Goal: Task Accomplishment & Management: Use online tool/utility

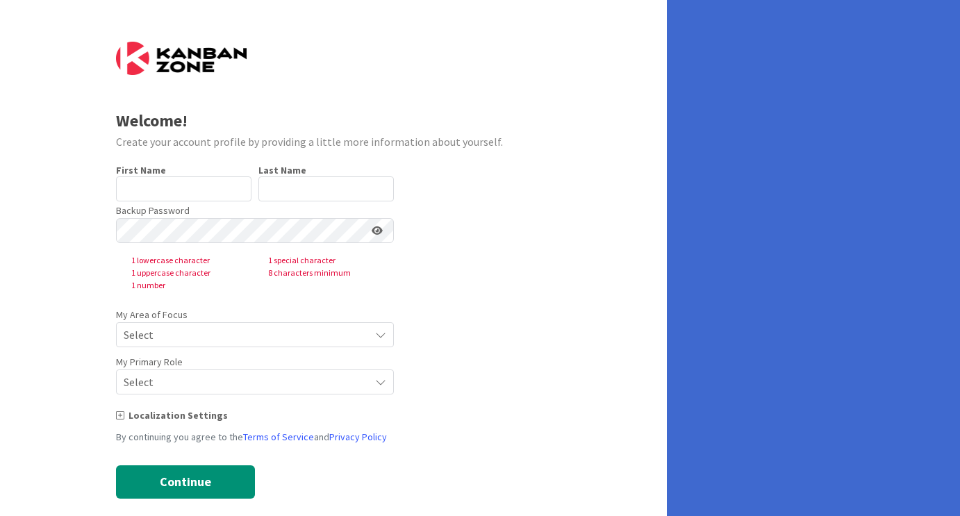
type input "[PERSON_NAME]"
type input "shibani"
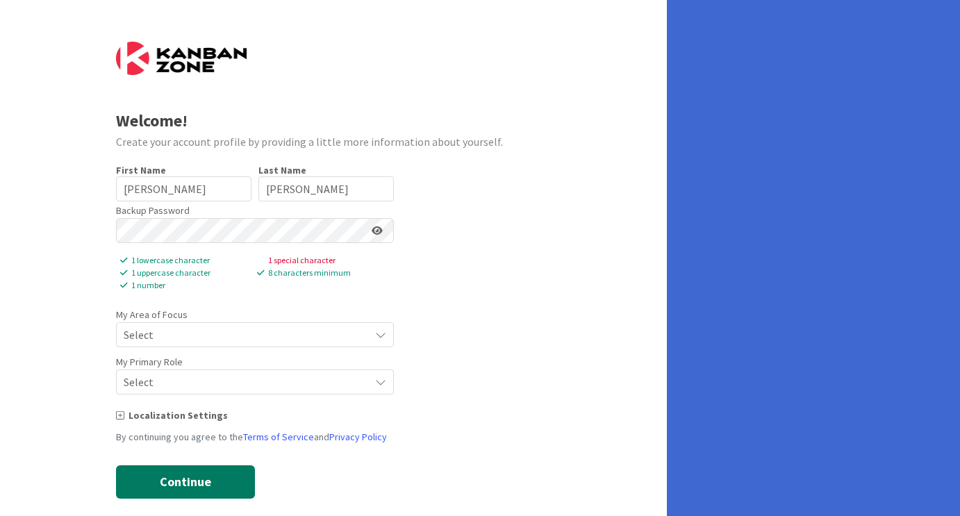
click at [197, 479] on button "Continue" at bounding box center [185, 481] width 139 height 33
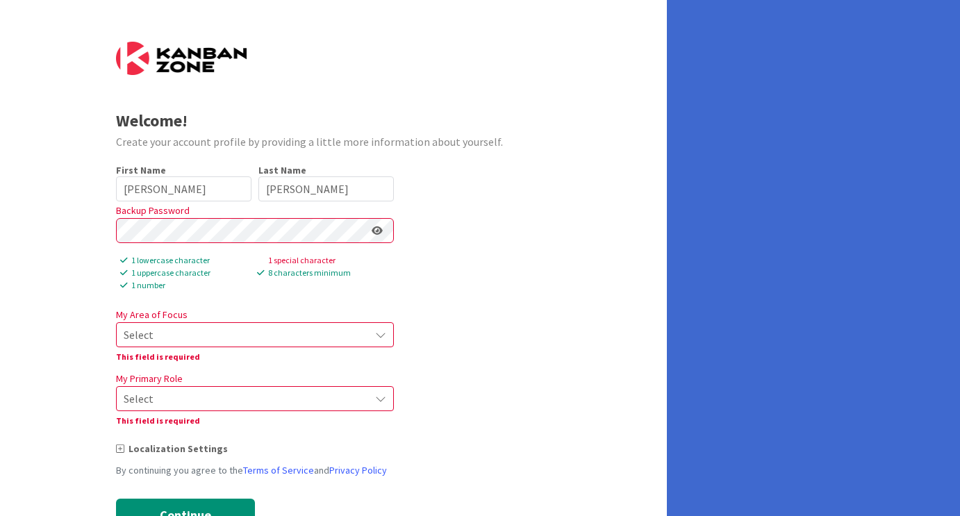
click at [251, 335] on span "Select" at bounding box center [243, 334] width 239 height 19
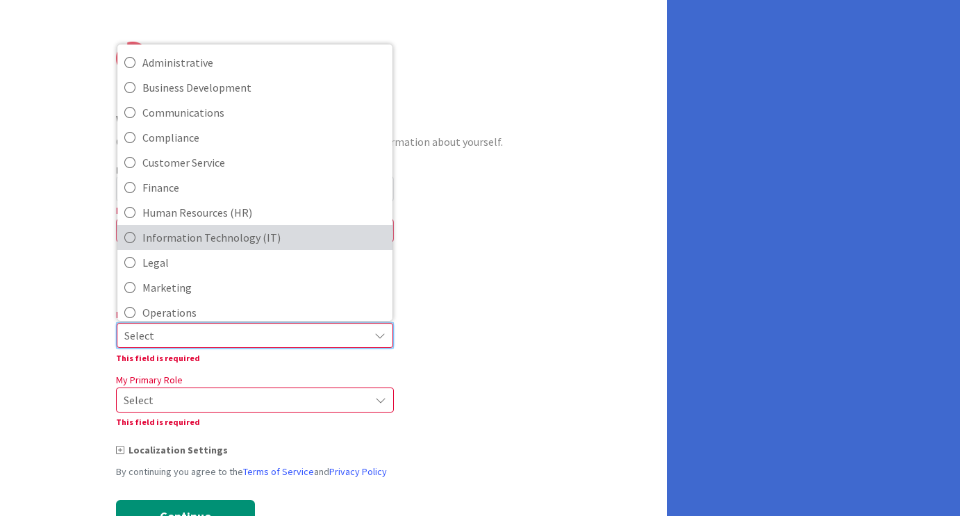
scroll to position [51, 0]
click at [266, 237] on span "Information Technology (IT)" at bounding box center [263, 236] width 243 height 21
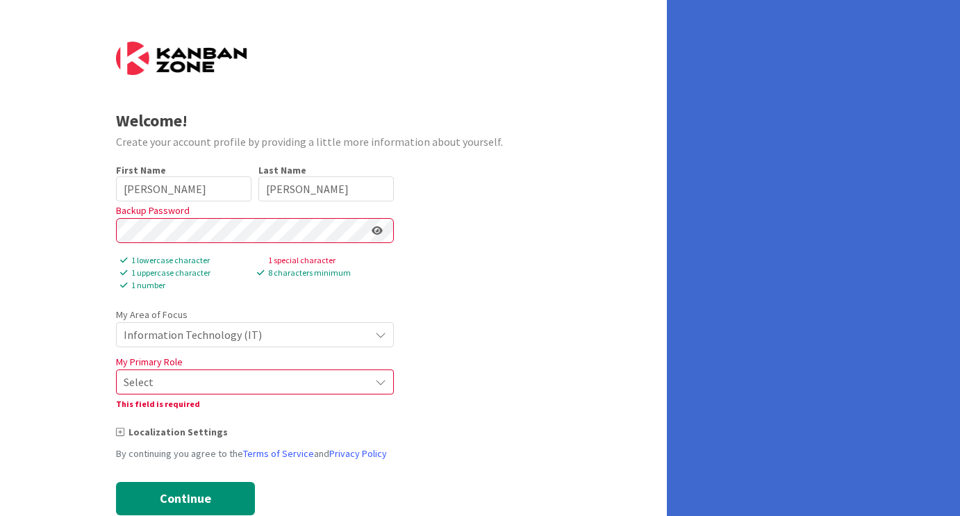
click at [259, 376] on span "Select" at bounding box center [243, 381] width 239 height 19
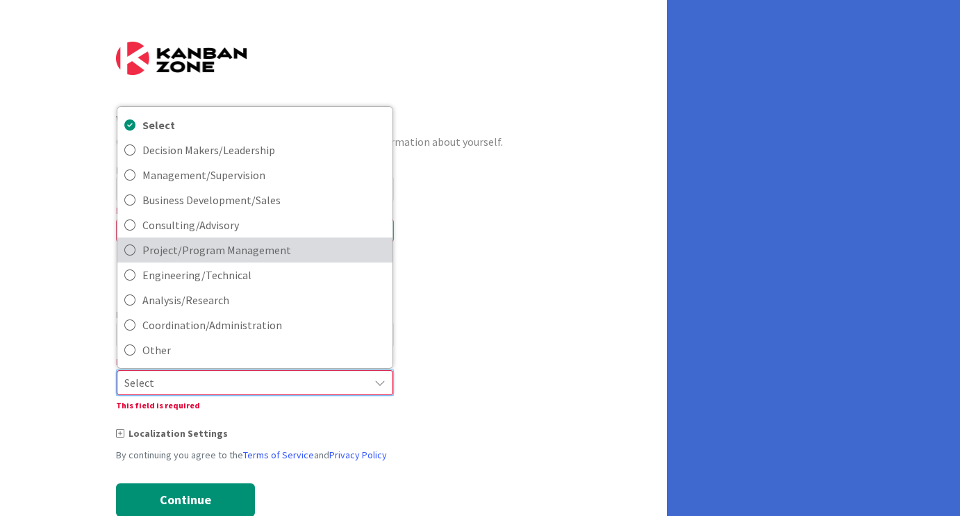
click at [279, 245] on span "Project/Program Management" at bounding box center [263, 250] width 243 height 21
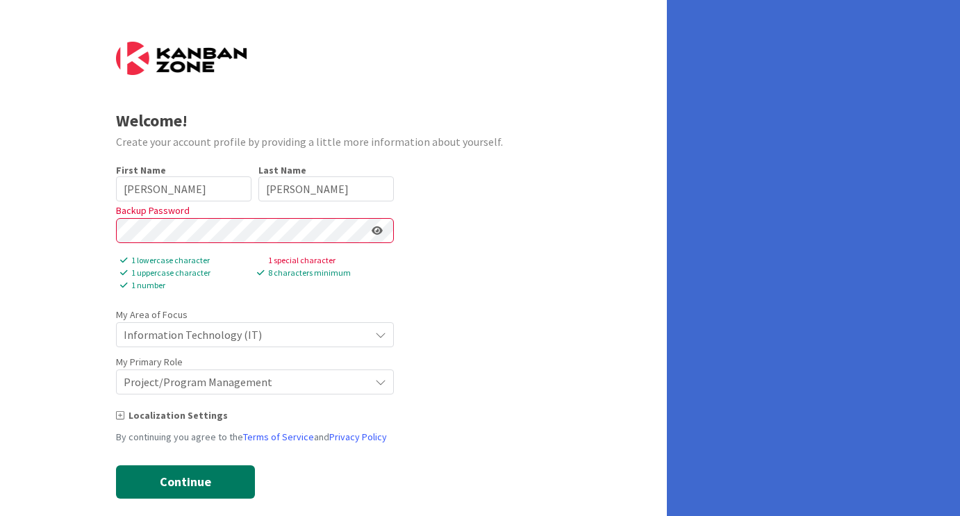
click at [203, 481] on button "Continue" at bounding box center [185, 481] width 139 height 33
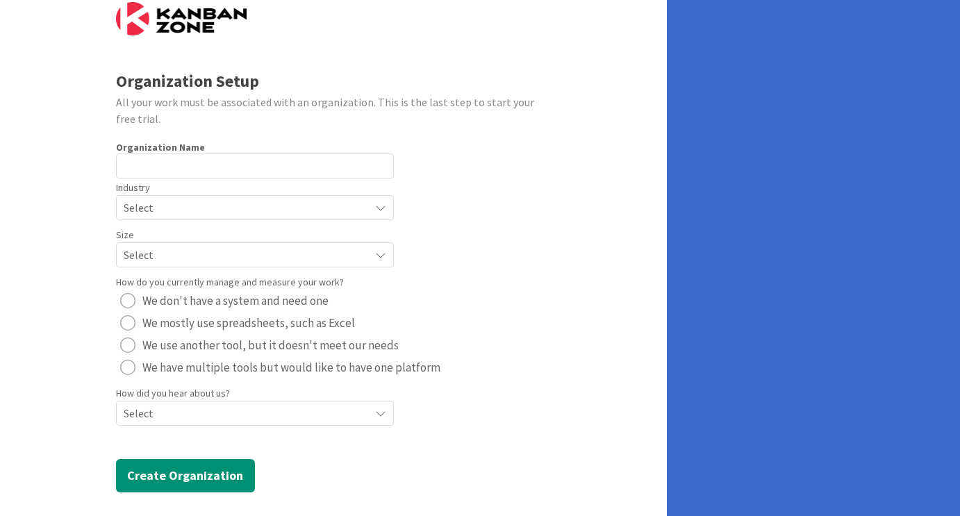
scroll to position [50, 0]
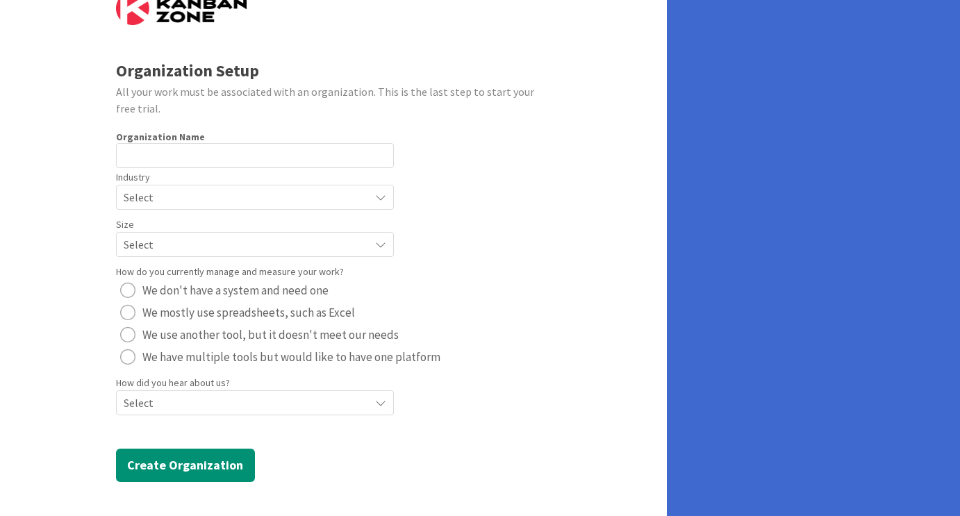
click at [354, 192] on span "Select" at bounding box center [243, 197] width 239 height 19
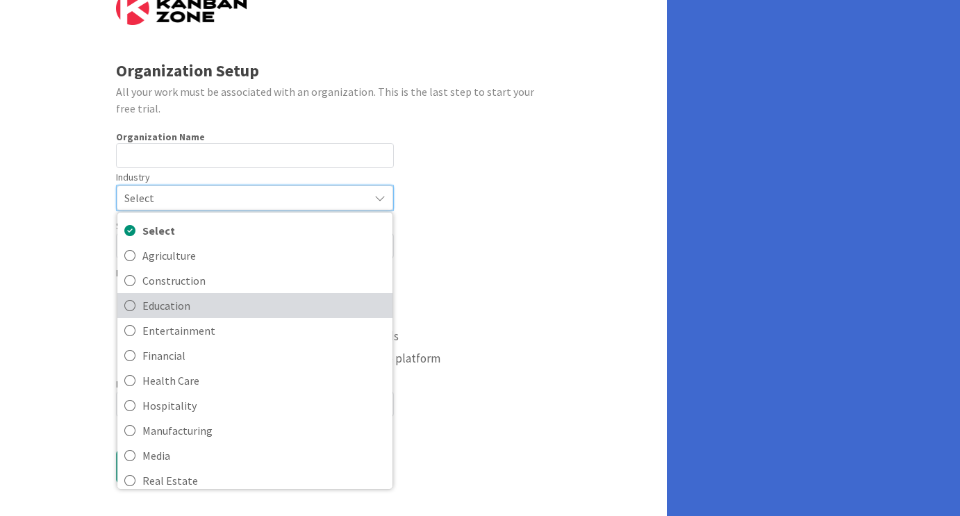
click at [341, 307] on span "Education" at bounding box center [263, 305] width 243 height 21
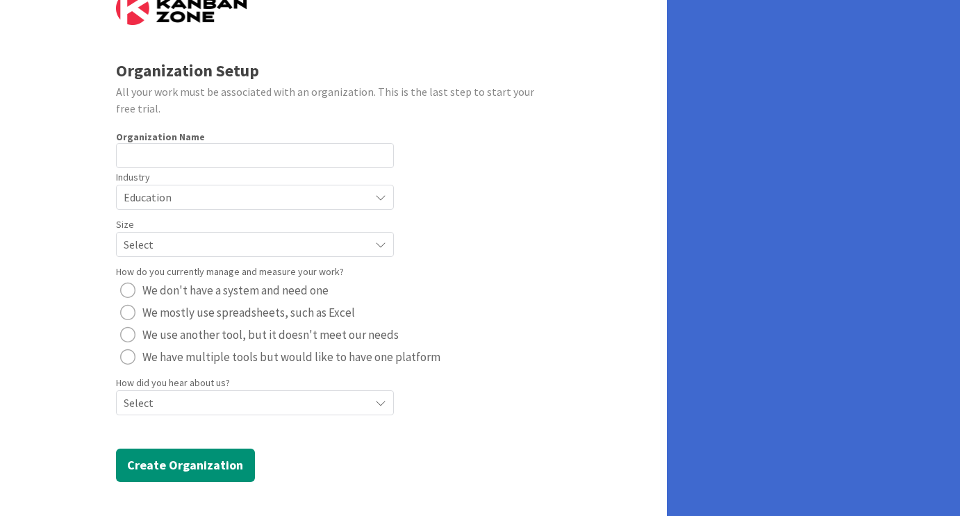
click at [358, 245] on span "Select" at bounding box center [243, 244] width 239 height 19
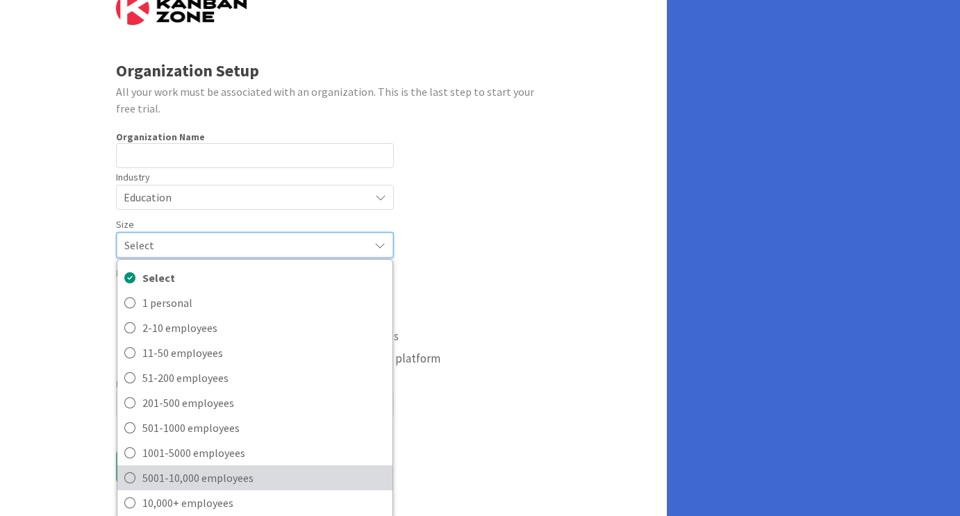
click at [310, 480] on span "5001-10,000 employees" at bounding box center [263, 477] width 243 height 21
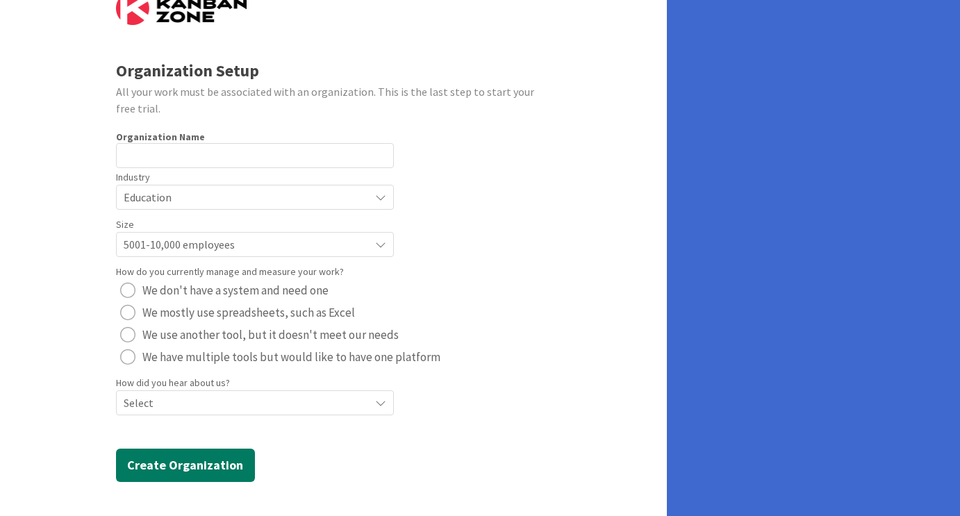
click at [197, 469] on button "Create Organization" at bounding box center [185, 465] width 139 height 33
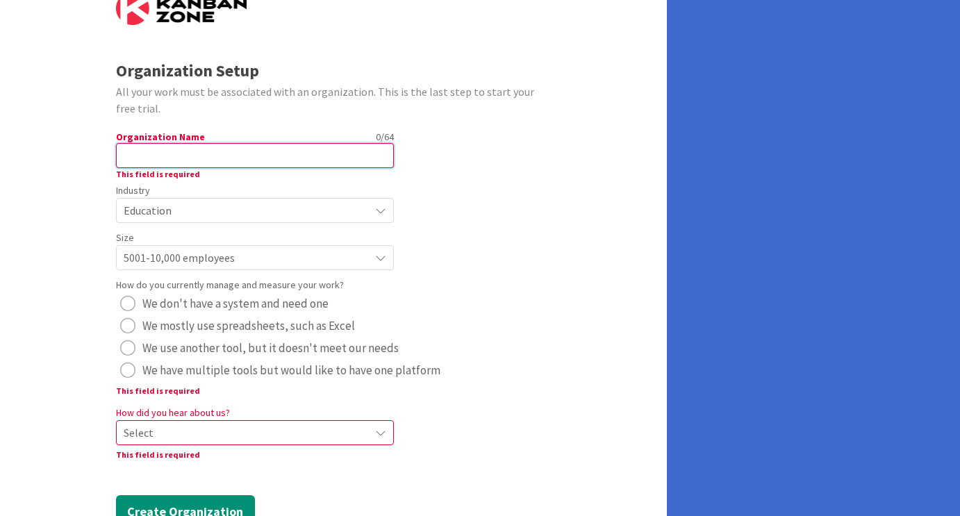
click at [292, 155] on input "text" at bounding box center [255, 155] width 278 height 25
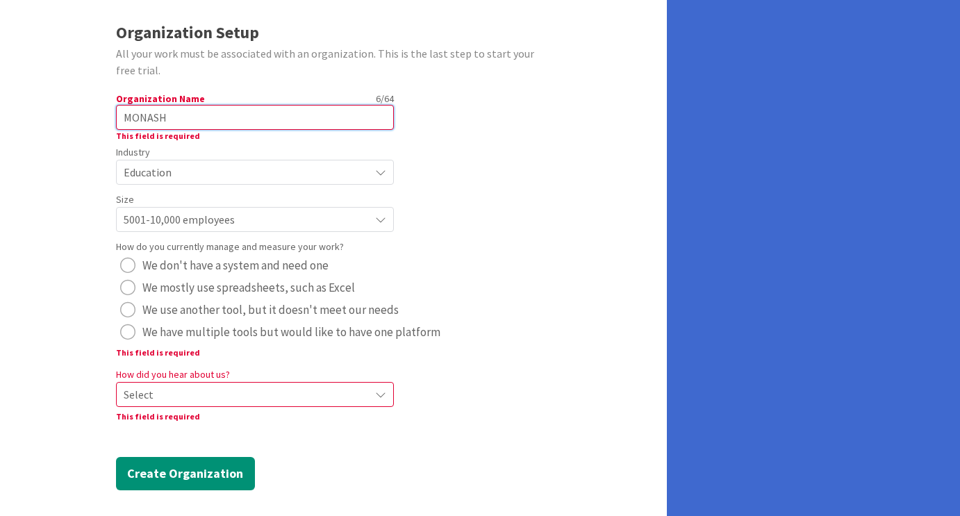
scroll to position [97, 0]
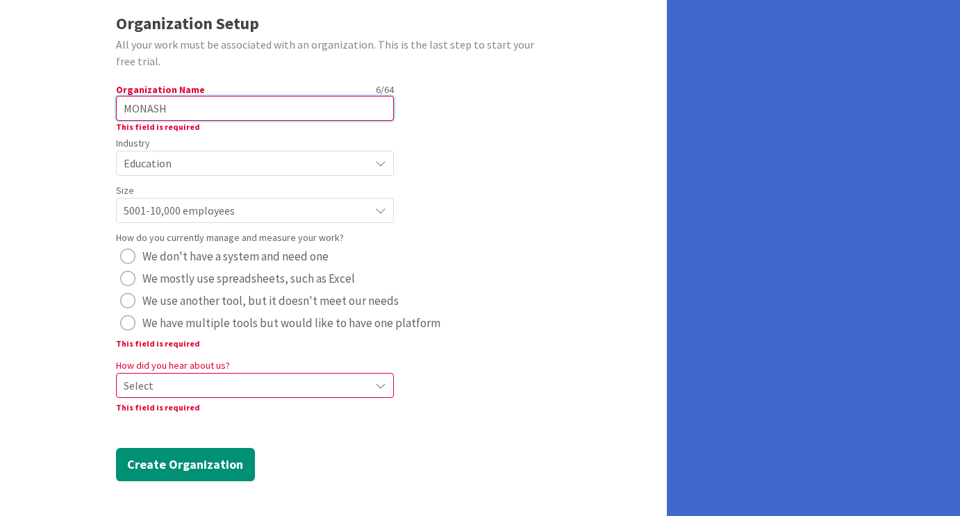
type input "MONASH"
click at [270, 387] on span "Select" at bounding box center [243, 385] width 239 height 19
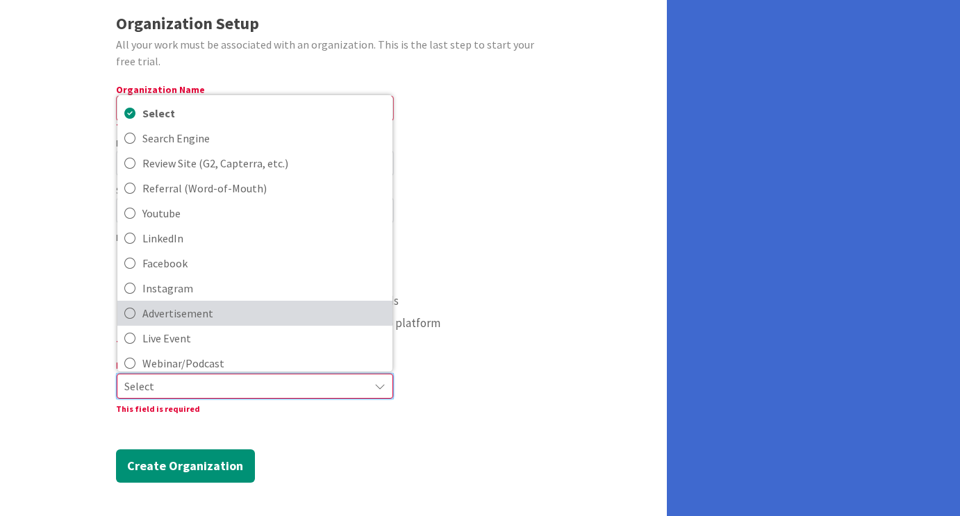
click at [292, 318] on span "Advertisement" at bounding box center [263, 313] width 243 height 21
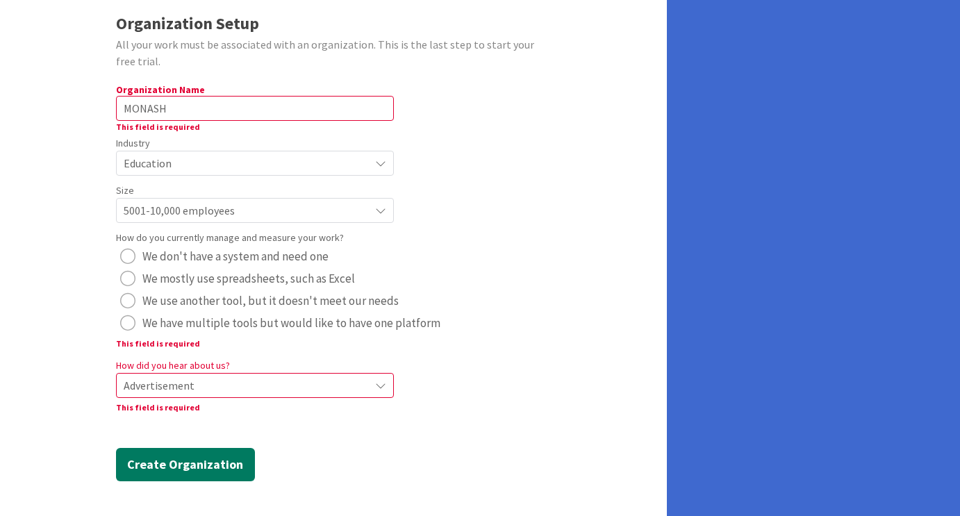
click at [203, 463] on button "Create Organization" at bounding box center [185, 464] width 139 height 33
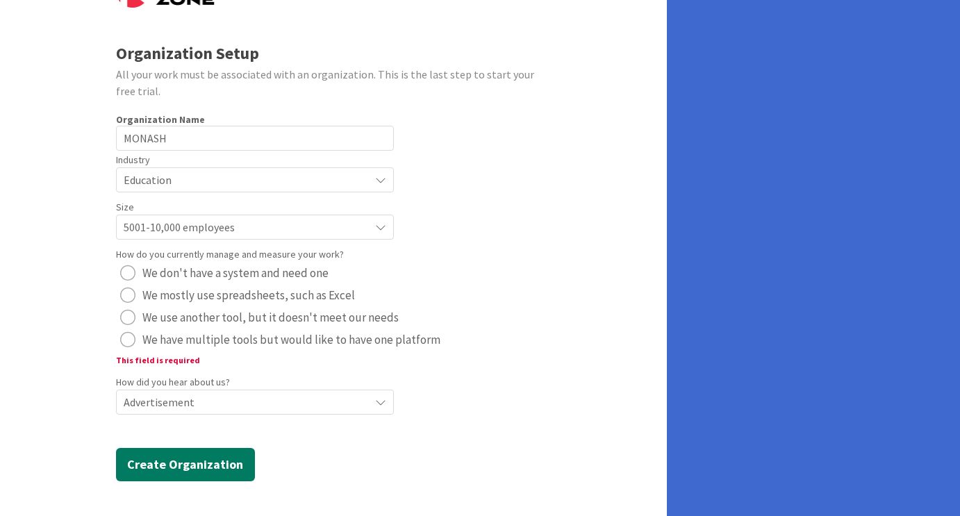
scroll to position [67, 0]
click at [129, 293] on div "radio" at bounding box center [127, 295] width 15 height 15
click at [227, 463] on button "Create Organization" at bounding box center [185, 465] width 139 height 33
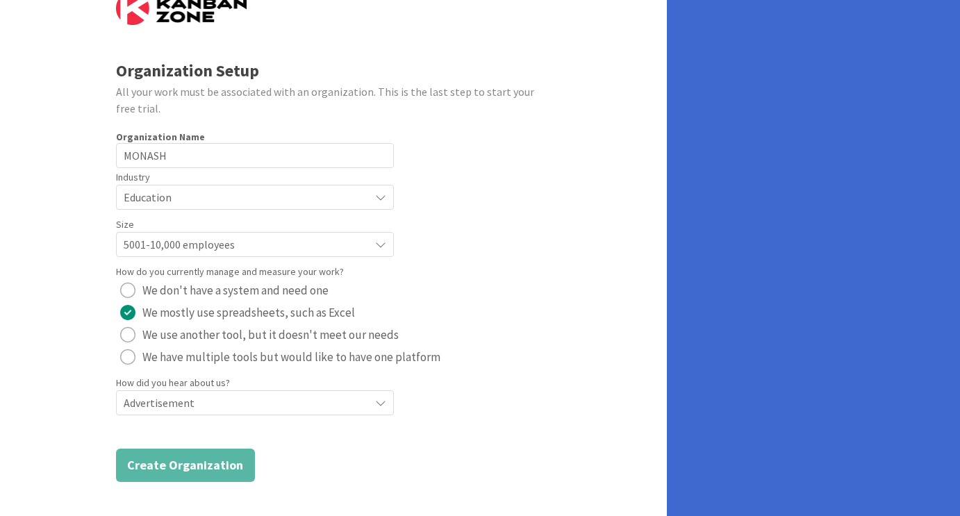
scroll to position [0, 0]
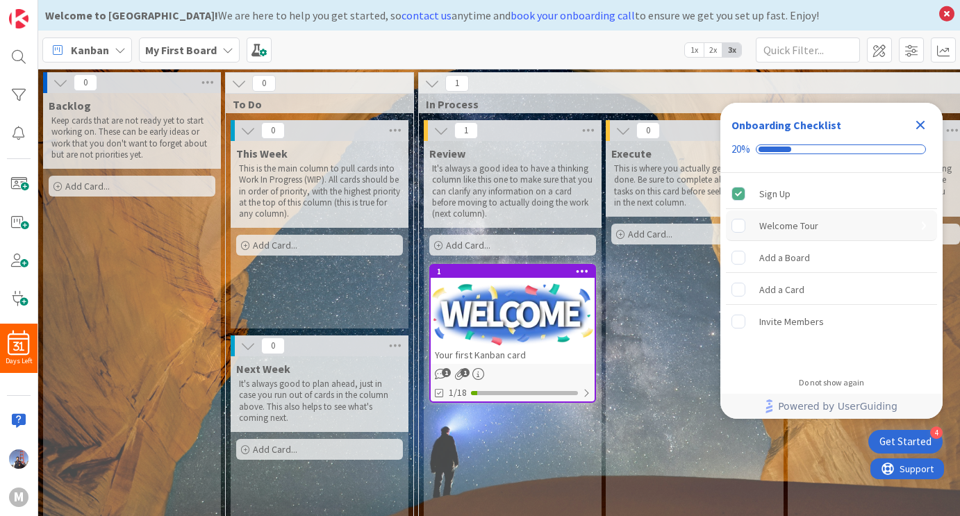
click at [764, 223] on div "Welcome Tour" at bounding box center [788, 225] width 59 height 17
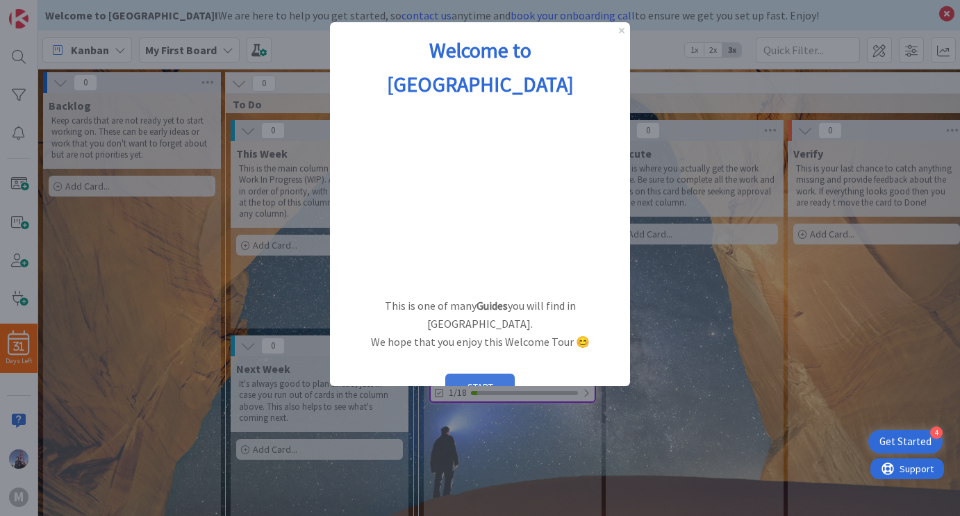
click at [495, 374] on button "START" at bounding box center [479, 387] width 69 height 26
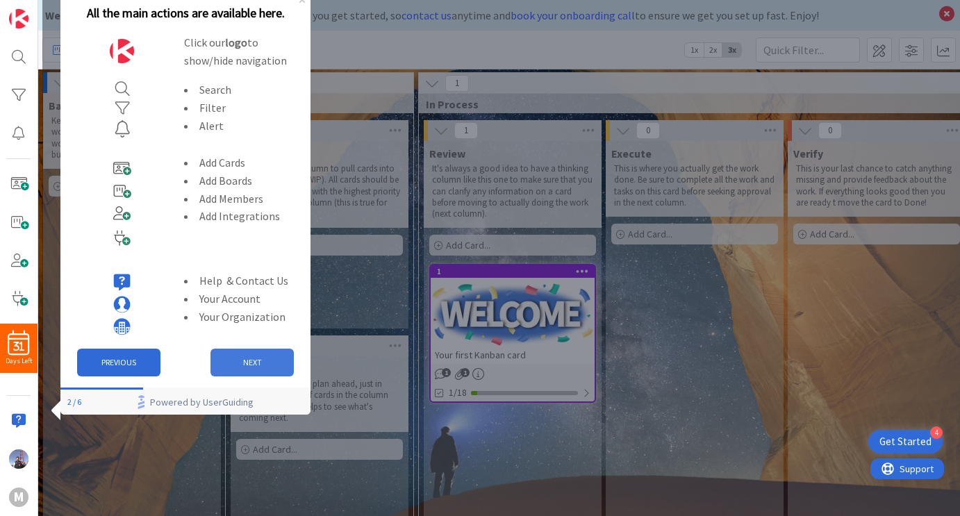
click at [234, 370] on button "NEXT" at bounding box center [251, 363] width 83 height 28
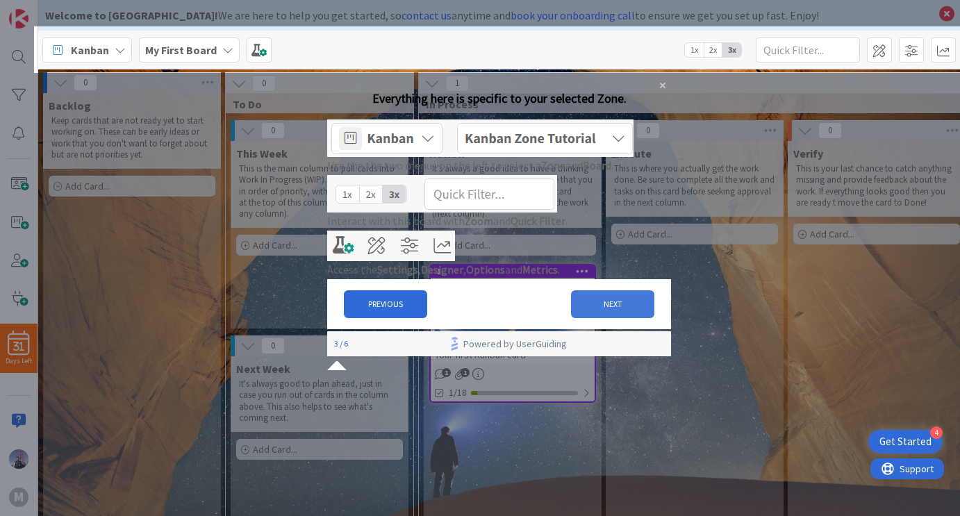
click at [599, 318] on button "NEXT" at bounding box center [612, 304] width 83 height 28
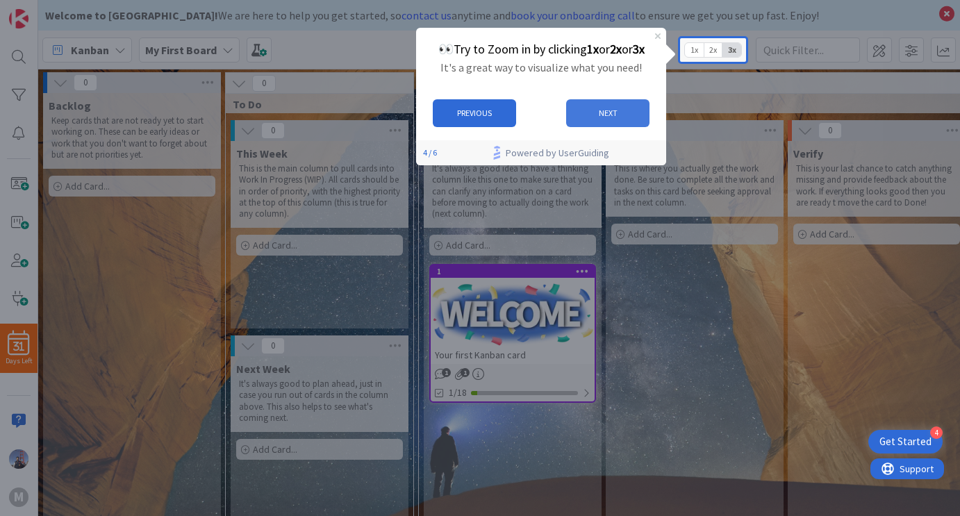
click at [620, 118] on button "NEXT" at bounding box center [607, 113] width 83 height 28
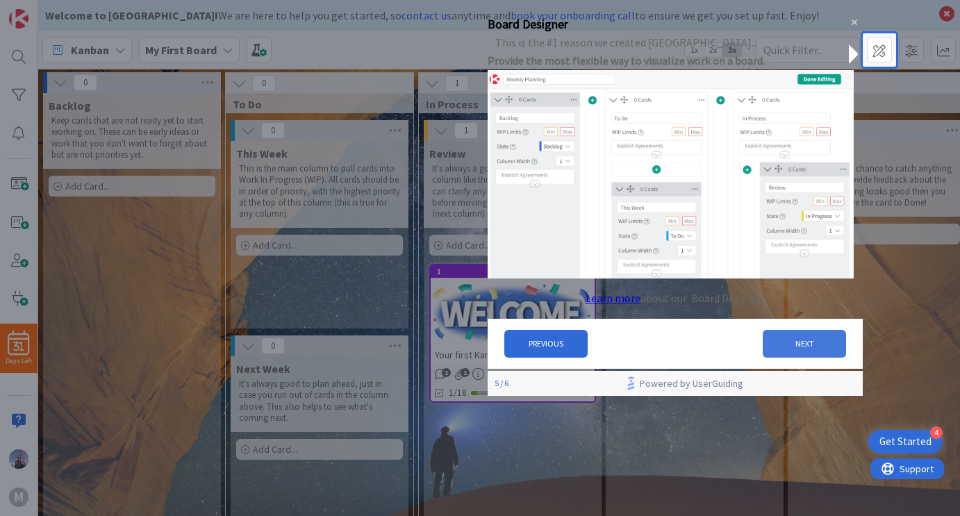
click at [808, 356] on button "NEXT" at bounding box center [804, 343] width 83 height 28
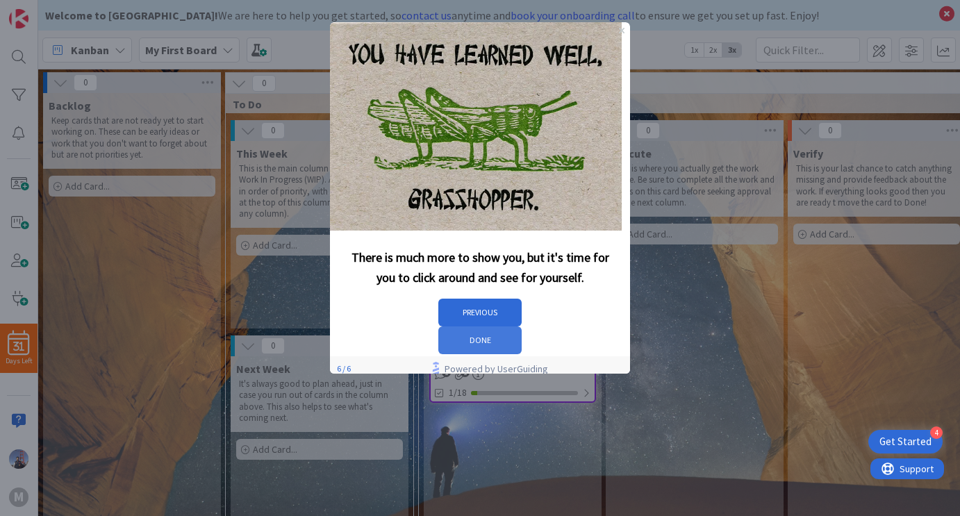
click at [522, 326] on button "DONE" at bounding box center [479, 340] width 83 height 28
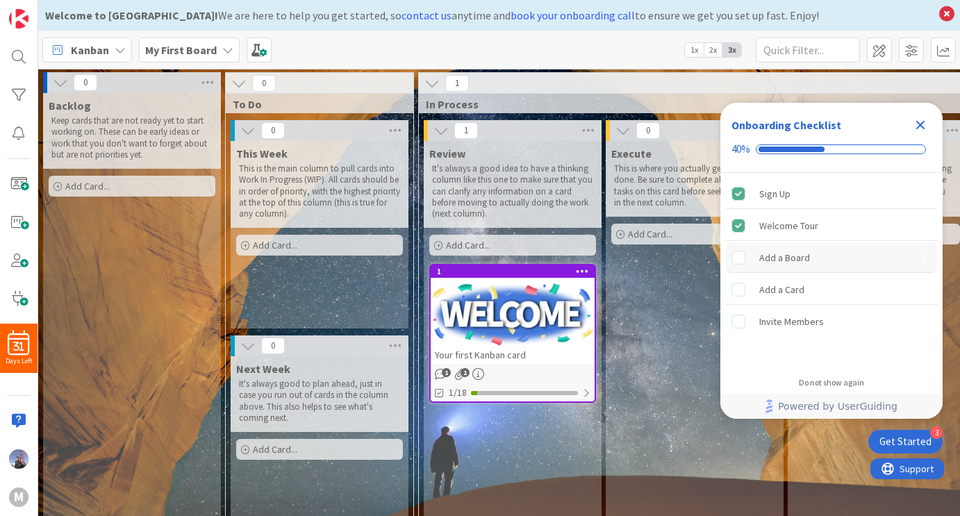
click at [821, 263] on div "Add a Board" at bounding box center [831, 257] width 211 height 31
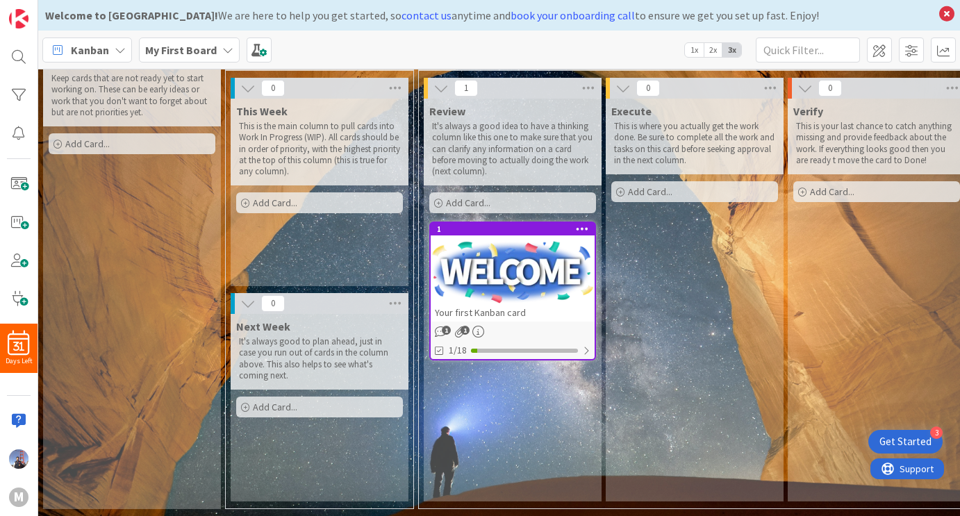
scroll to position [19, 0]
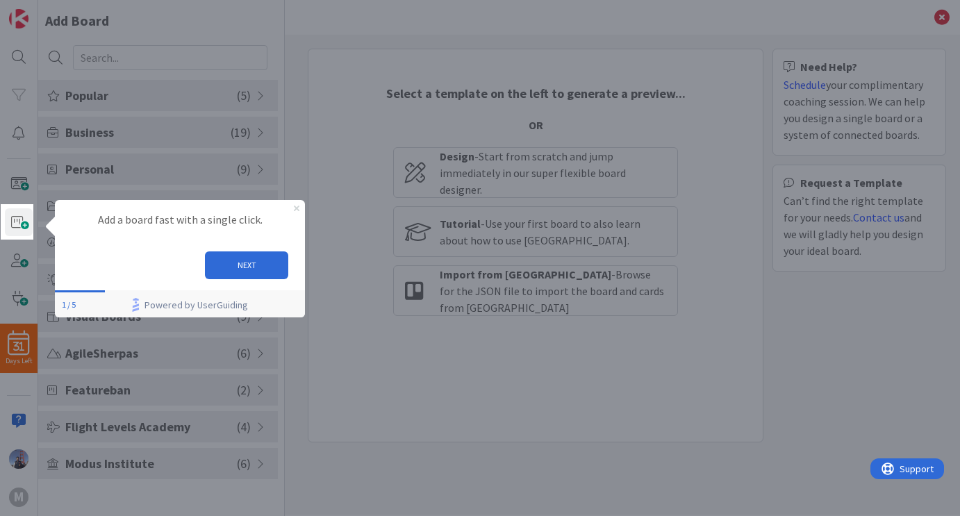
click at [298, 208] on icon "Close Preview" at bounding box center [297, 209] width 6 height 6
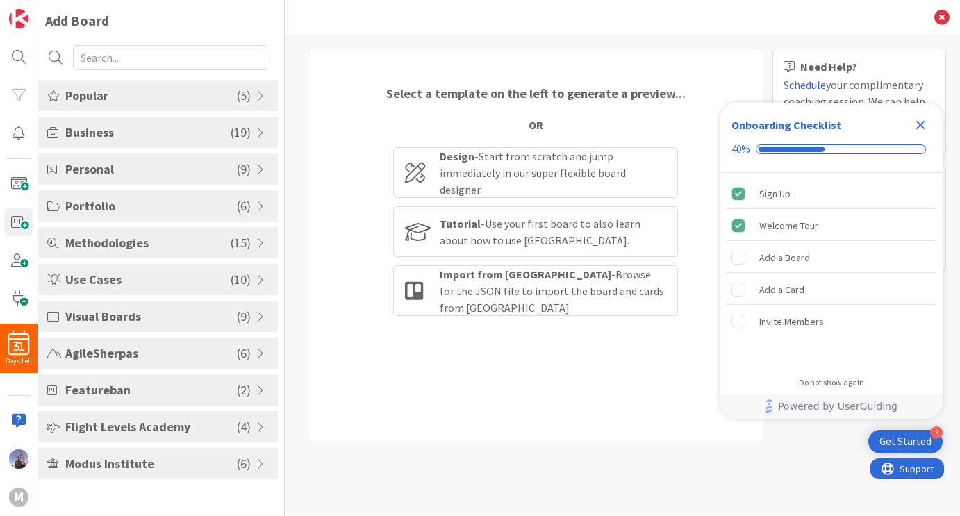
click at [251, 315] on div "Visual Boards ( 9 )" at bounding box center [158, 316] width 240 height 31
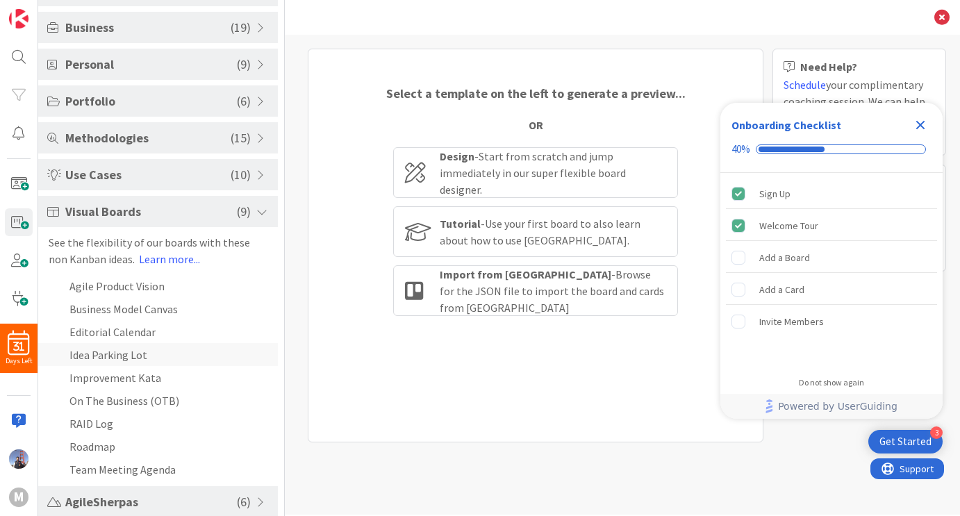
scroll to position [106, 0]
click at [238, 174] on span "( 10 )" at bounding box center [241, 173] width 20 height 19
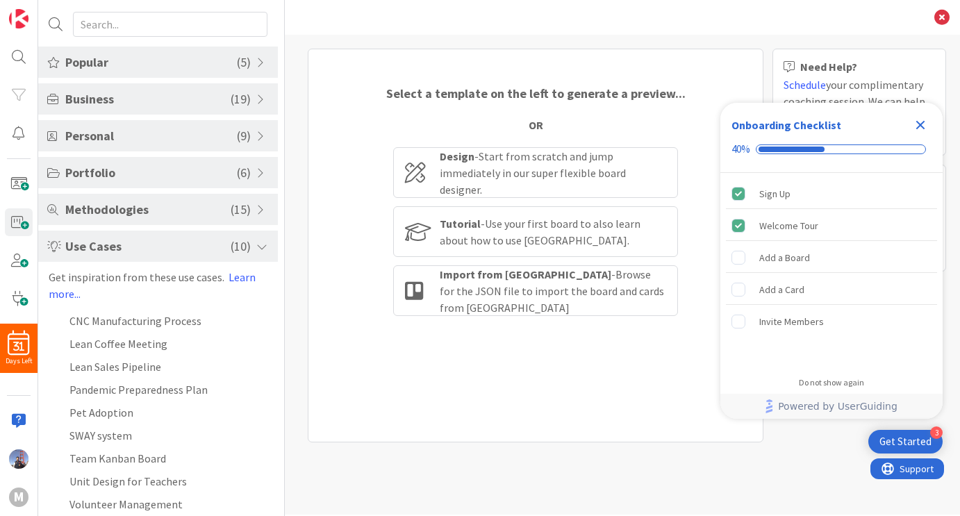
scroll to position [0, 0]
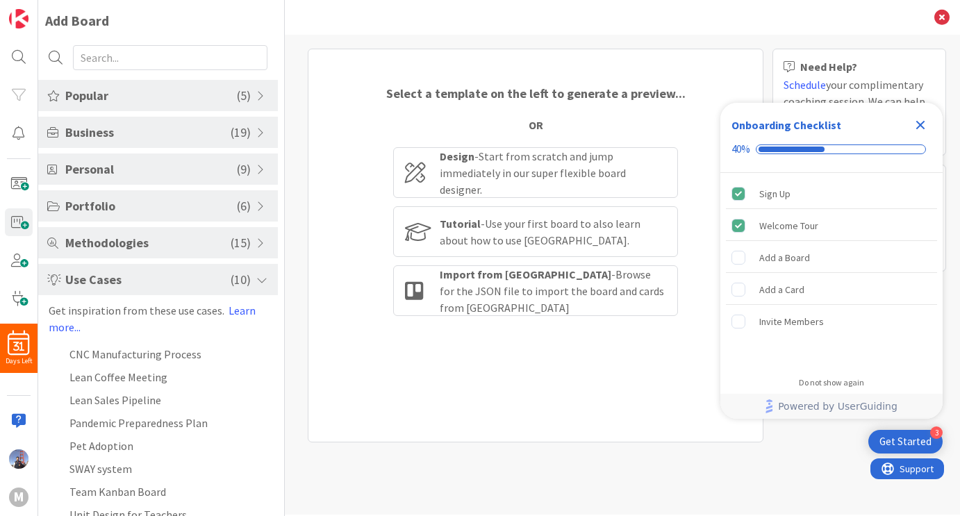
click at [256, 100] on span at bounding box center [262, 95] width 13 height 11
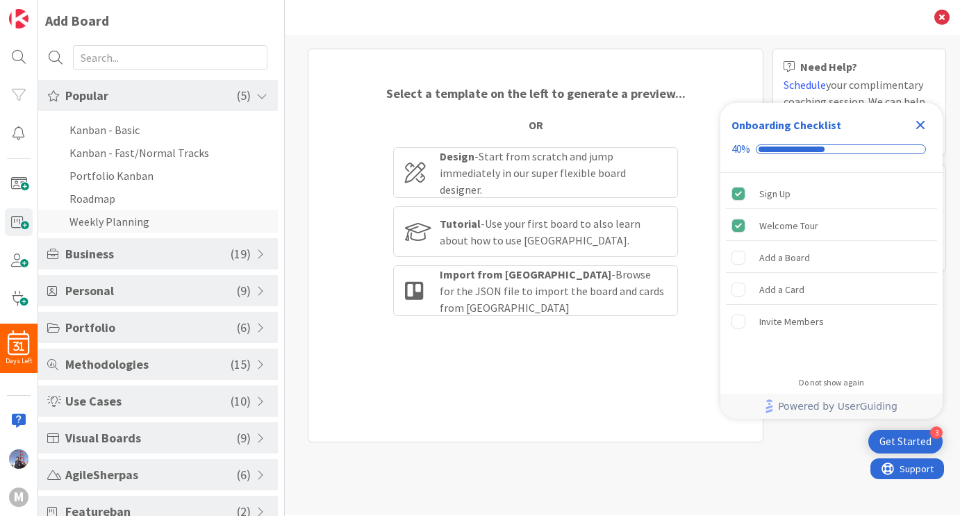
click at [197, 222] on li "Weekly Planning" at bounding box center [158, 221] width 240 height 23
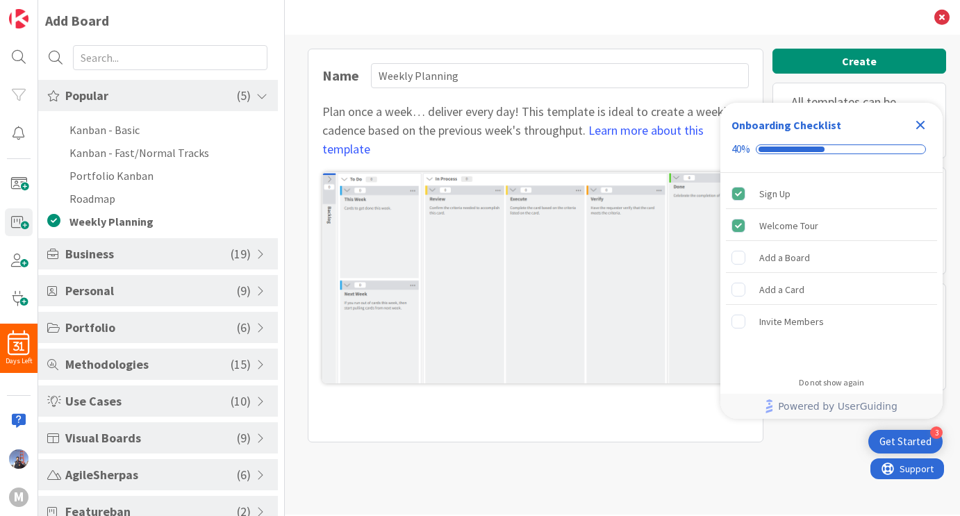
click at [922, 126] on icon "Close Checklist" at bounding box center [920, 125] width 9 height 9
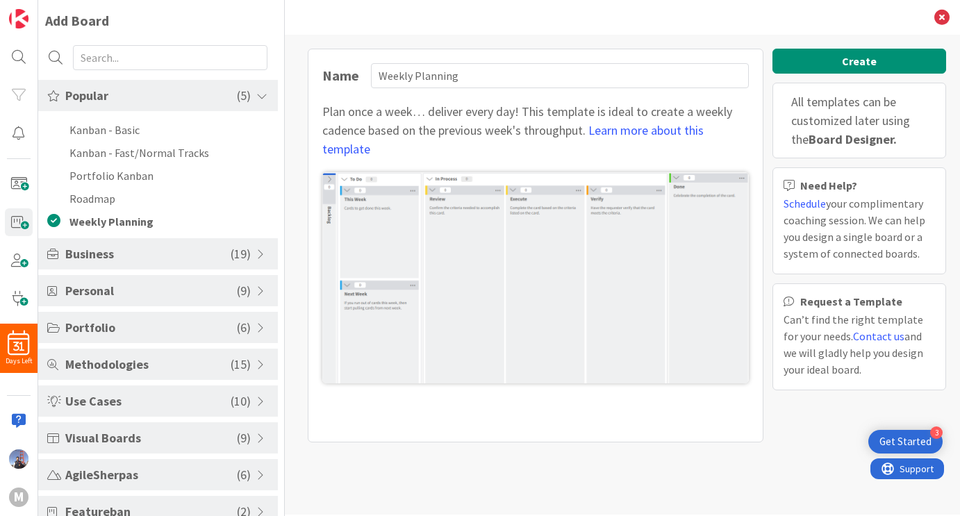
click at [231, 259] on span "( 19 )" at bounding box center [241, 254] width 20 height 19
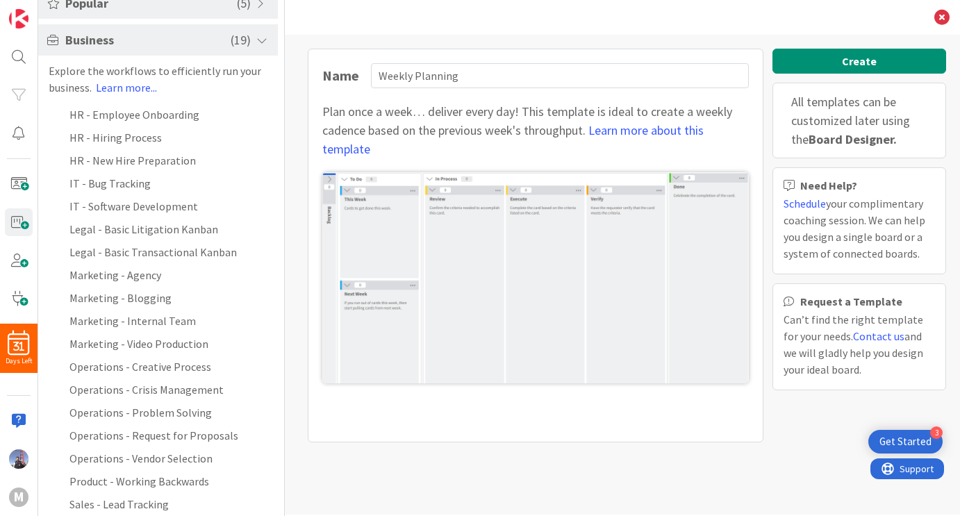
scroll to position [99, 0]
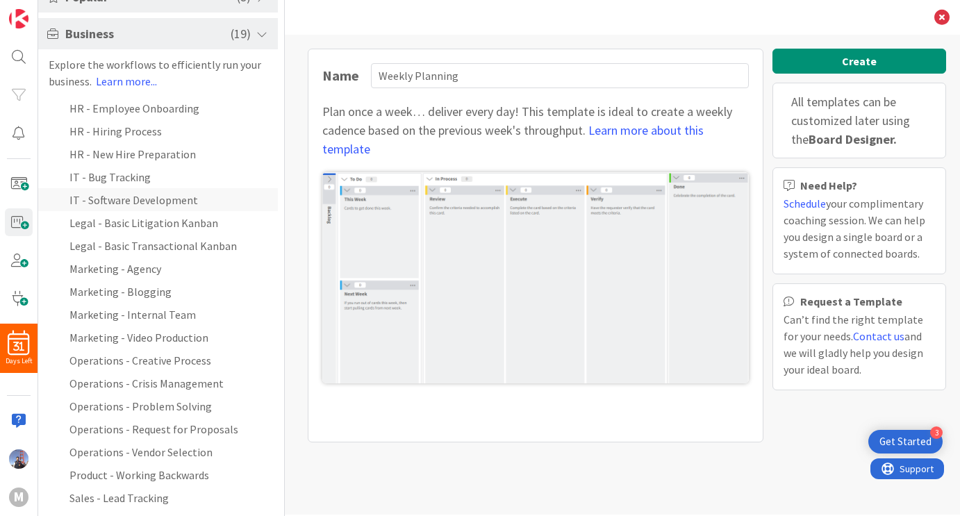
click at [192, 202] on li "IT - Software Development" at bounding box center [158, 199] width 240 height 23
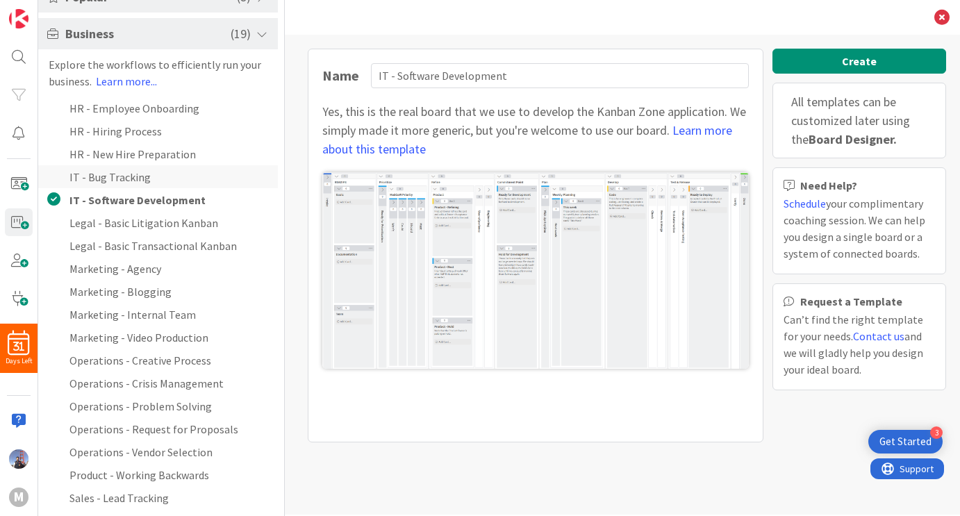
click at [135, 179] on li "IT - Bug Tracking" at bounding box center [158, 176] width 240 height 23
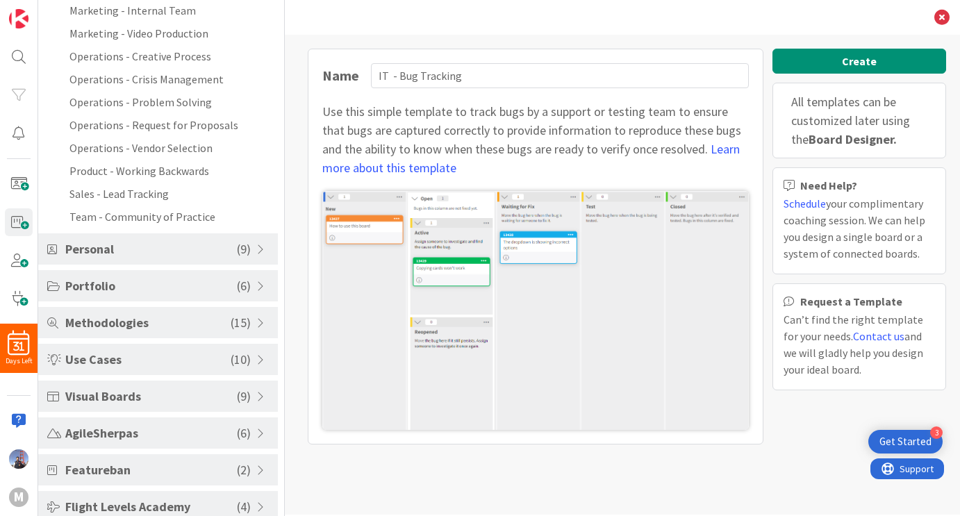
scroll to position [410, 0]
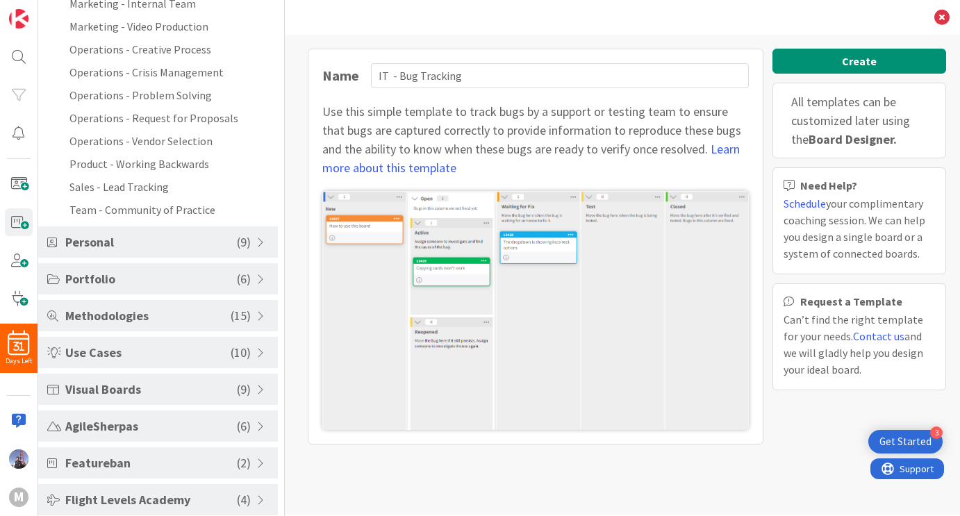
click at [256, 317] on span at bounding box center [262, 315] width 13 height 11
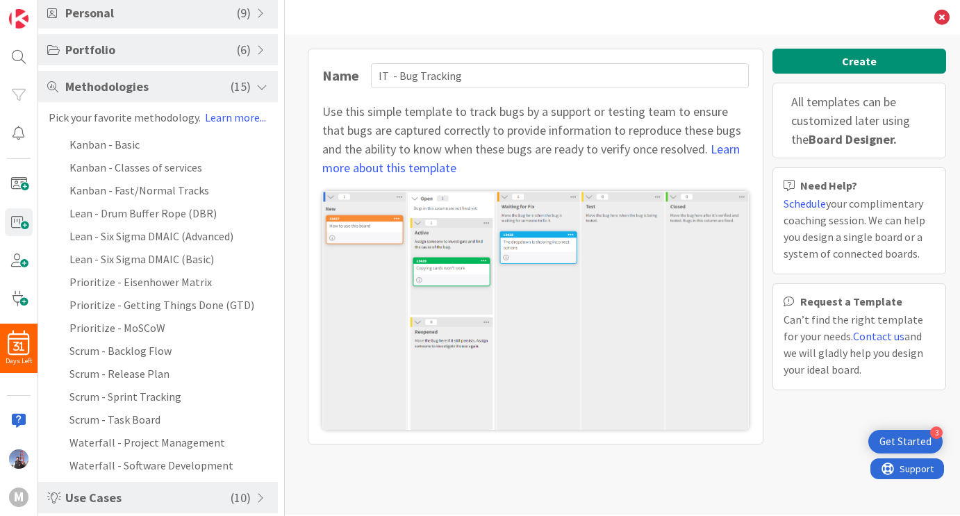
scroll to position [150, 0]
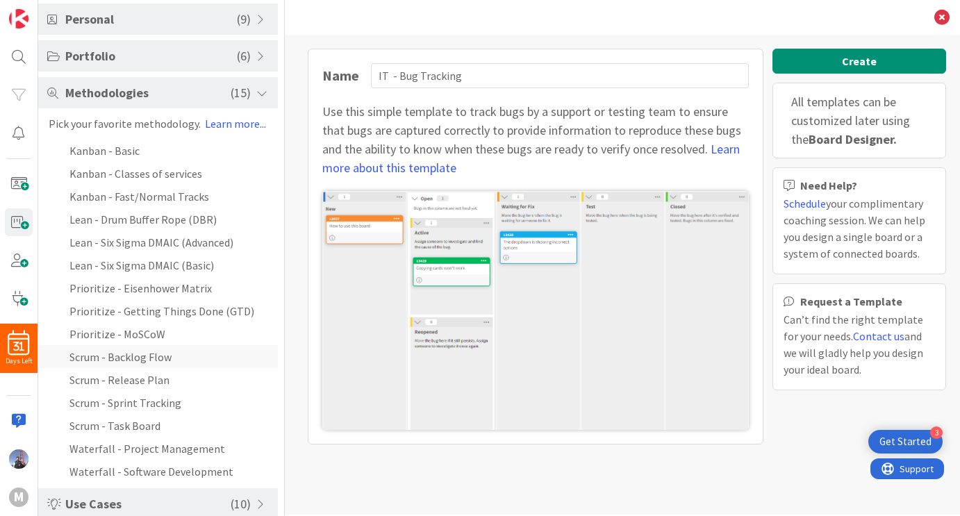
click at [171, 360] on li "Scrum - Backlog Flow" at bounding box center [158, 356] width 240 height 23
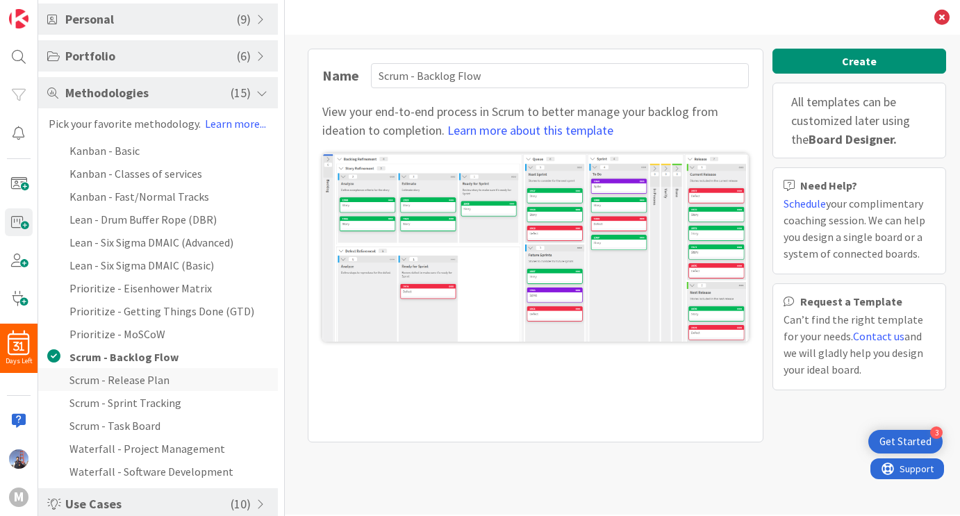
click at [129, 381] on li "Scrum - Release Plan" at bounding box center [158, 379] width 240 height 23
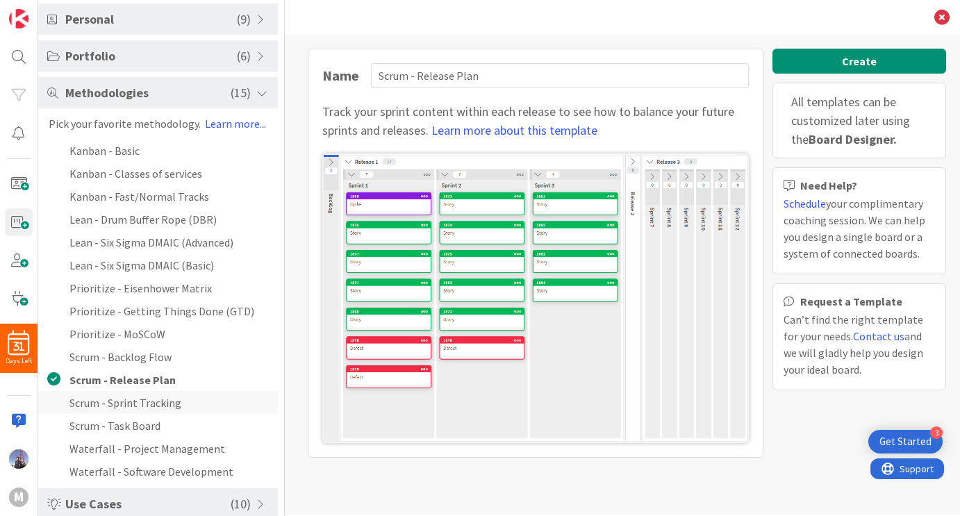
click at [156, 404] on li "Scrum - Sprint Tracking" at bounding box center [158, 402] width 240 height 23
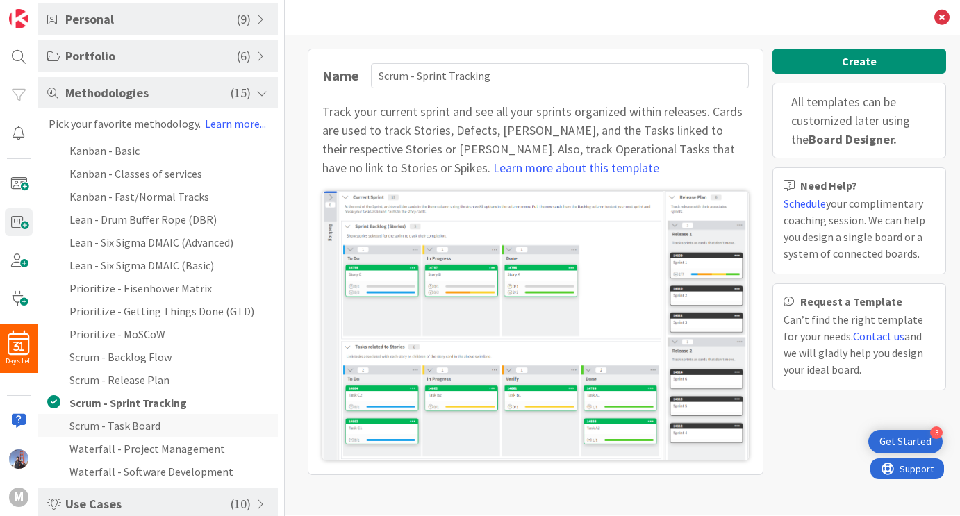
click at [136, 423] on li "Scrum - Task Board" at bounding box center [158, 425] width 240 height 23
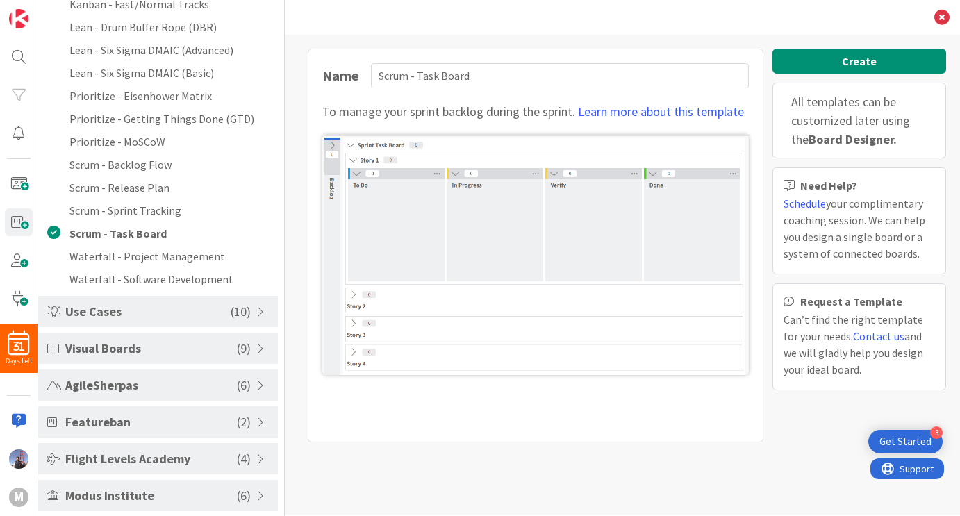
scroll to position [348, 0]
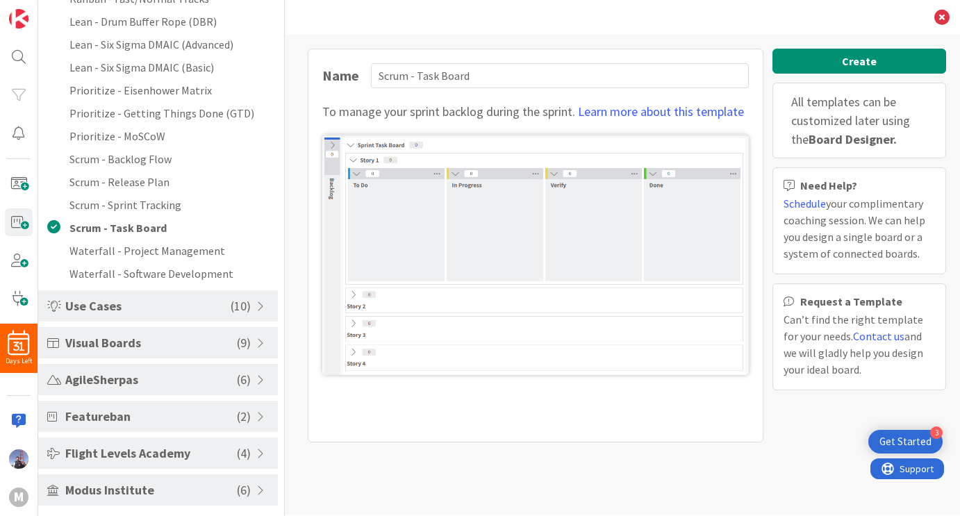
click at [256, 377] on span at bounding box center [262, 379] width 13 height 11
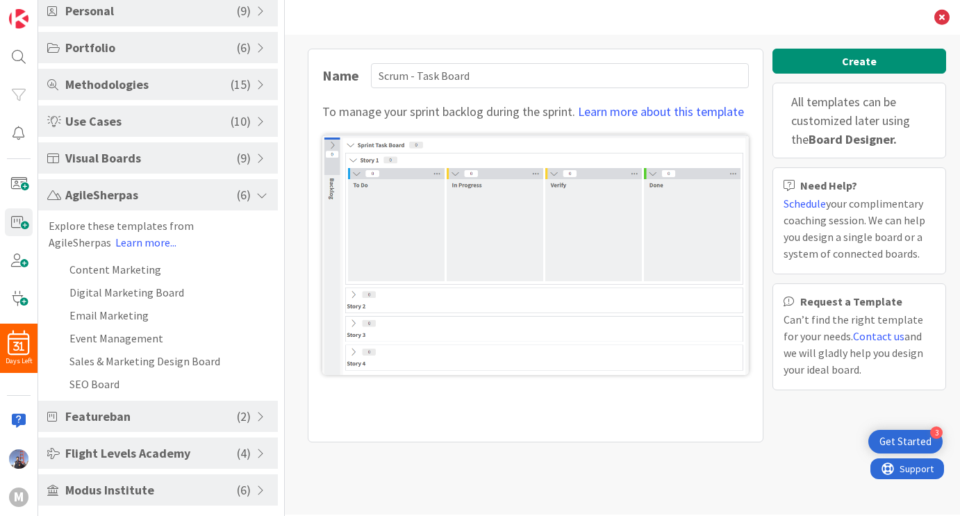
click at [254, 423] on div "Featureban ( 2 )" at bounding box center [158, 416] width 240 height 31
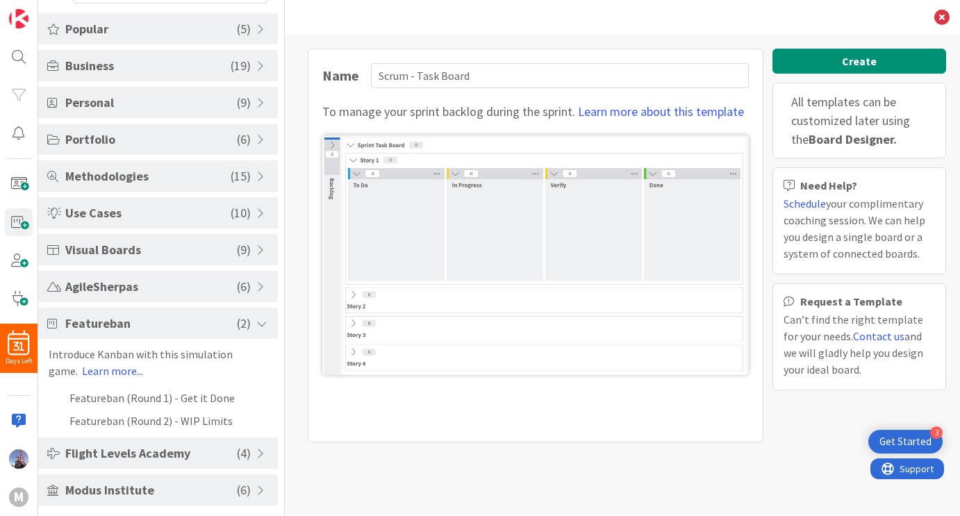
click at [256, 454] on span at bounding box center [262, 453] width 13 height 11
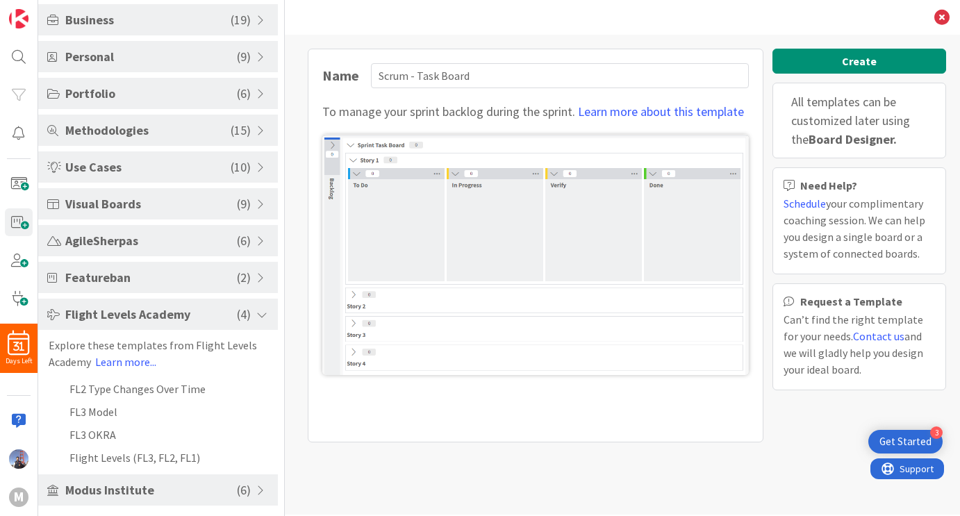
scroll to position [0, 0]
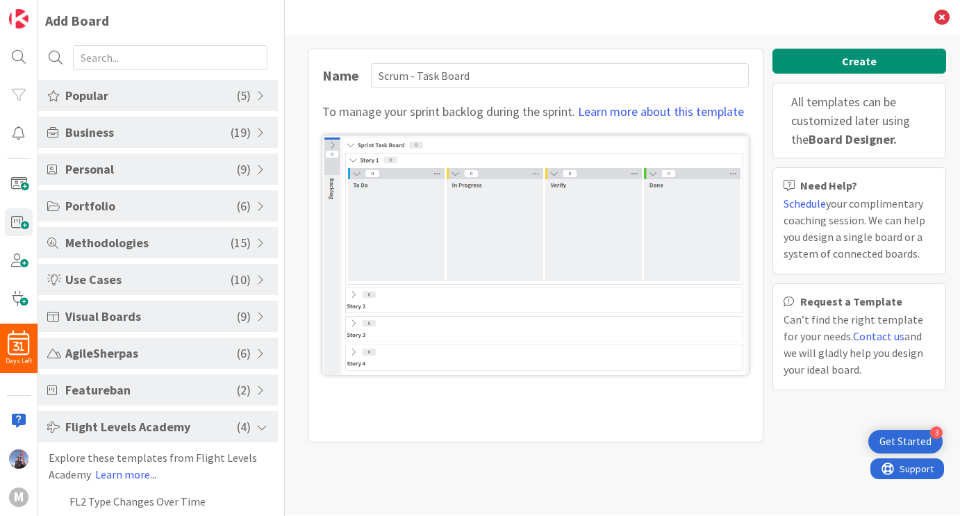
click at [110, 281] on span "Use Cases" at bounding box center [147, 279] width 165 height 19
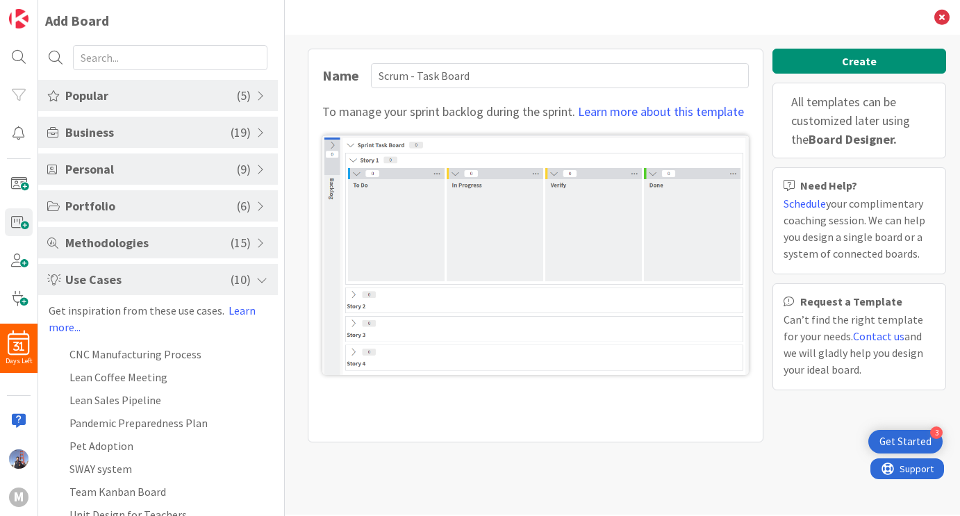
click at [247, 134] on div "Business ( 19 )" at bounding box center [158, 132] width 240 height 31
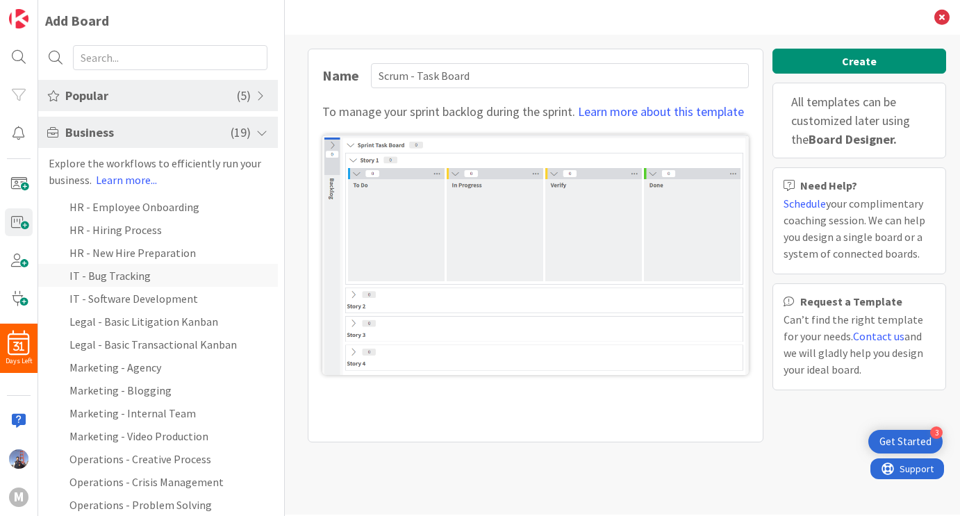
click at [149, 274] on li "IT - Bug Tracking" at bounding box center [158, 275] width 240 height 23
type input "IT - Bug Tracking"
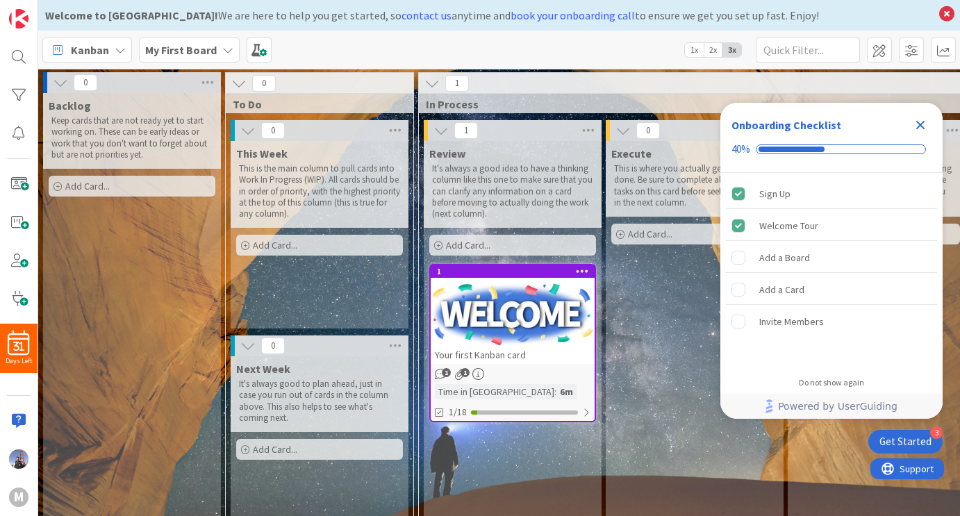
click at [479, 322] on div at bounding box center [513, 314] width 164 height 63
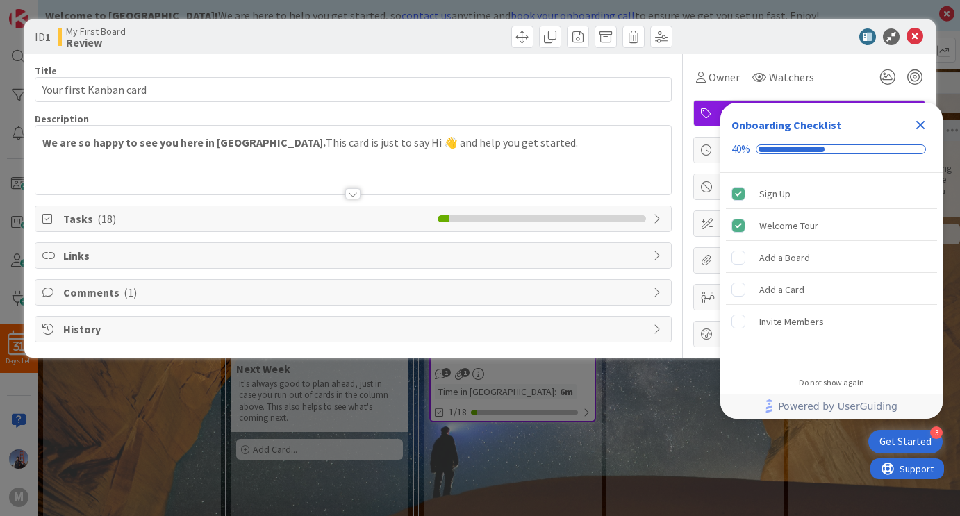
click at [918, 126] on icon "Close Checklist" at bounding box center [920, 125] width 9 height 9
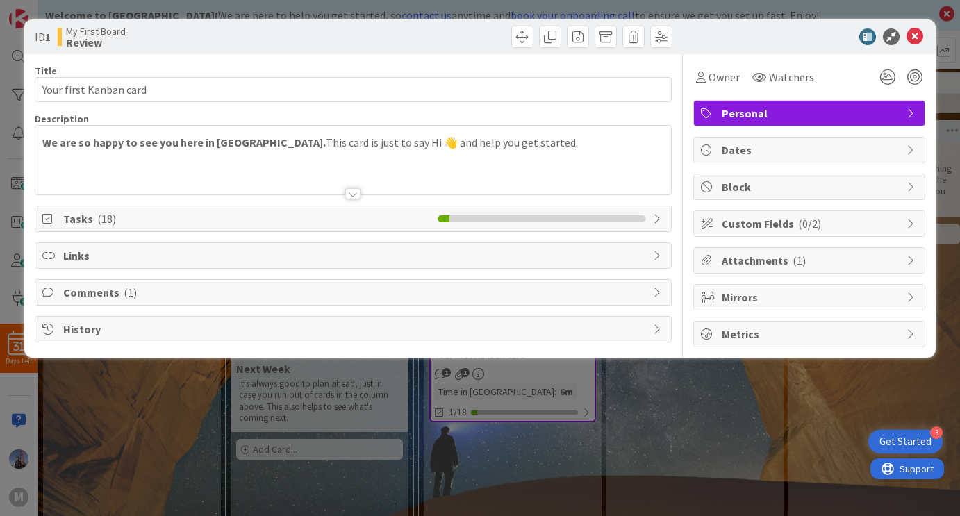
click at [379, 220] on span "Tasks ( 18 )" at bounding box center [247, 218] width 368 height 17
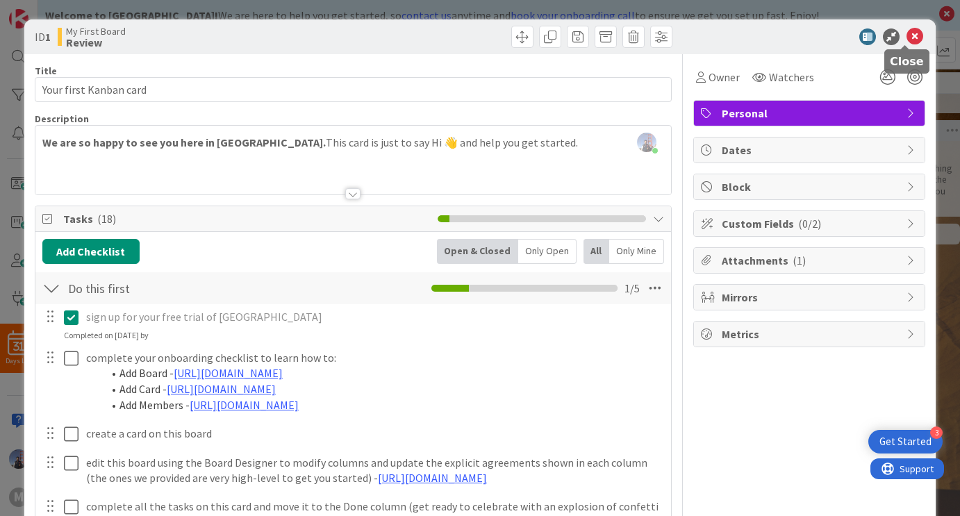
click at [906, 43] on icon at bounding box center [914, 36] width 17 height 17
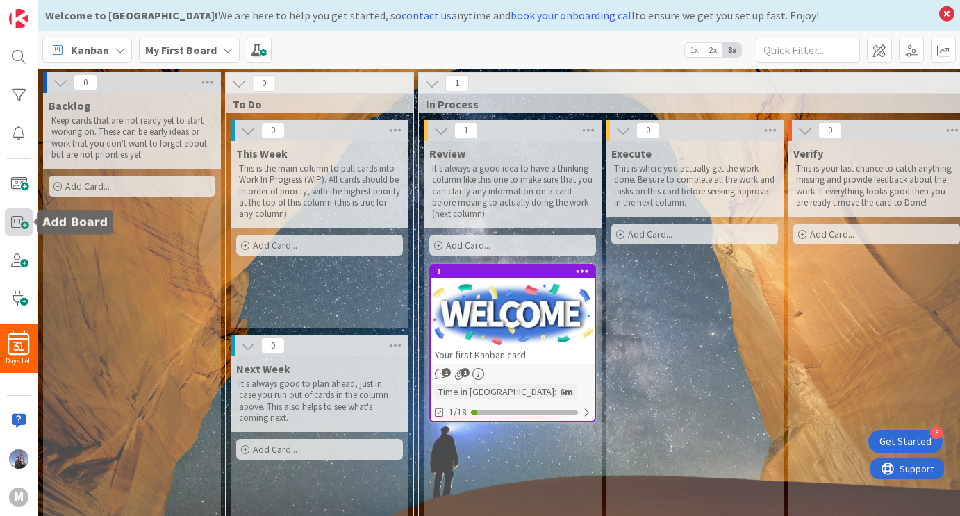
click at [19, 227] on span at bounding box center [19, 221] width 28 height 27
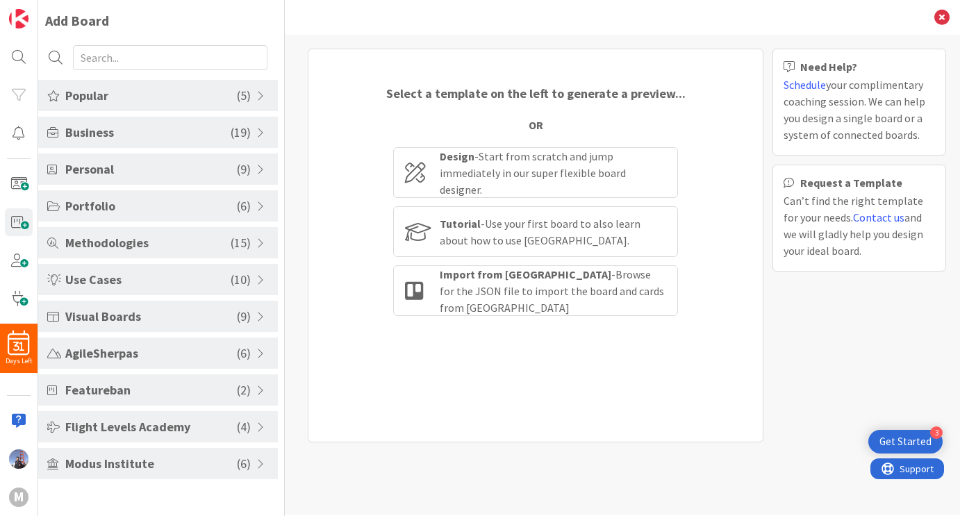
click at [185, 320] on span "Visual Boards" at bounding box center [151, 316] width 172 height 19
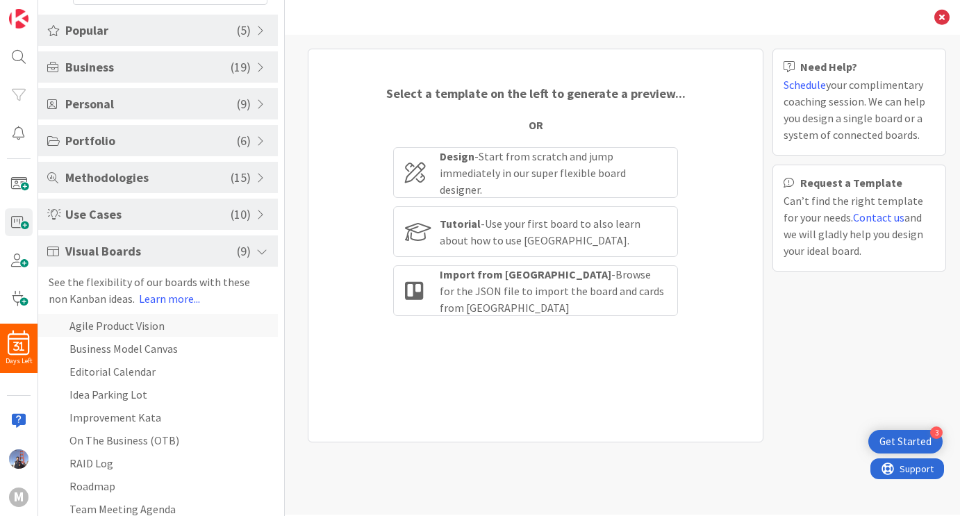
scroll to position [69, 0]
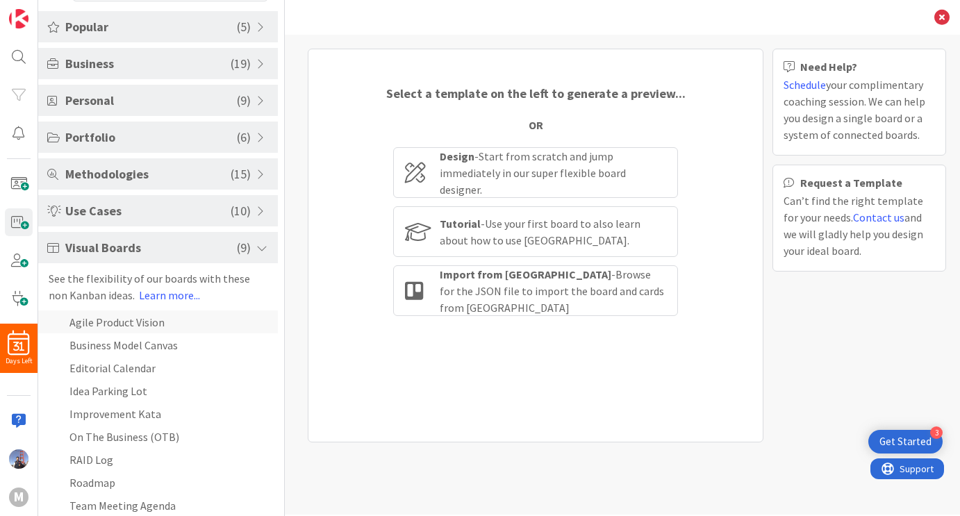
click at [139, 326] on li "Agile Product Vision" at bounding box center [158, 321] width 240 height 23
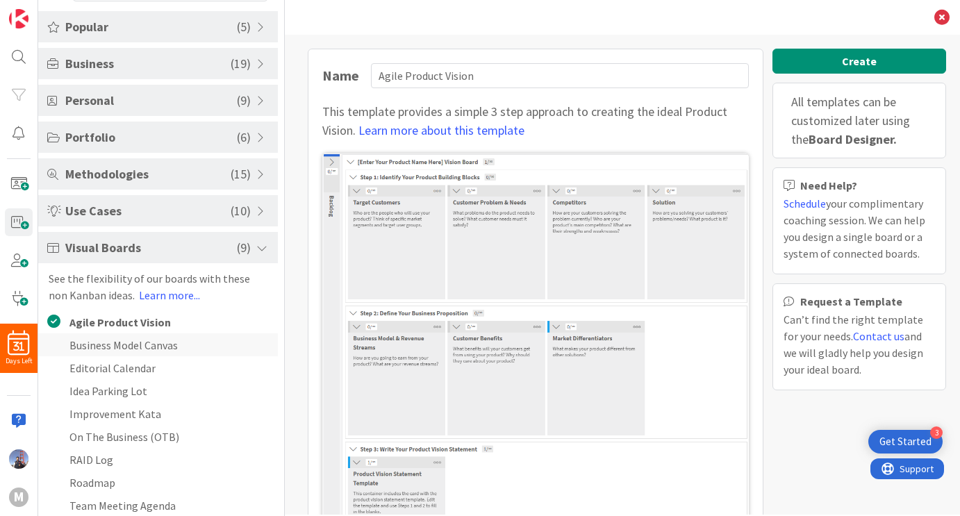
click at [163, 344] on li "Business Model Canvas" at bounding box center [158, 344] width 240 height 23
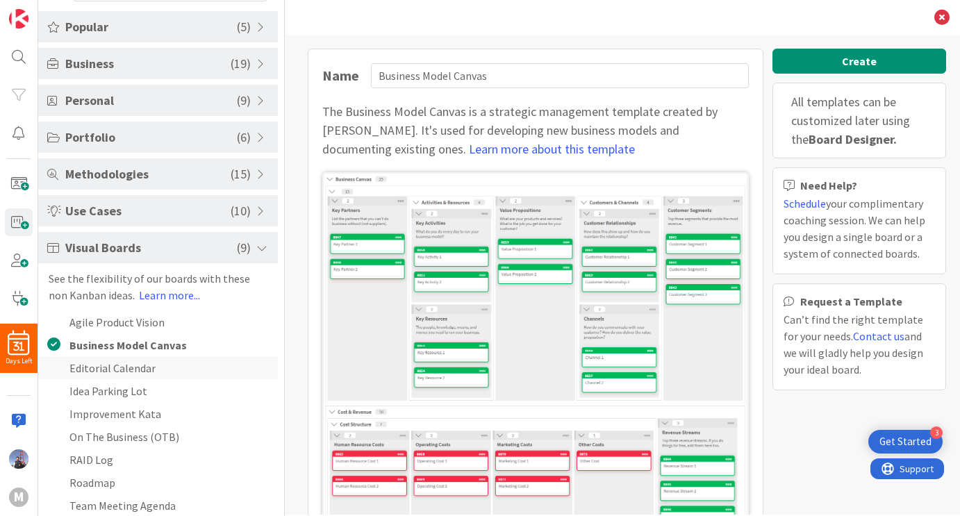
click at [142, 372] on li "Editorial Calendar" at bounding box center [158, 367] width 240 height 23
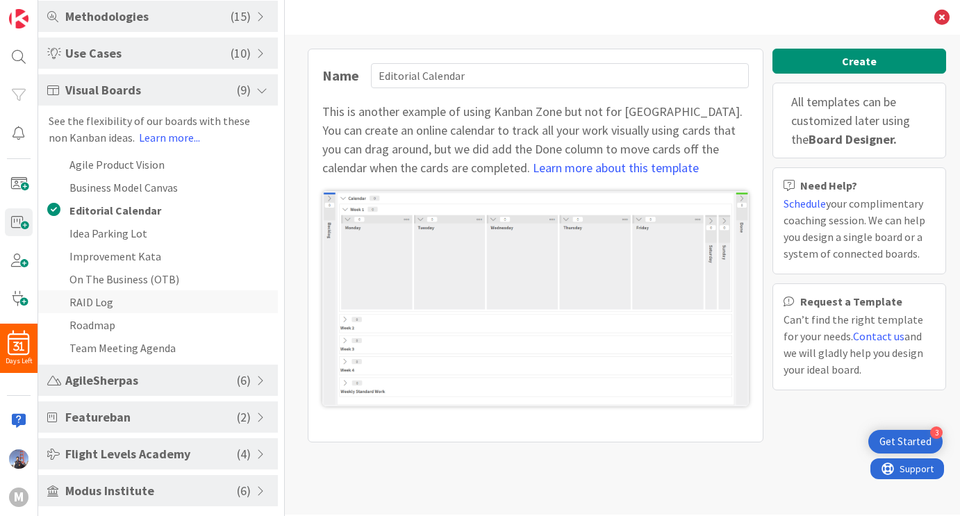
scroll to position [227, 0]
click at [192, 457] on span "Flight Levels Academy" at bounding box center [151, 453] width 172 height 19
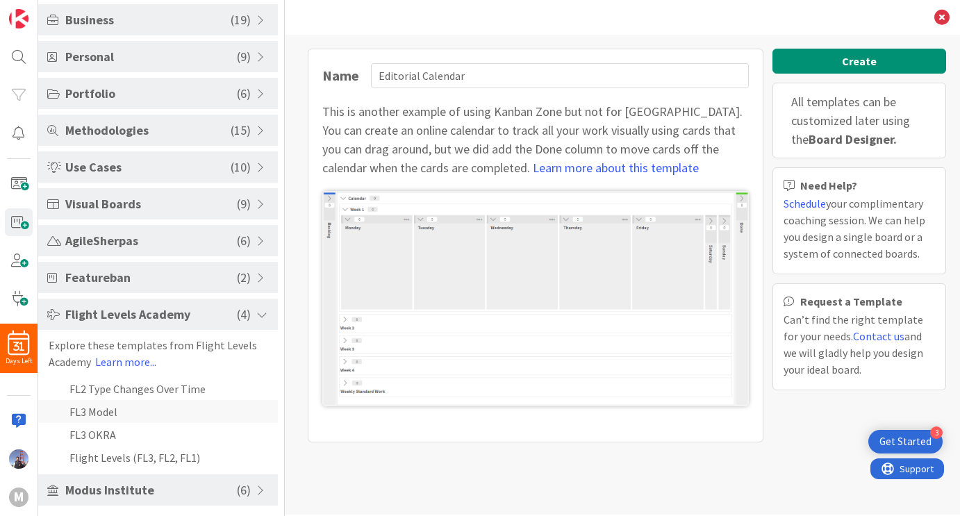
click at [194, 409] on li "FL3 Model" at bounding box center [158, 411] width 240 height 23
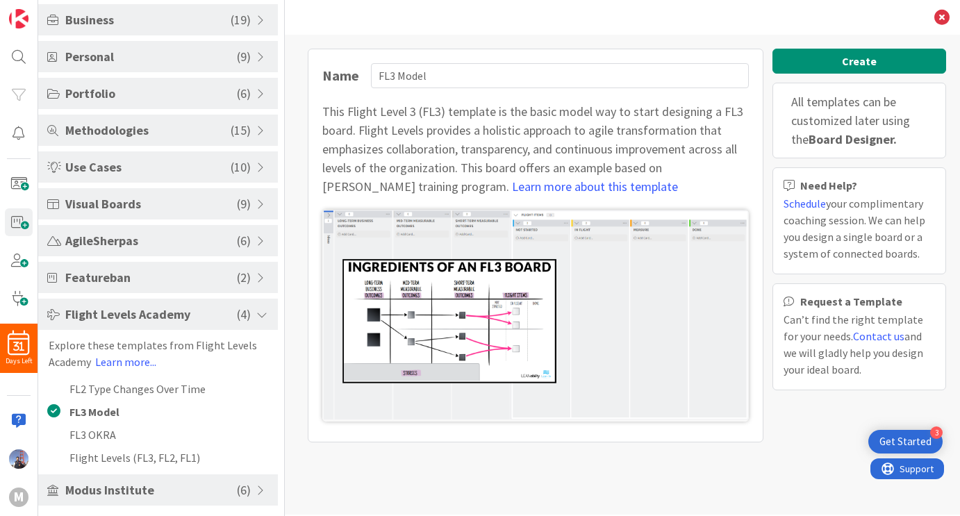
click at [179, 279] on span "Featureban" at bounding box center [151, 277] width 172 height 19
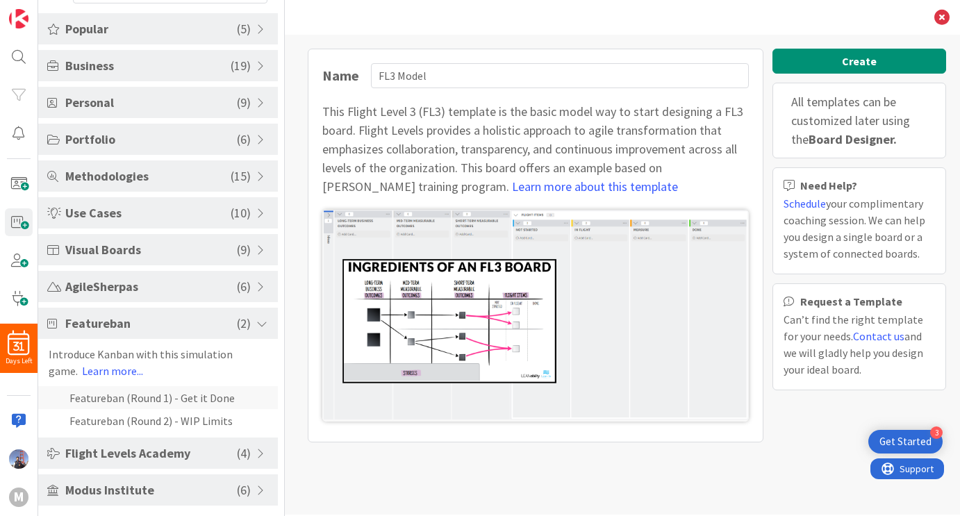
click at [175, 404] on li "Featureban (Round 1) - Get it Done" at bounding box center [158, 397] width 240 height 23
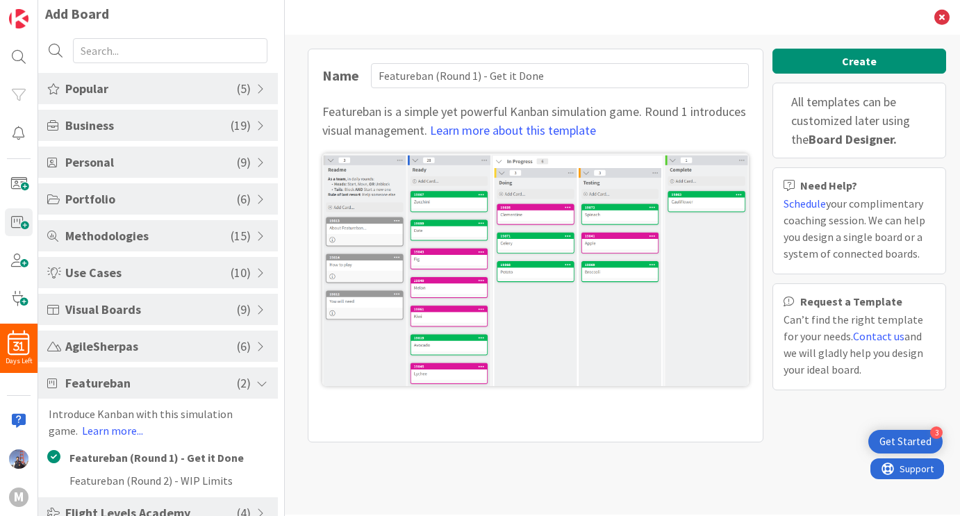
scroll to position [0, 0]
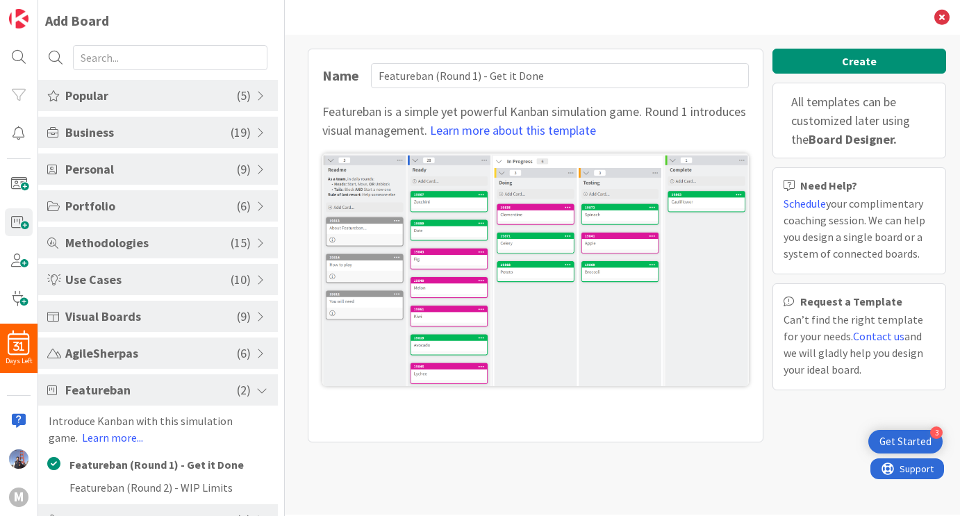
click at [164, 318] on span "Visual Boards" at bounding box center [151, 316] width 172 height 19
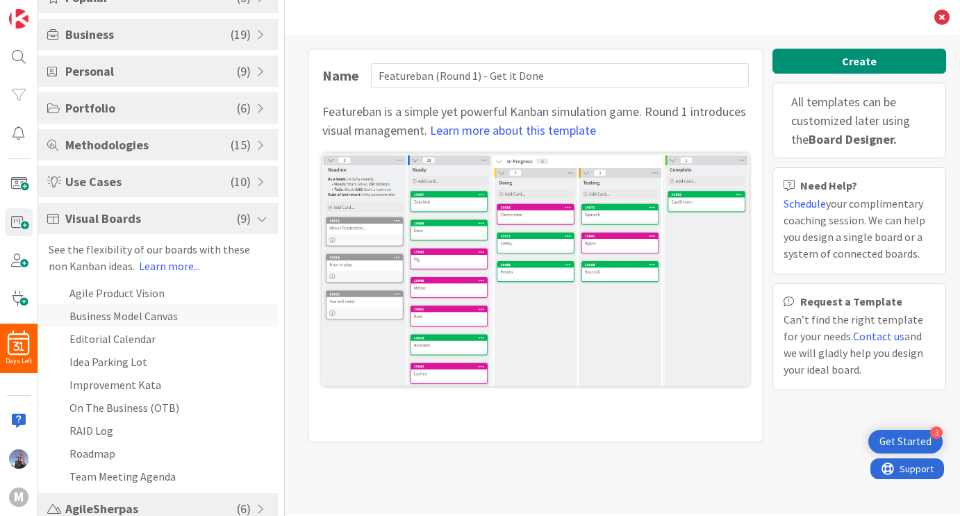
scroll to position [101, 0]
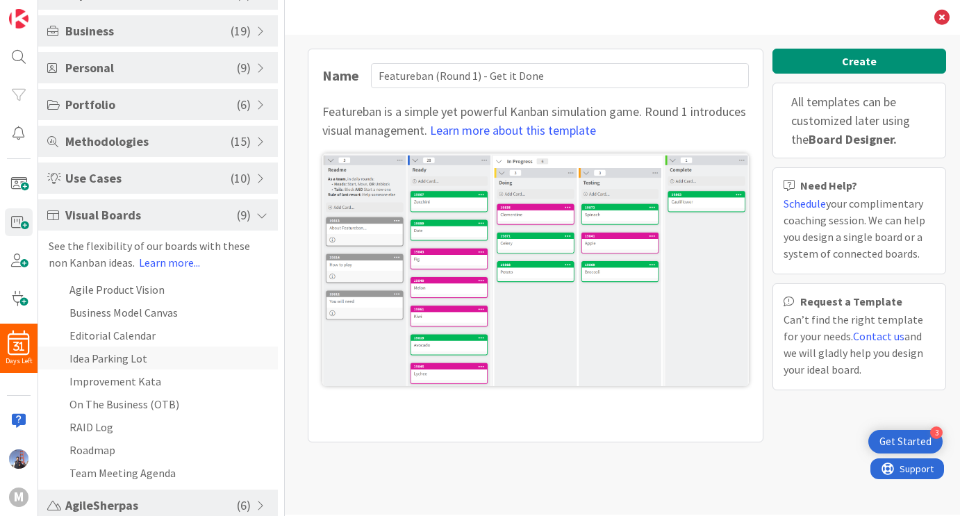
click at [135, 358] on li "Idea Parking Lot" at bounding box center [158, 358] width 240 height 23
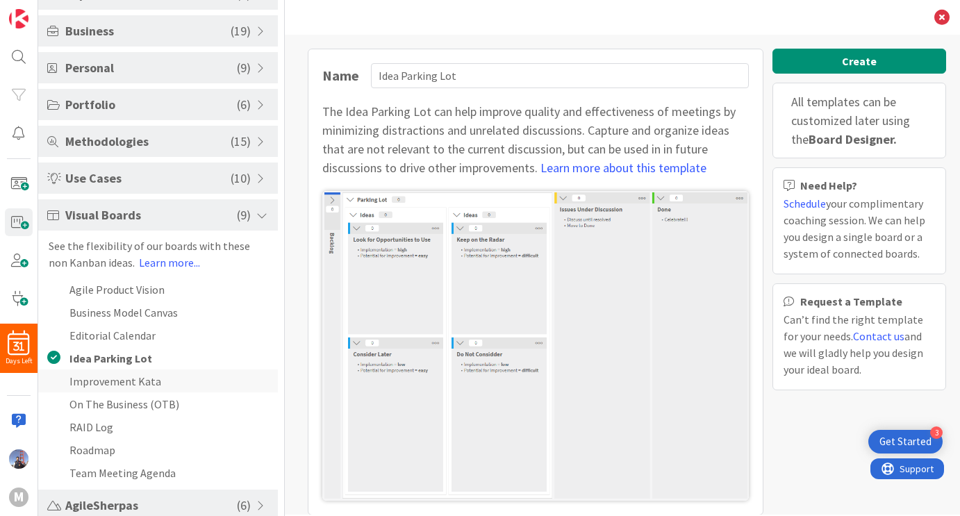
click at [133, 381] on li "Improvement Kata" at bounding box center [158, 381] width 240 height 23
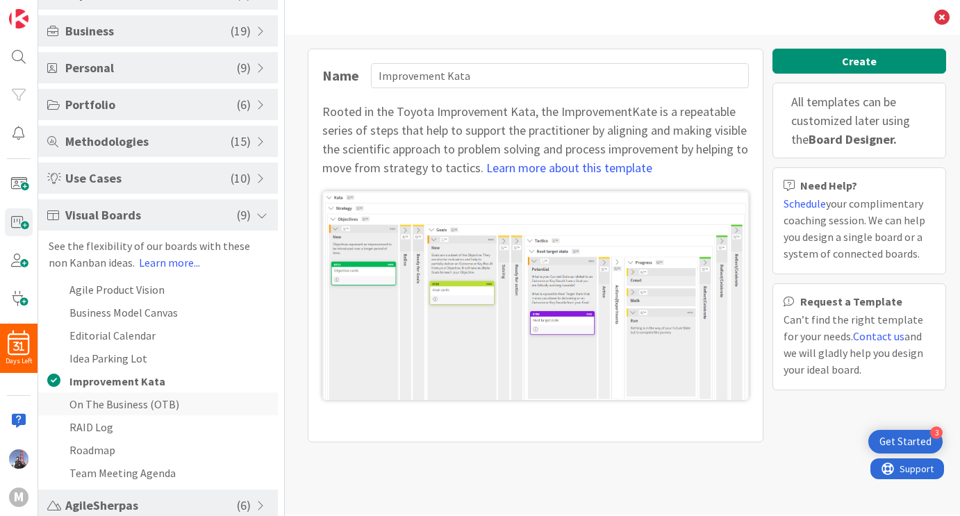
click at [144, 405] on li "On The Business (OTB)" at bounding box center [158, 403] width 240 height 23
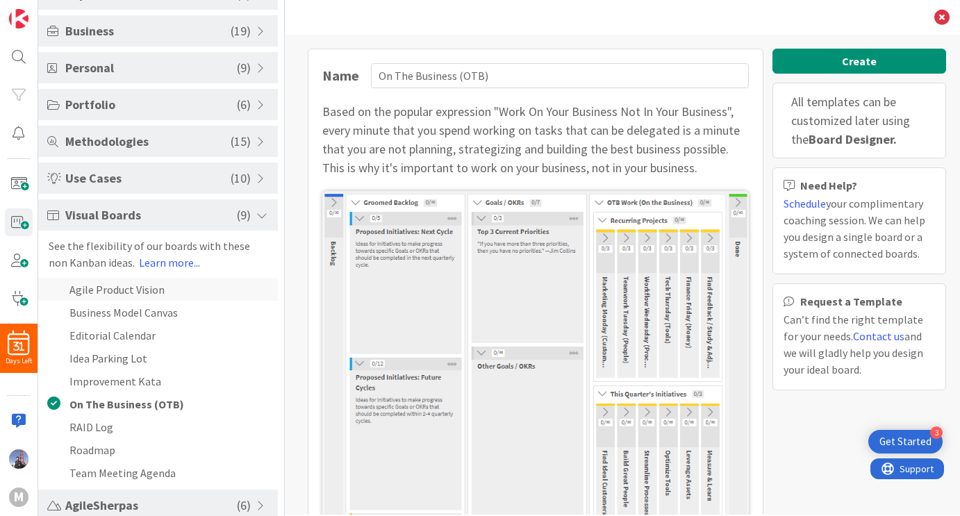
click at [132, 295] on li "Agile Product Vision" at bounding box center [158, 289] width 240 height 23
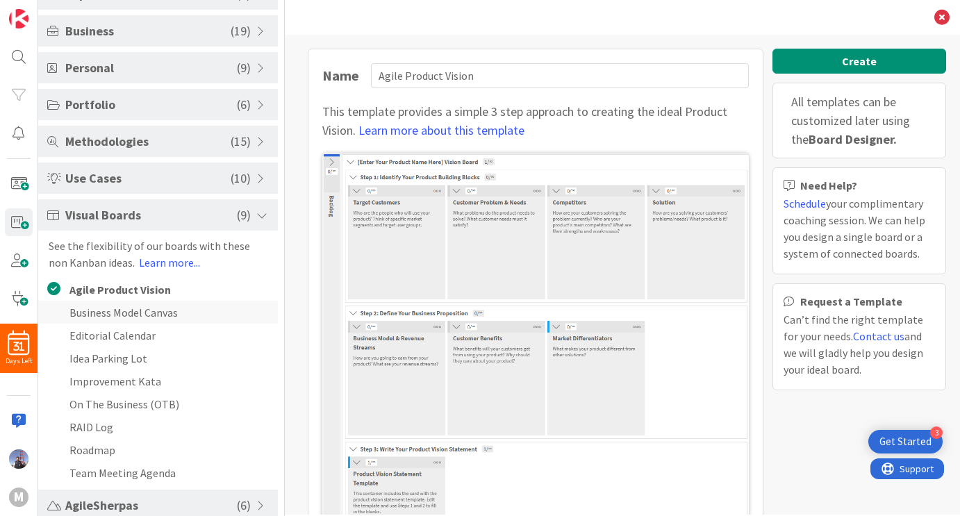
click at [132, 315] on li "Business Model Canvas" at bounding box center [158, 312] width 240 height 23
type input "Business Model Canvas"
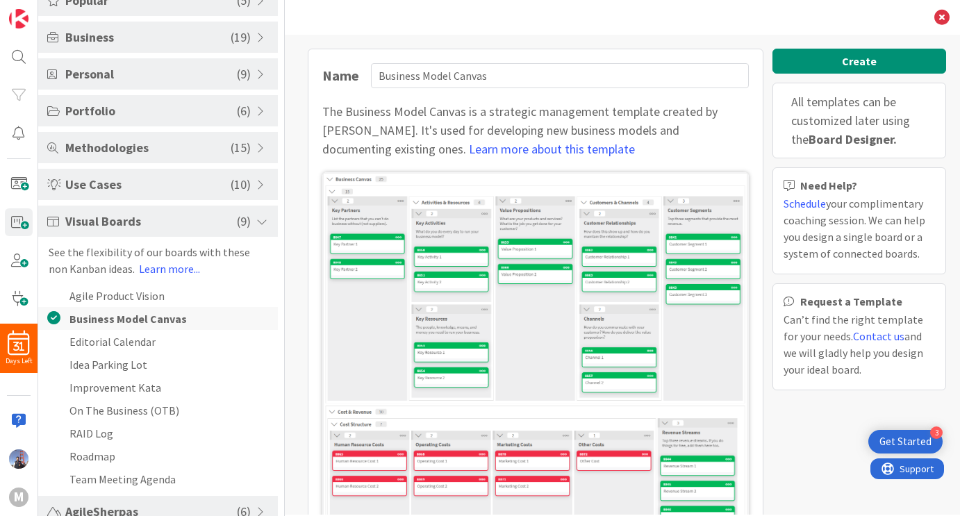
scroll to position [0, 0]
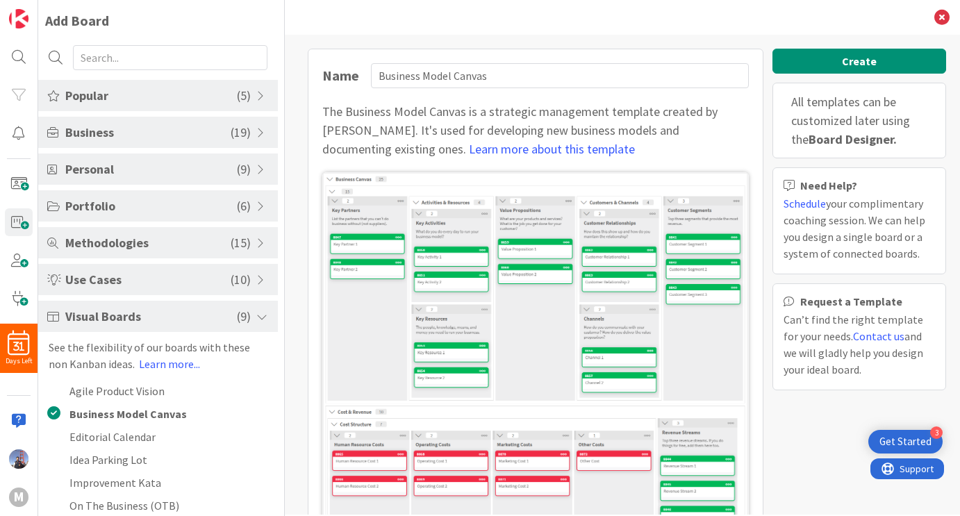
click at [168, 97] on span "Popular" at bounding box center [151, 95] width 172 height 19
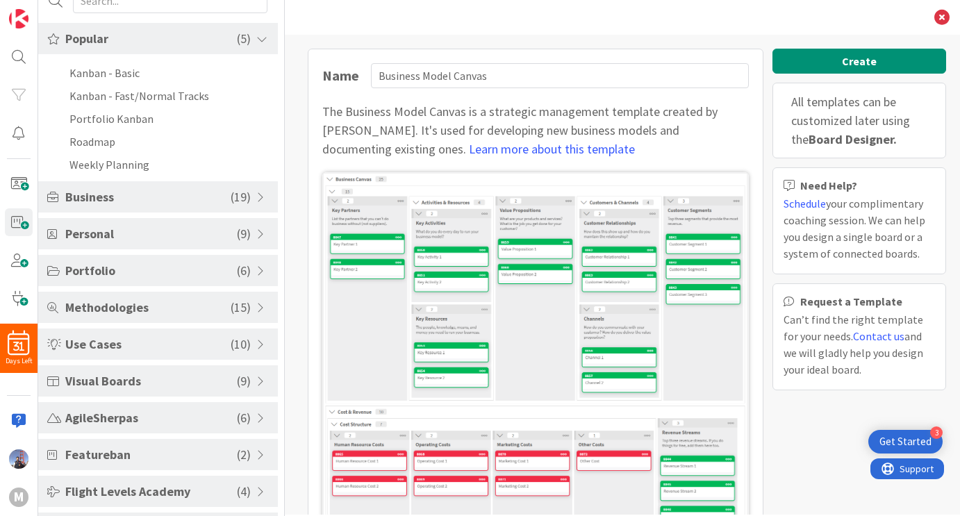
scroll to position [69, 0]
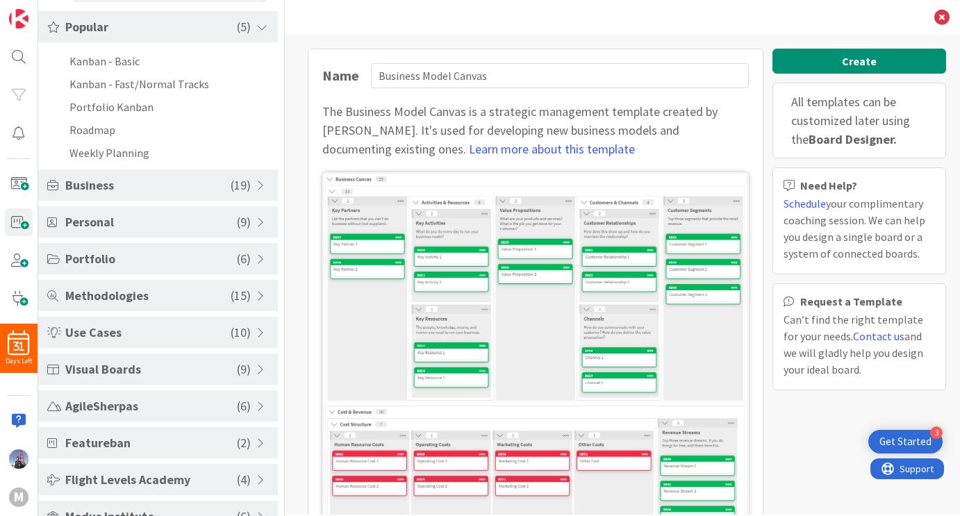
click at [215, 176] on span "Business" at bounding box center [147, 185] width 165 height 19
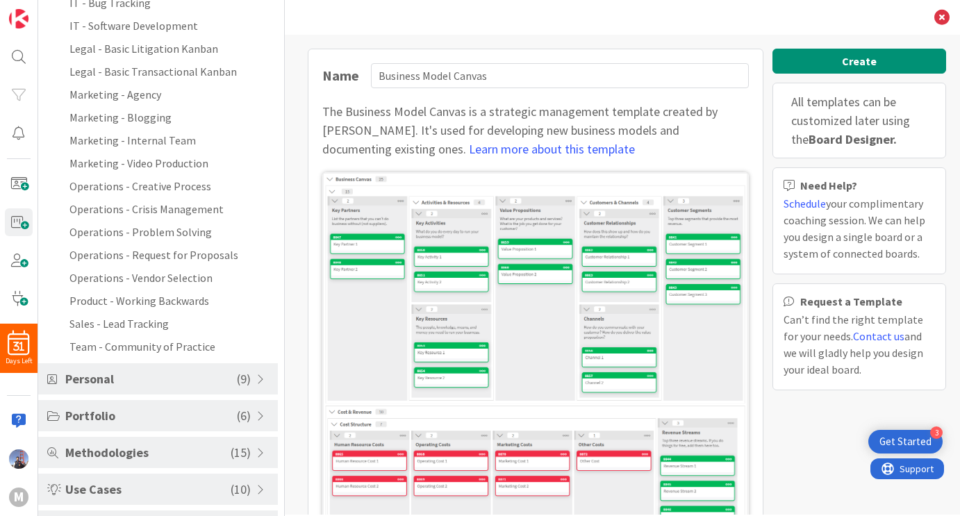
click at [227, 380] on span "Personal" at bounding box center [151, 379] width 172 height 19
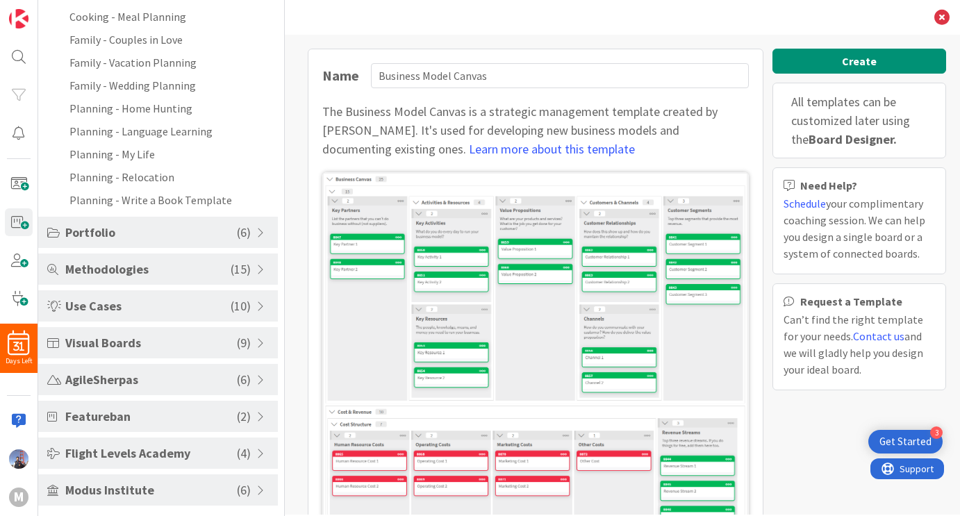
click at [245, 304] on span "( 10 )" at bounding box center [241, 306] width 20 height 19
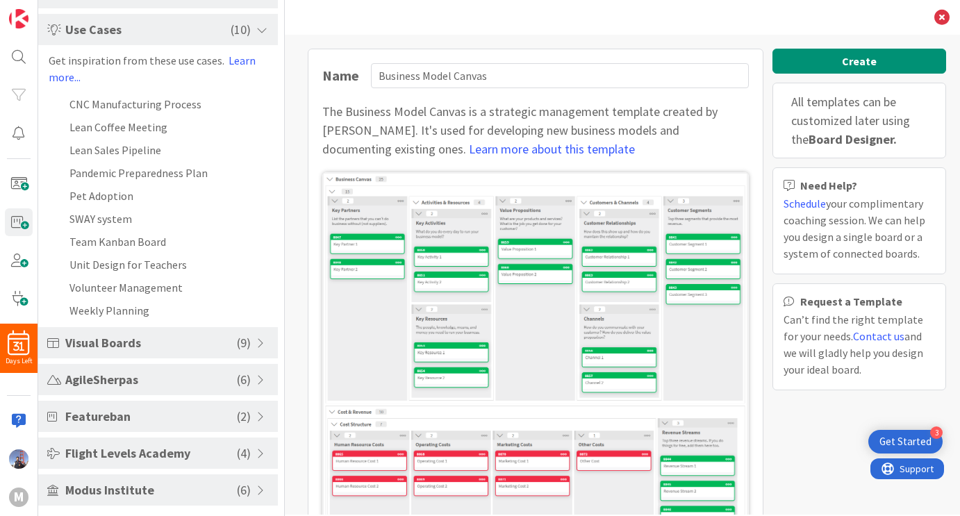
click at [249, 347] on div "Visual Boards ( 9 )" at bounding box center [158, 342] width 240 height 31
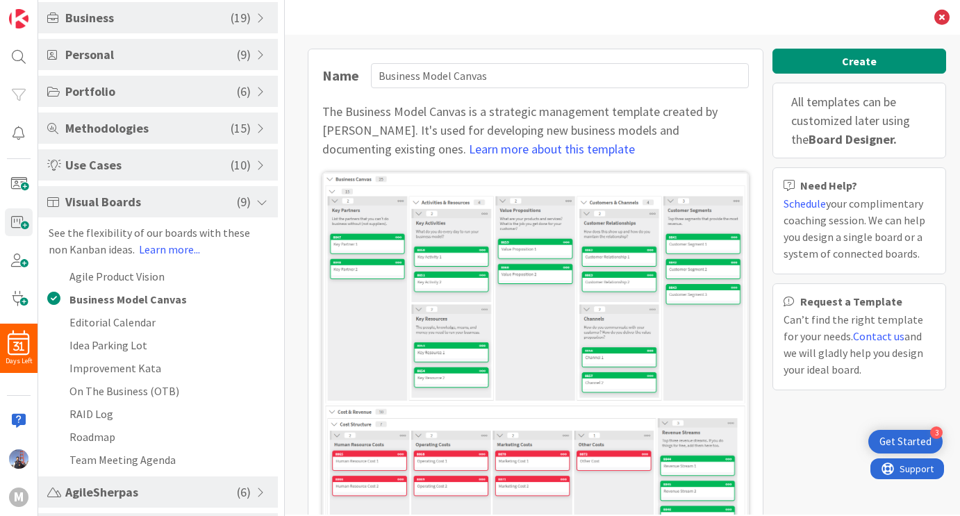
scroll to position [0, 0]
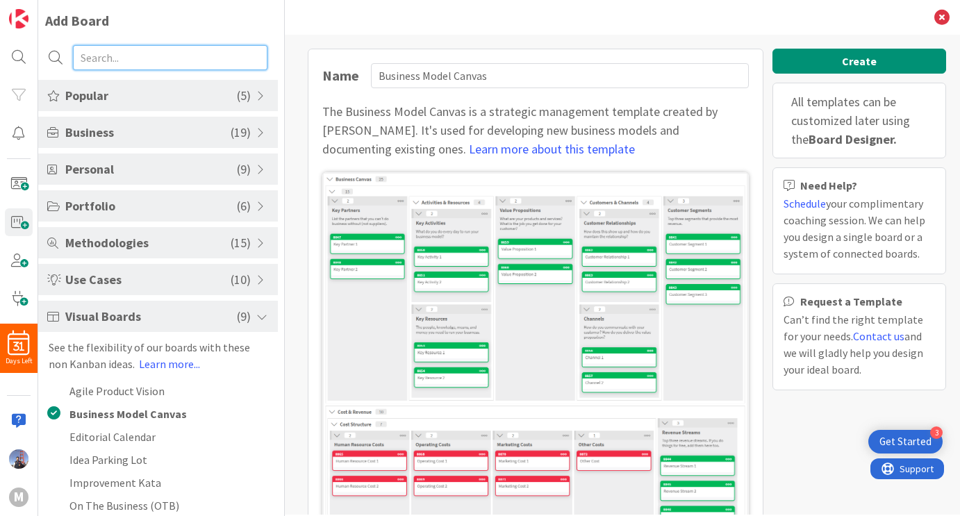
click at [217, 56] on input "text" at bounding box center [170, 57] width 194 height 25
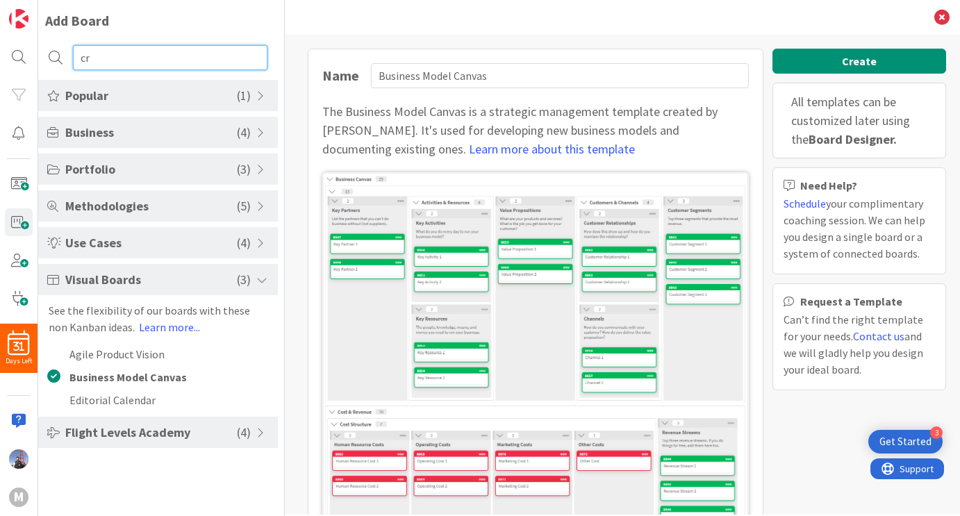
type input "c"
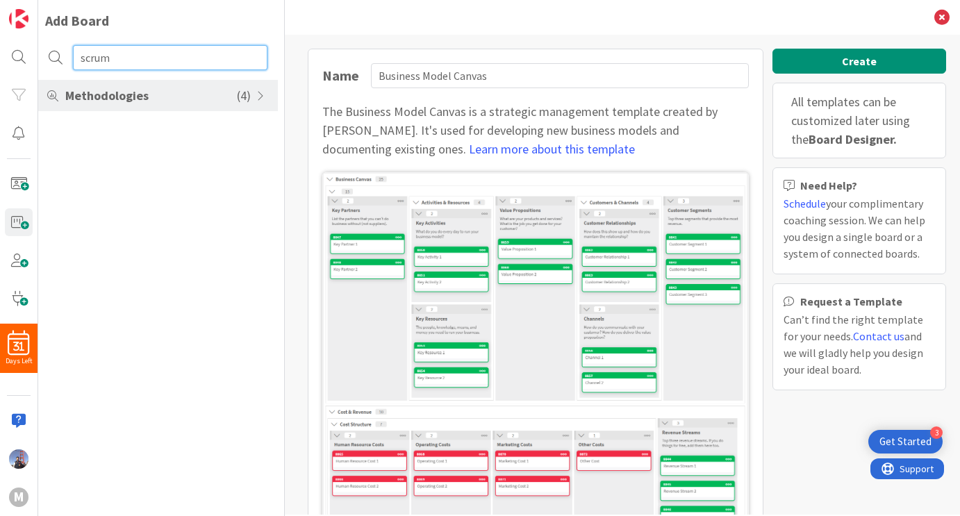
type input "scrum"
click at [258, 97] on span at bounding box center [262, 95] width 13 height 11
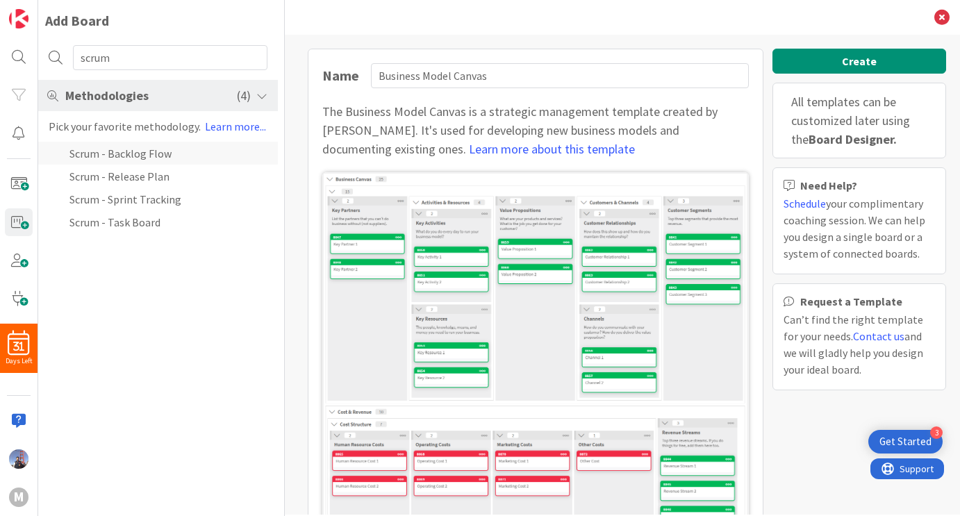
click at [160, 156] on li "Scrum - Backlog Flow" at bounding box center [158, 153] width 240 height 23
type input "Scrum - Backlog Flow"
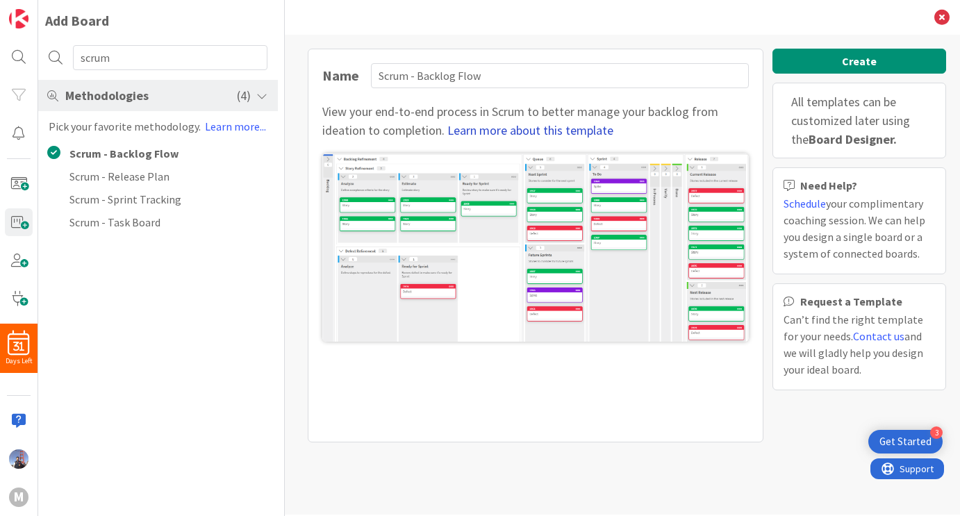
click at [570, 133] on link "Learn more about this template" at bounding box center [530, 130] width 166 height 16
click at [867, 63] on button "Create" at bounding box center [859, 61] width 174 height 25
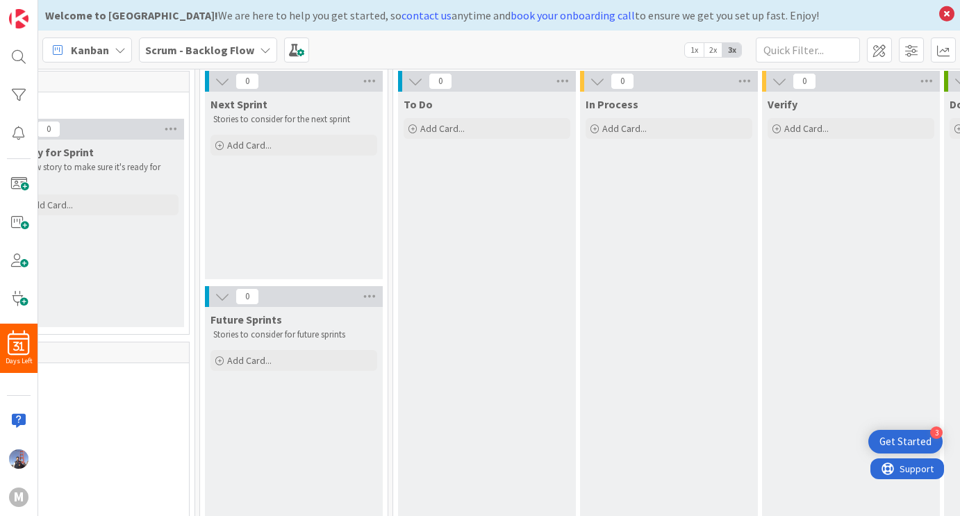
scroll to position [49, 579]
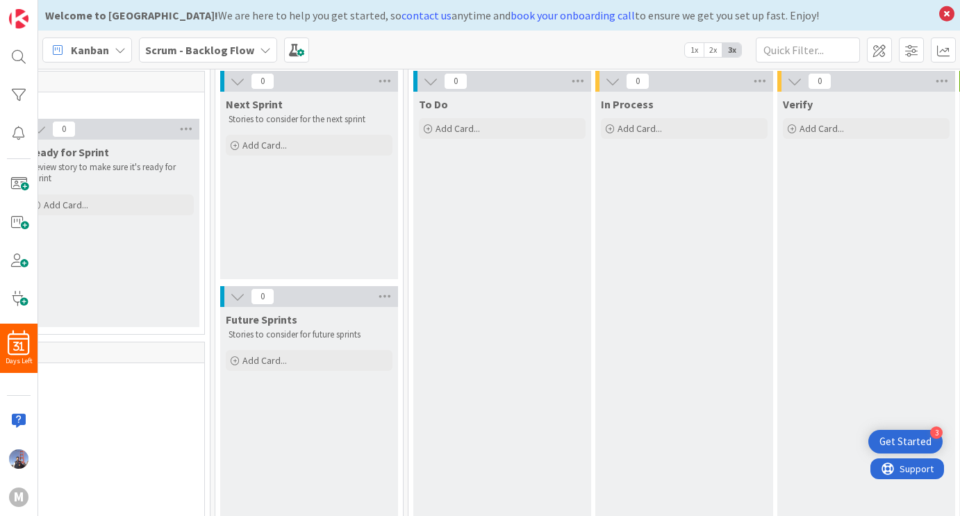
click at [698, 53] on span "1x" at bounding box center [694, 50] width 19 height 14
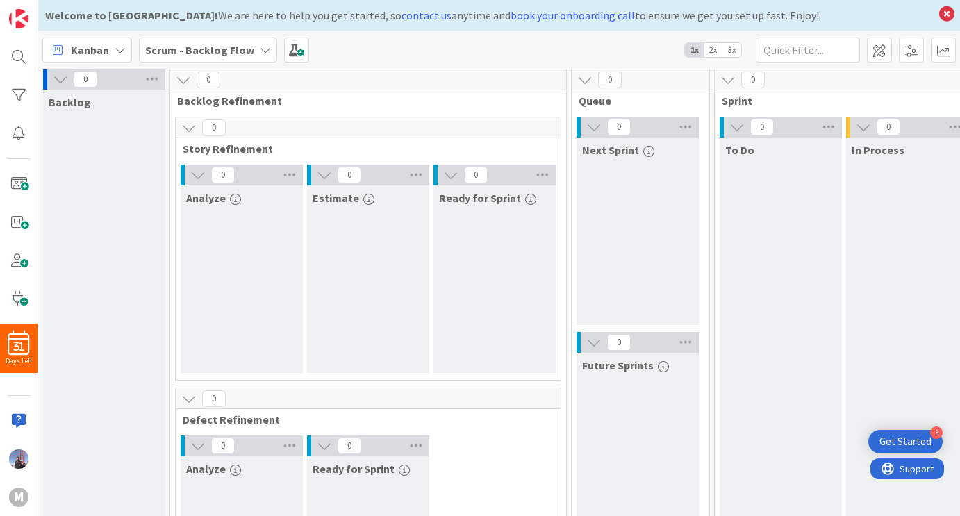
scroll to position [0, 0]
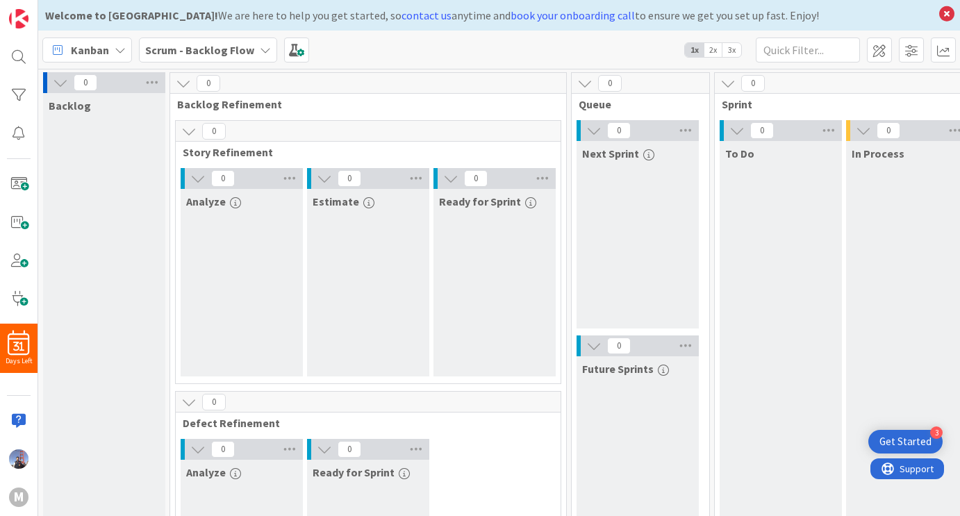
click at [260, 53] on icon at bounding box center [265, 49] width 11 height 11
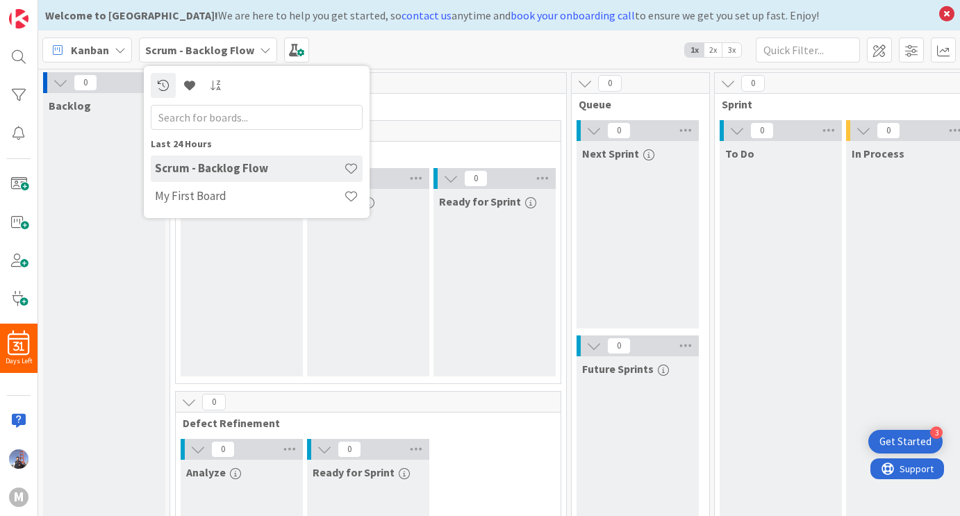
click at [113, 44] on div "Kanban" at bounding box center [87, 50] width 90 height 25
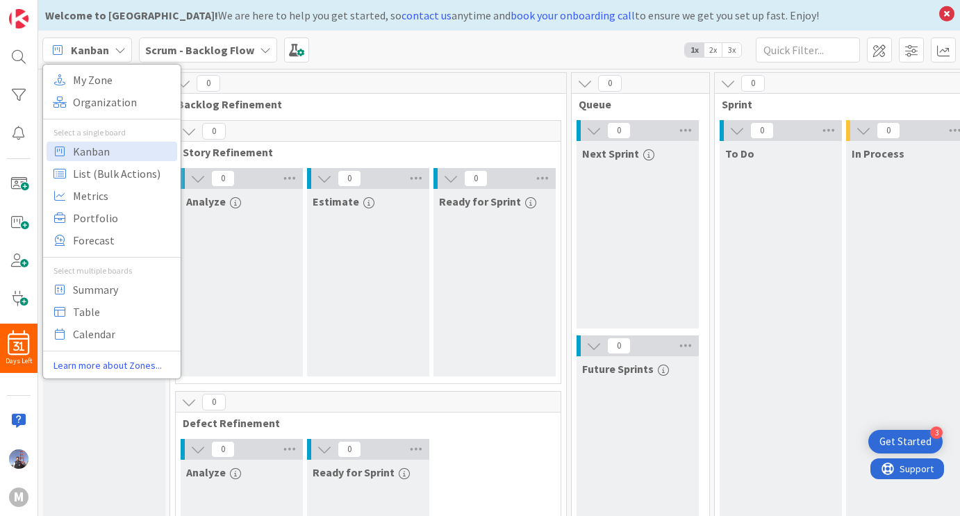
click at [458, 33] on div "Kanban My Zone Organization Select a single board Kanban List (Bulk Actions) Me…" at bounding box center [499, 50] width 922 height 38
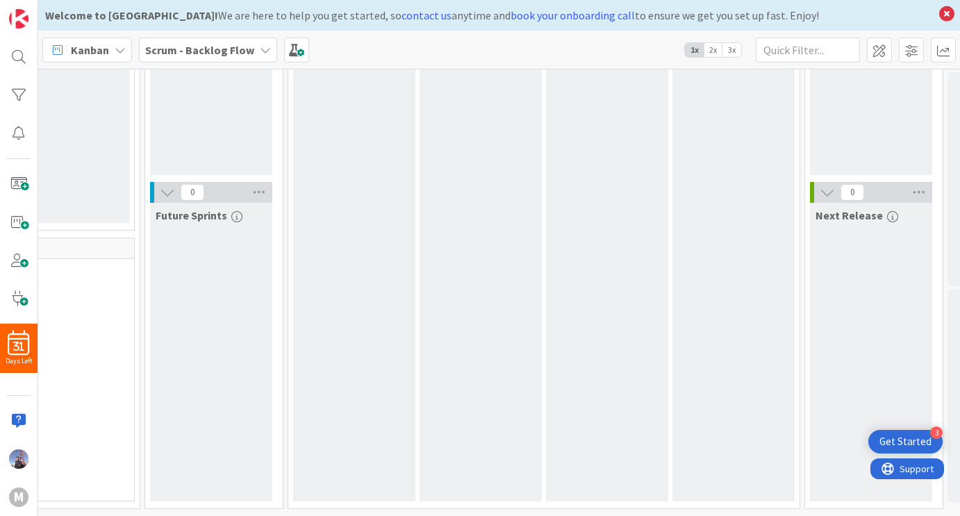
scroll to position [0, 426]
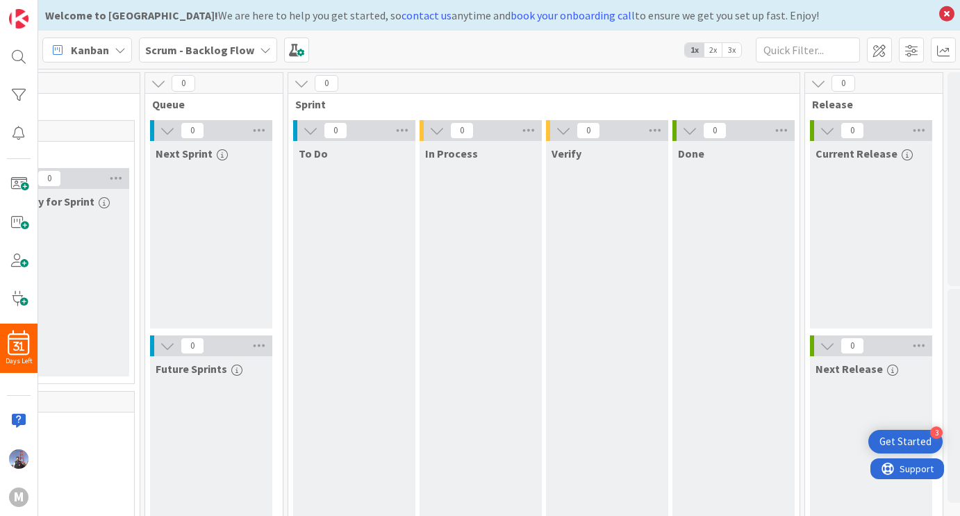
click at [301, 85] on icon at bounding box center [301, 83] width 15 height 15
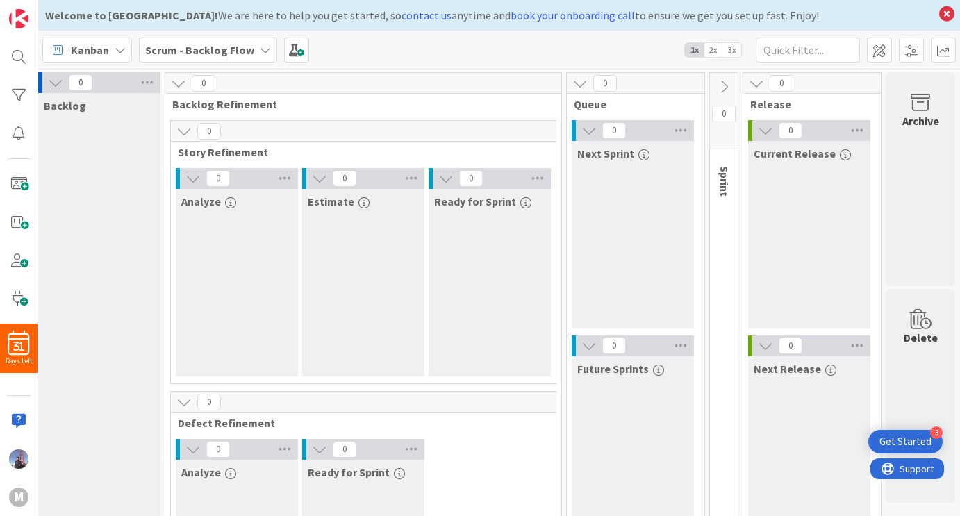
click at [717, 85] on icon at bounding box center [723, 86] width 15 height 15
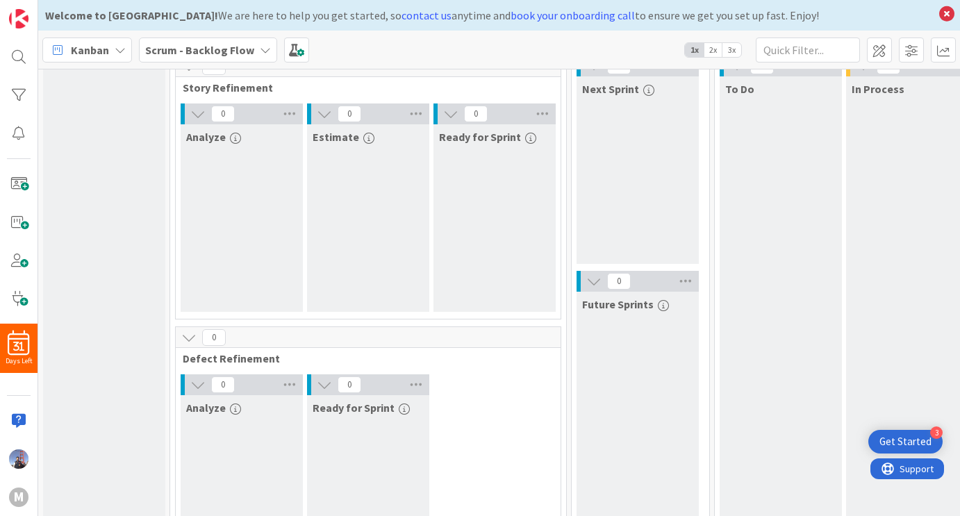
scroll to position [0, 0]
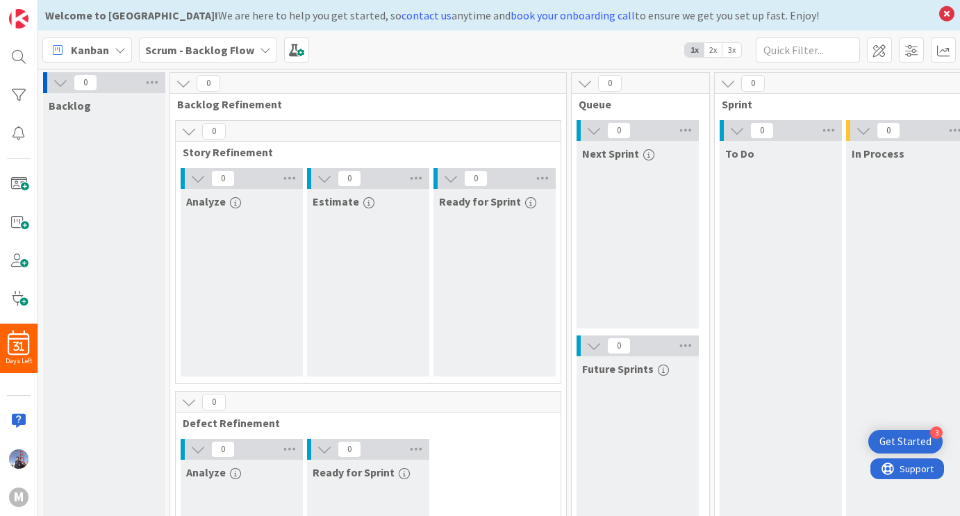
click at [115, 51] on icon at bounding box center [120, 49] width 11 height 11
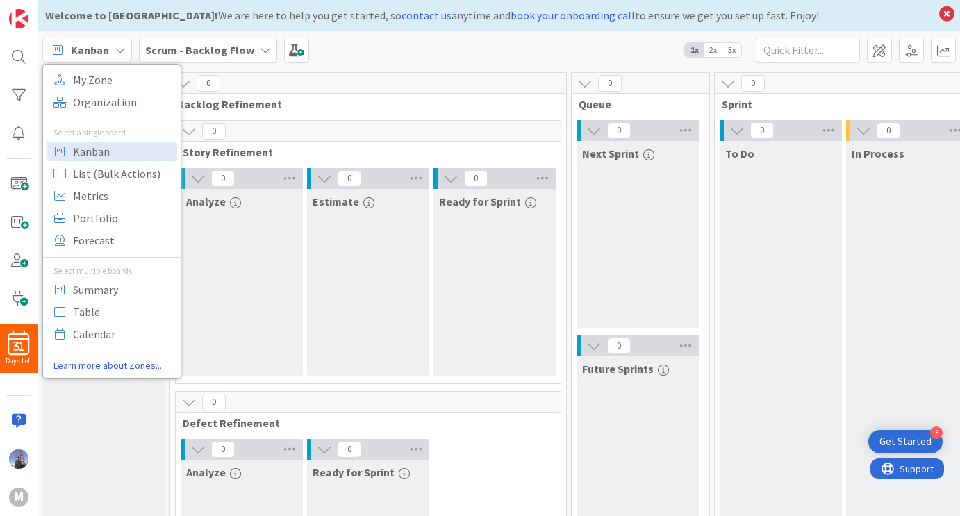
click at [428, 135] on div "0" at bounding box center [368, 131] width 385 height 21
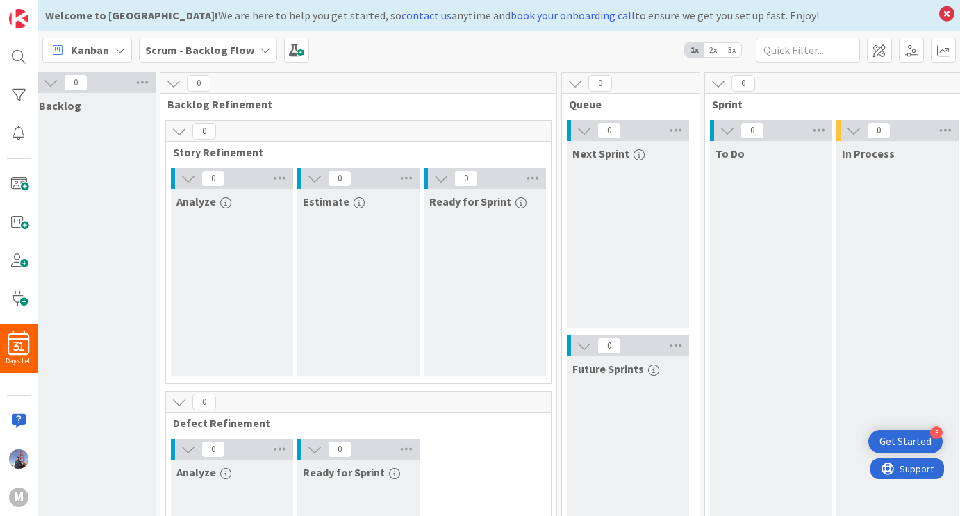
scroll to position [0, 13]
click at [171, 79] on icon at bounding box center [170, 83] width 15 height 15
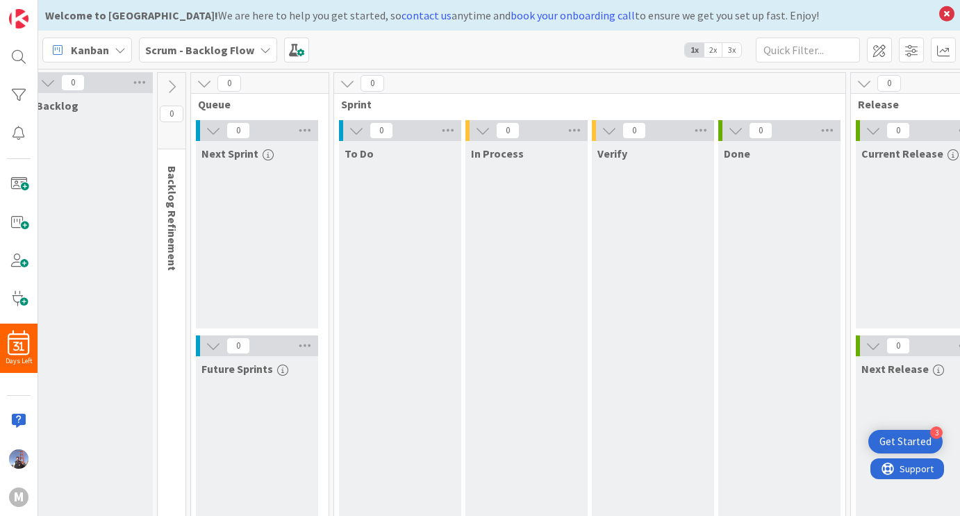
click at [208, 82] on icon at bounding box center [204, 83] width 15 height 15
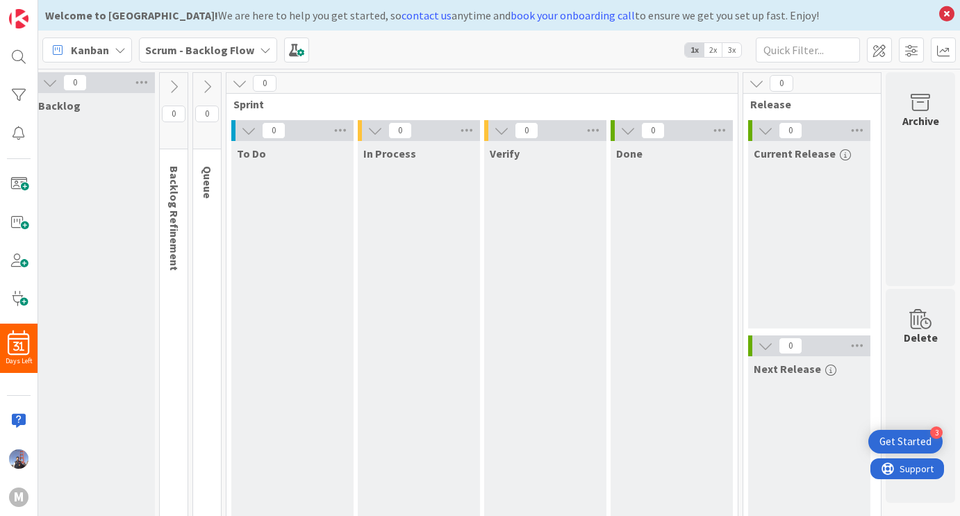
click at [232, 82] on icon at bounding box center [239, 83] width 15 height 15
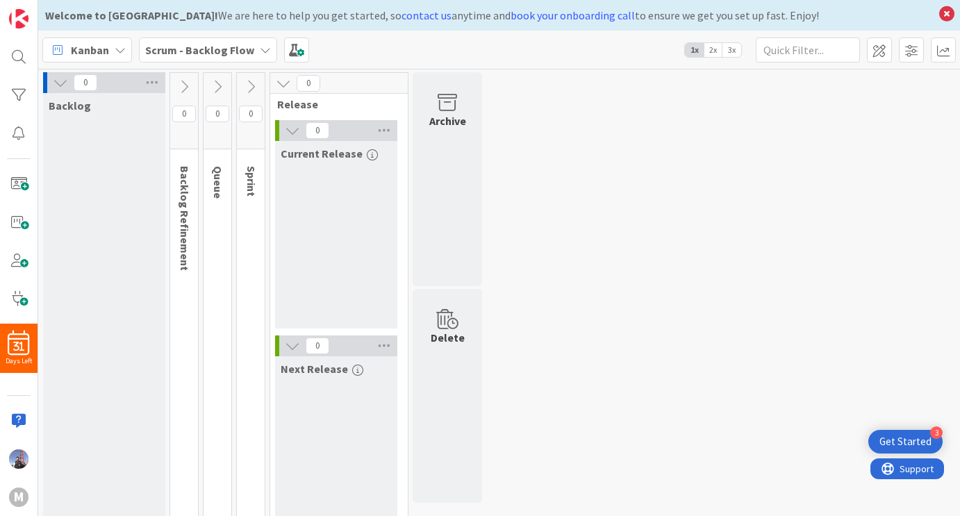
scroll to position [0, 0]
click at [281, 83] on icon at bounding box center [283, 83] width 15 height 15
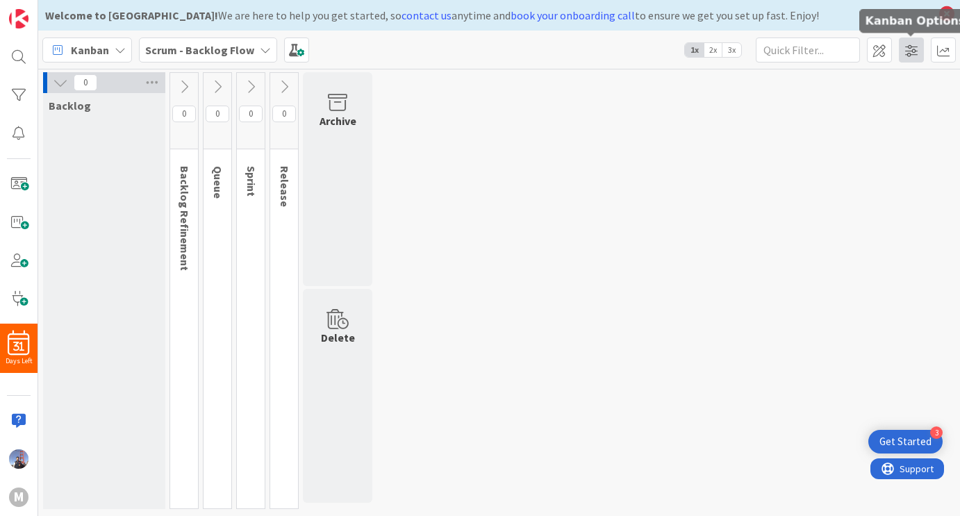
click at [910, 51] on span at bounding box center [911, 50] width 25 height 25
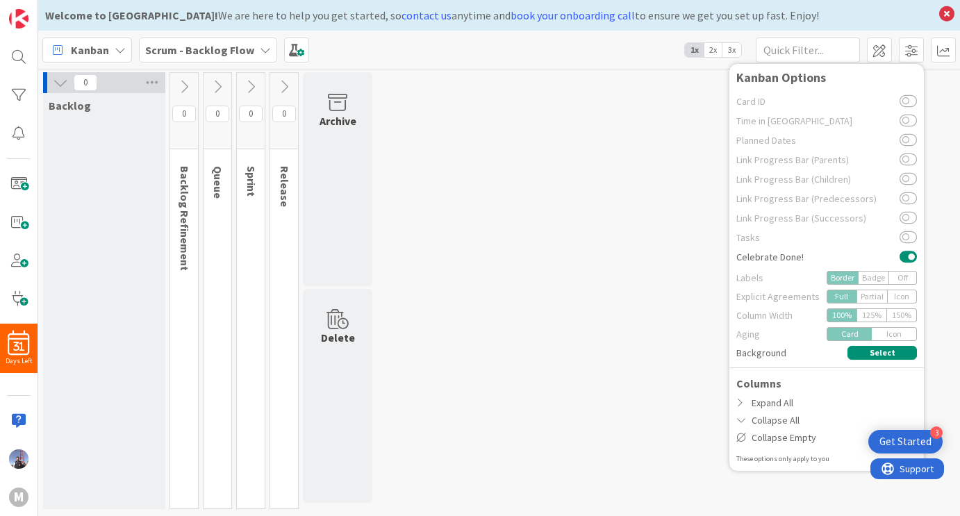
click at [617, 248] on div "0 Backlog 0 Backlog Refinement 0 Queue 0 Sprint 0 Release Archive Delete" at bounding box center [499, 294] width 916 height 444
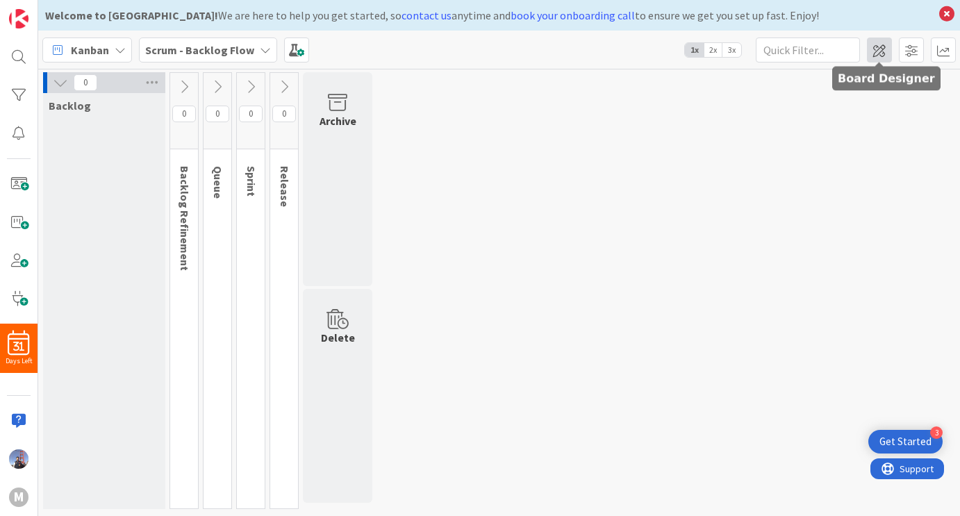
click at [882, 53] on span at bounding box center [879, 50] width 25 height 25
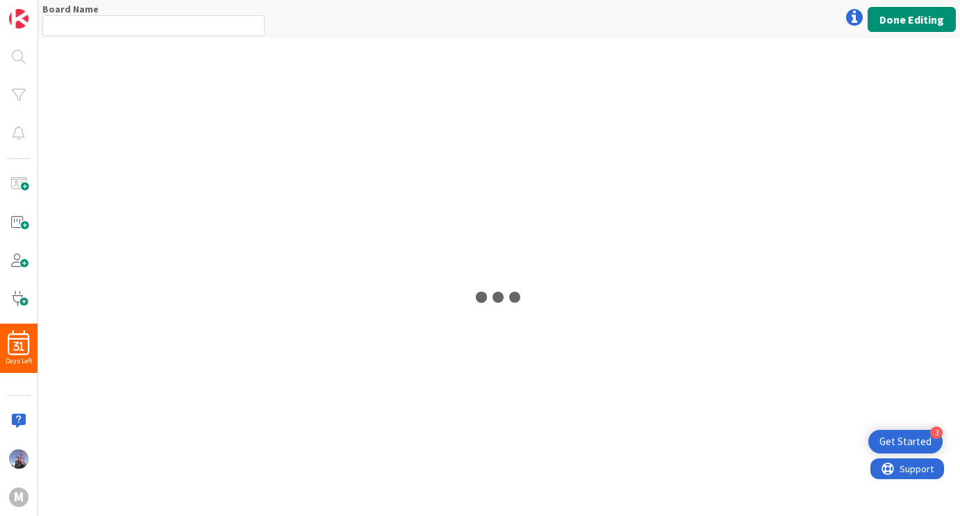
type input "Scrum - Backlog Flow"
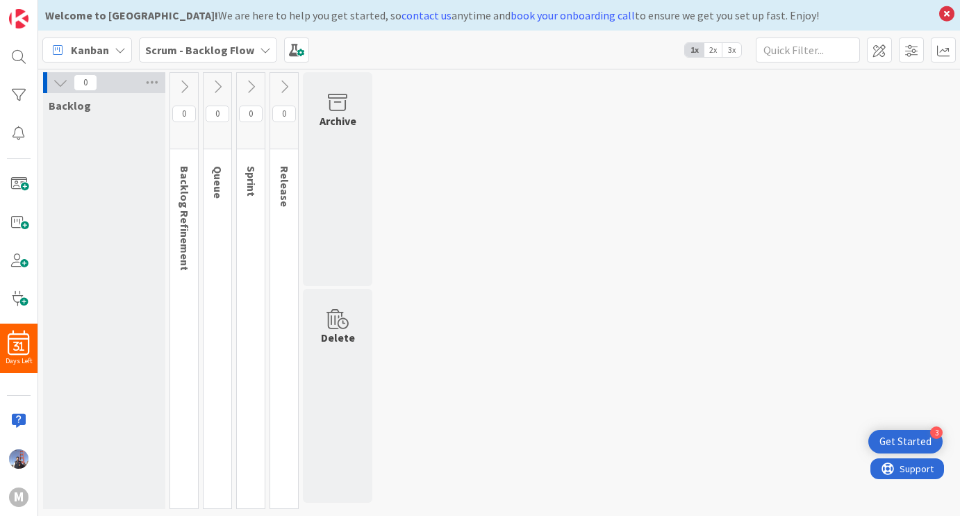
click at [546, 214] on div "0 Backlog 0 Backlog Refinement 0 Queue 0 Sprint 0 Release Archive Delete" at bounding box center [499, 294] width 916 height 444
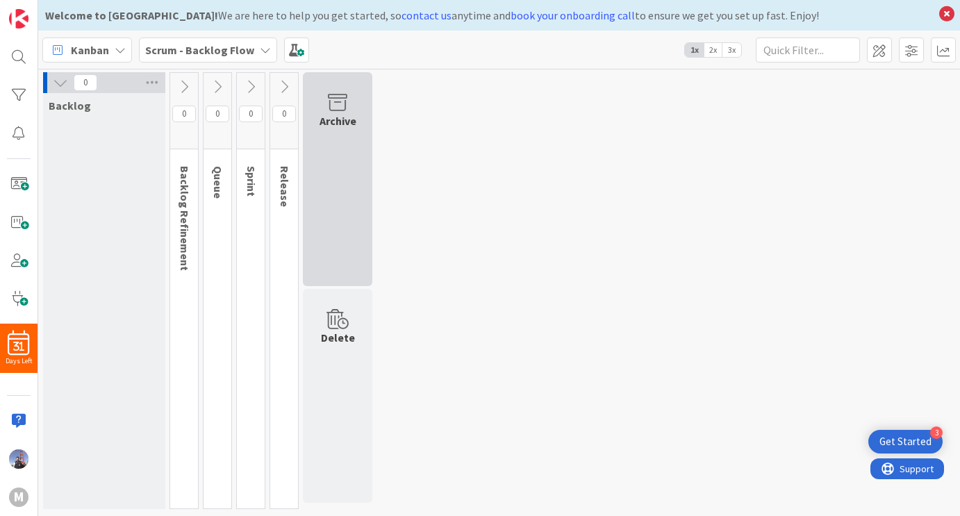
click at [326, 109] on icon at bounding box center [337, 102] width 53 height 19
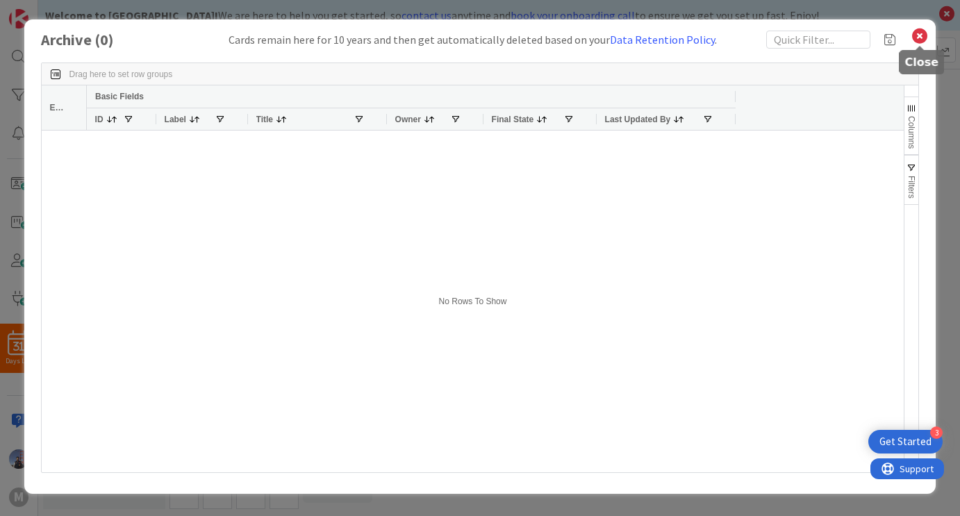
click at [922, 33] on icon at bounding box center [920, 35] width 18 height 19
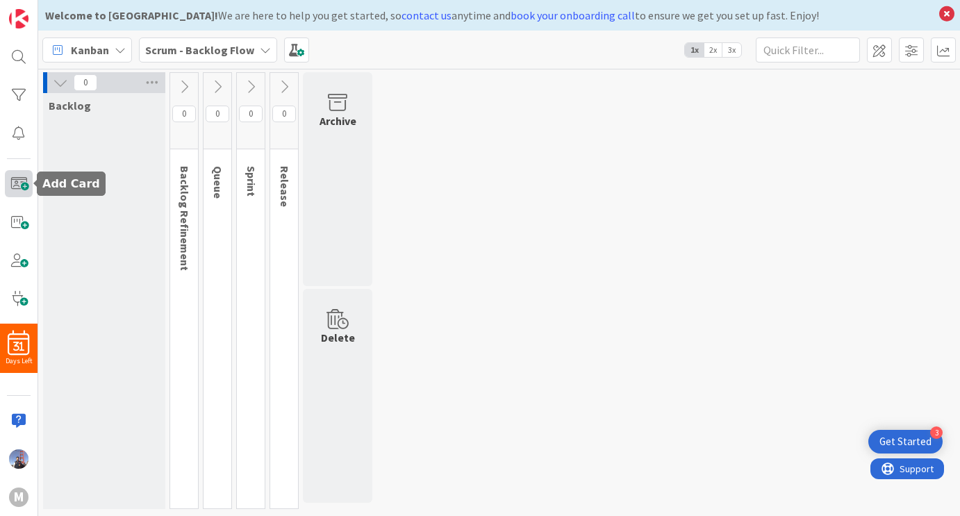
click at [20, 183] on span at bounding box center [19, 183] width 28 height 27
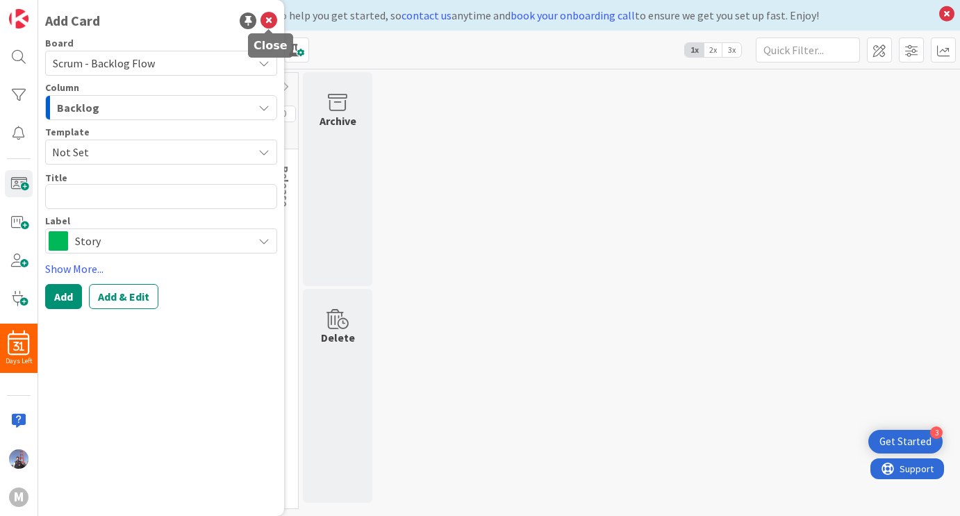
click at [271, 17] on icon at bounding box center [268, 21] width 17 height 17
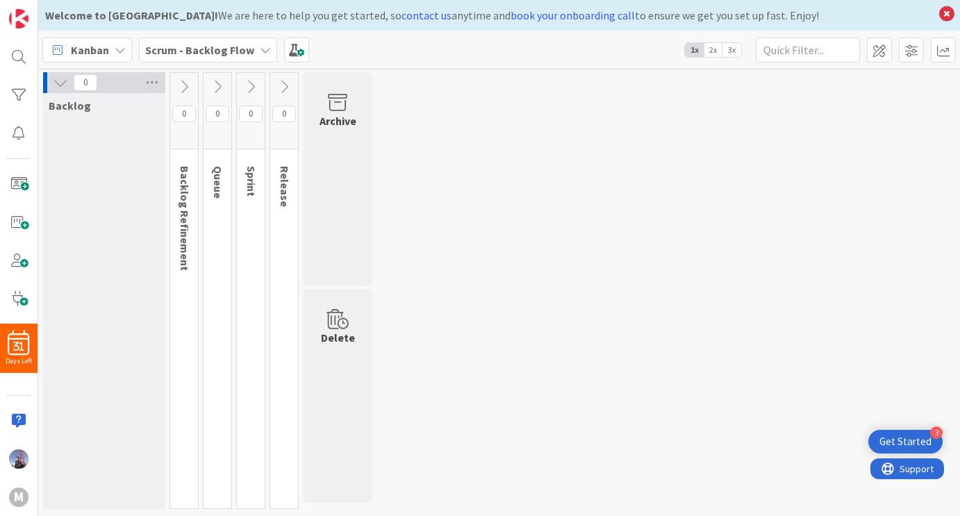
click at [669, 200] on div "0 Backlog 0 Backlog Refinement 0 Queue 0 Sprint 0 Release Archive Delete" at bounding box center [499, 294] width 916 height 444
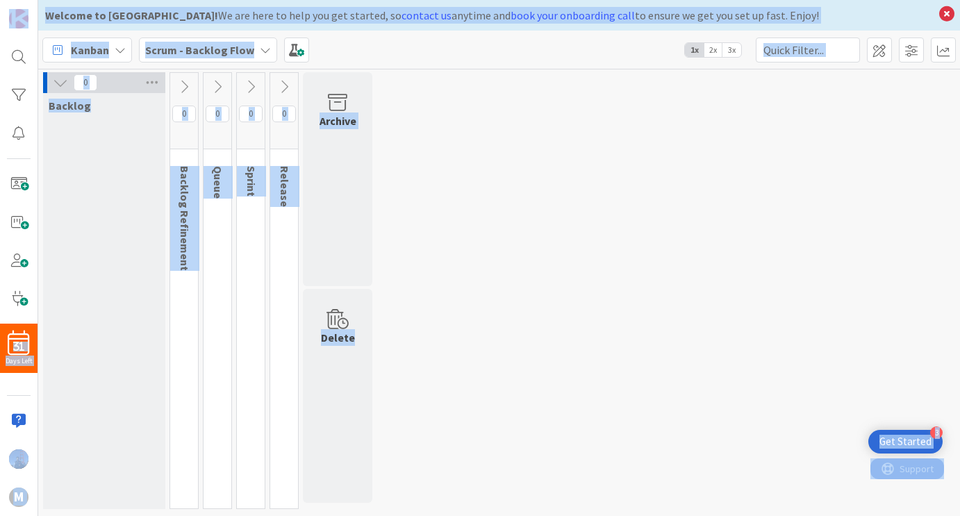
click at [669, 200] on div "0 Backlog 0 Backlog Refinement 0 Queue 0 Sprint 0 Release Archive Delete" at bounding box center [499, 294] width 916 height 444
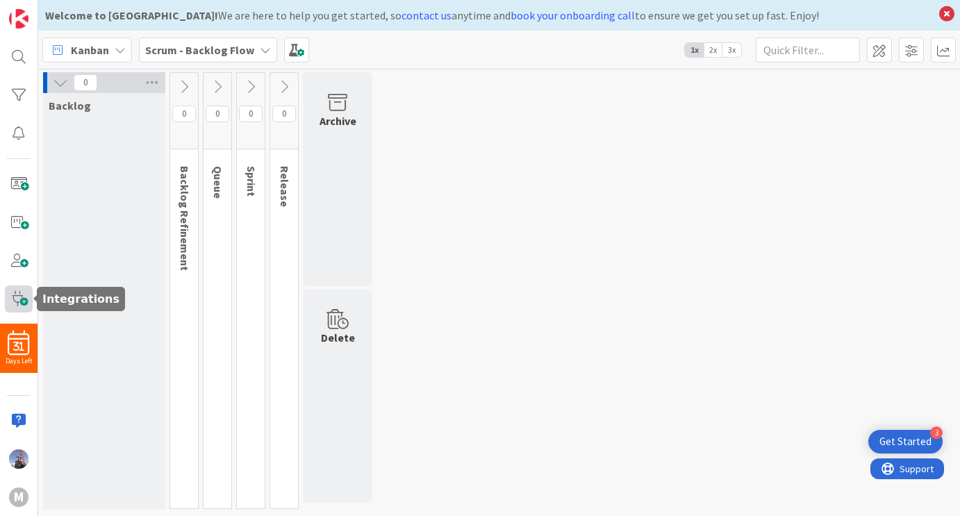
click at [21, 306] on span at bounding box center [19, 298] width 28 height 27
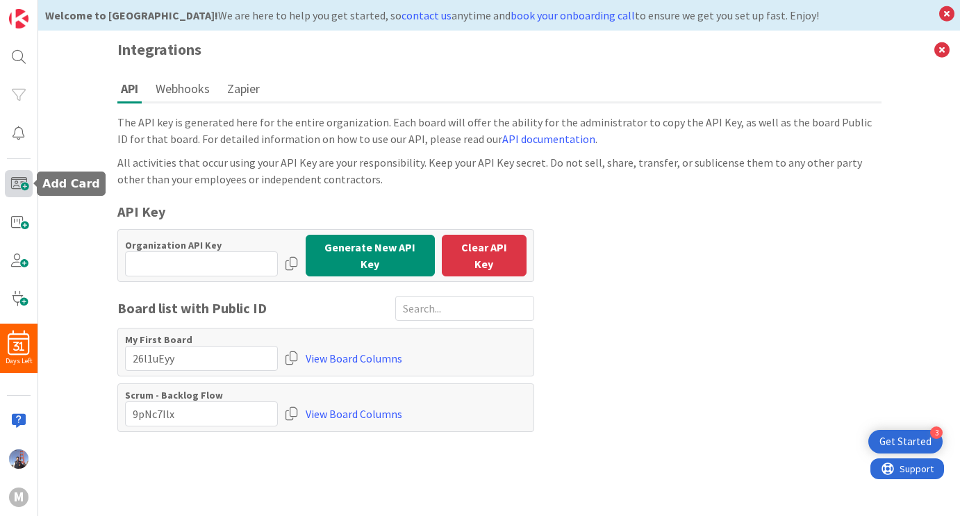
click at [26, 186] on span at bounding box center [19, 183] width 28 height 27
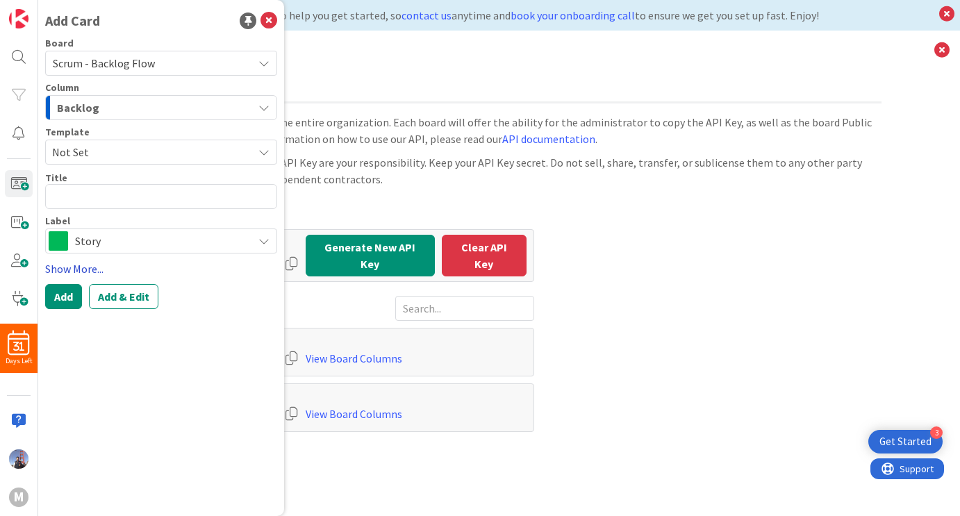
click at [87, 267] on link "Show More..." at bounding box center [161, 268] width 232 height 17
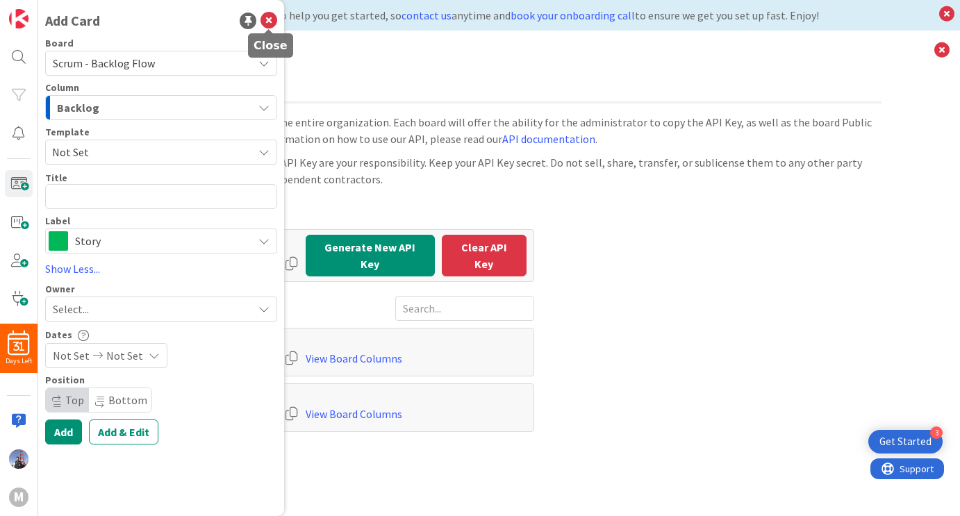
click at [265, 20] on icon at bounding box center [268, 21] width 17 height 17
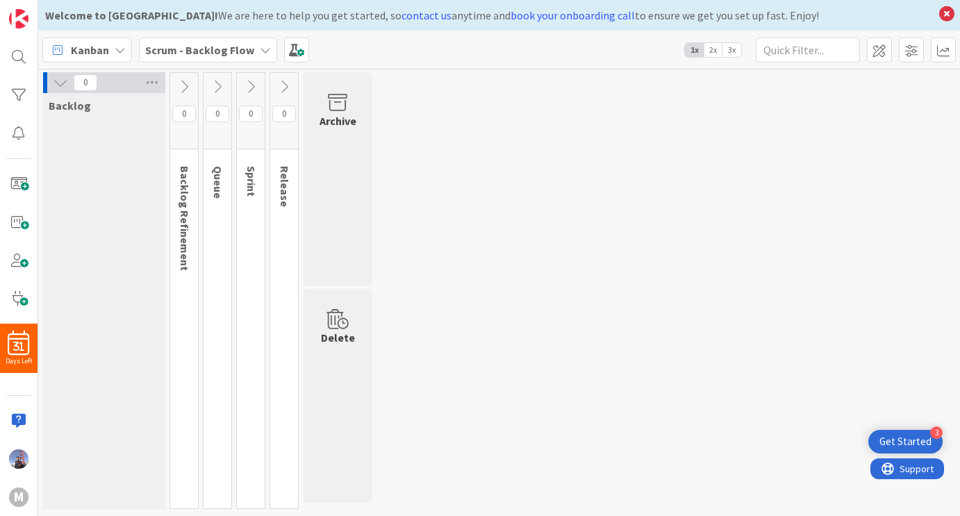
click at [189, 87] on icon at bounding box center [183, 86] width 15 height 15
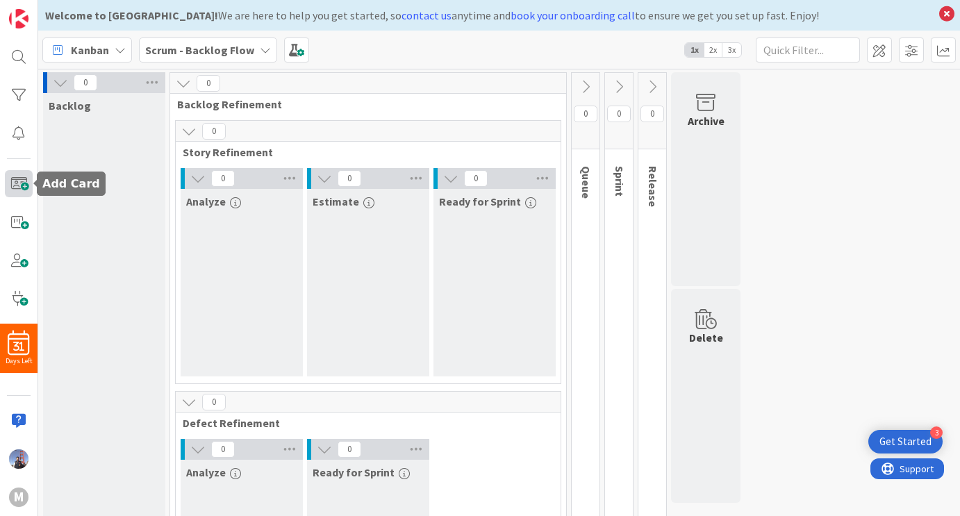
click at [16, 188] on span at bounding box center [19, 183] width 28 height 27
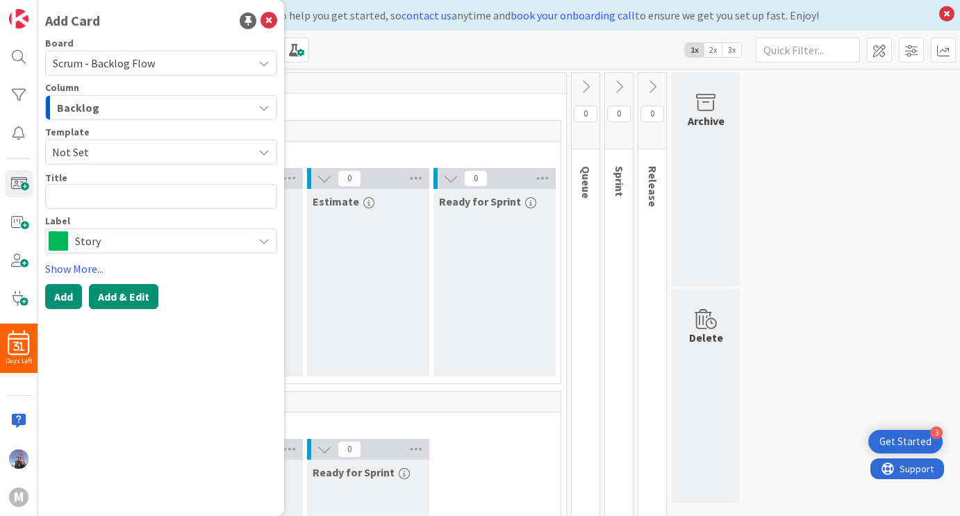
click at [115, 295] on button "Add & Edit" at bounding box center [123, 296] width 69 height 25
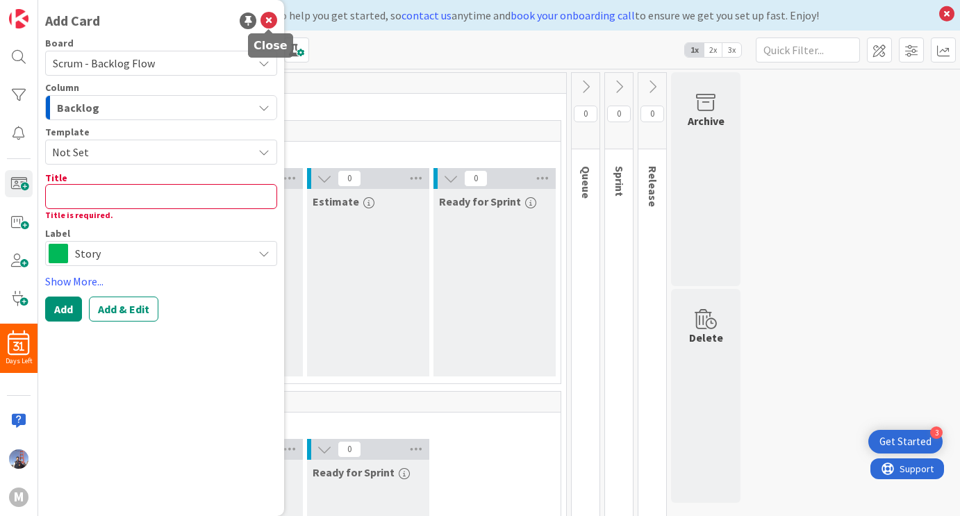
click at [265, 19] on icon at bounding box center [268, 21] width 17 height 17
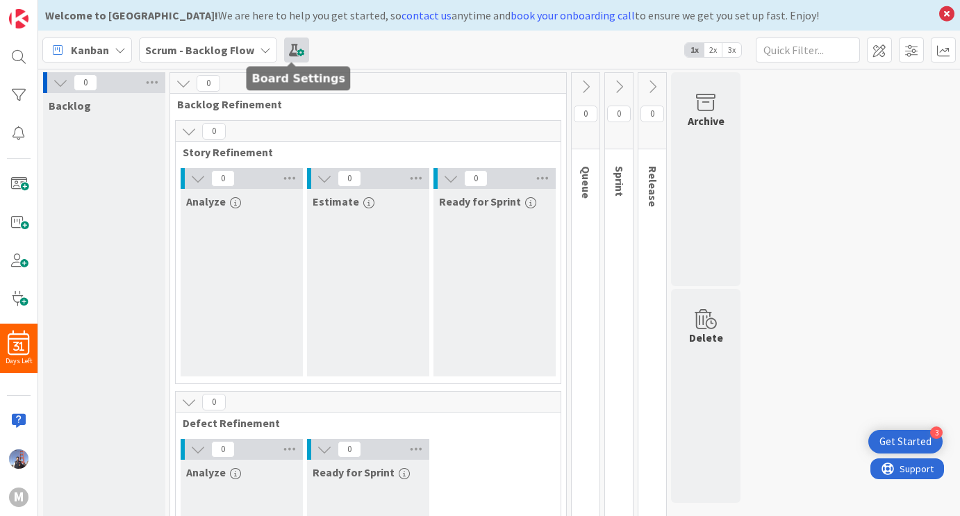
click at [294, 52] on span at bounding box center [296, 50] width 25 height 25
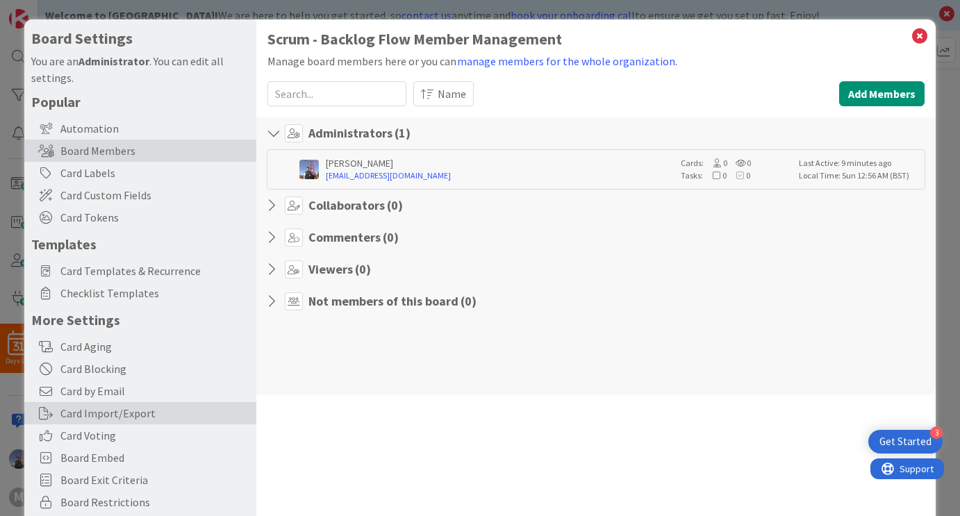
click at [164, 413] on div "Card Import/Export" at bounding box center [140, 413] width 232 height 22
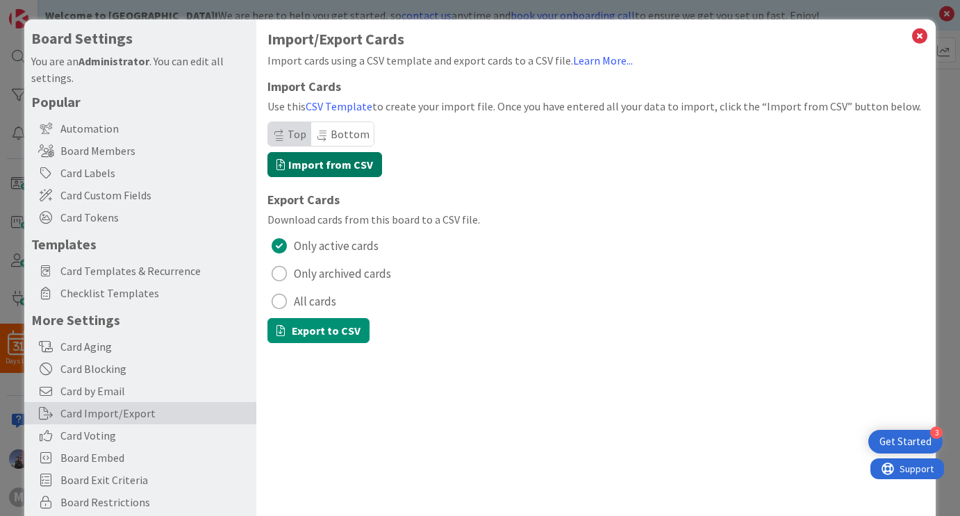
click at [358, 165] on label "Import from CSV" at bounding box center [324, 164] width 115 height 25
click at [24, 19] on input "Import from CSV" at bounding box center [24, 19] width 0 height 0
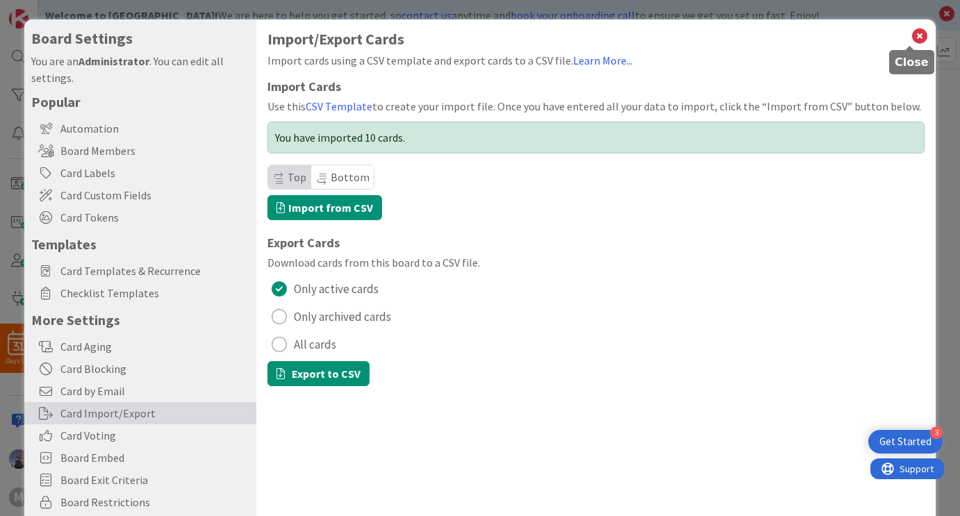
click at [911, 35] on icon at bounding box center [920, 35] width 18 height 19
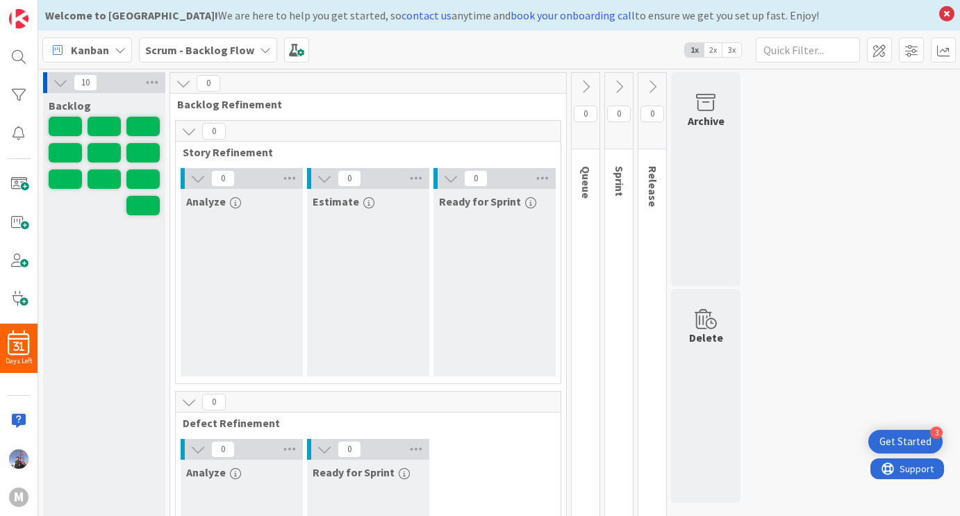
click at [623, 95] on button at bounding box center [619, 86] width 28 height 21
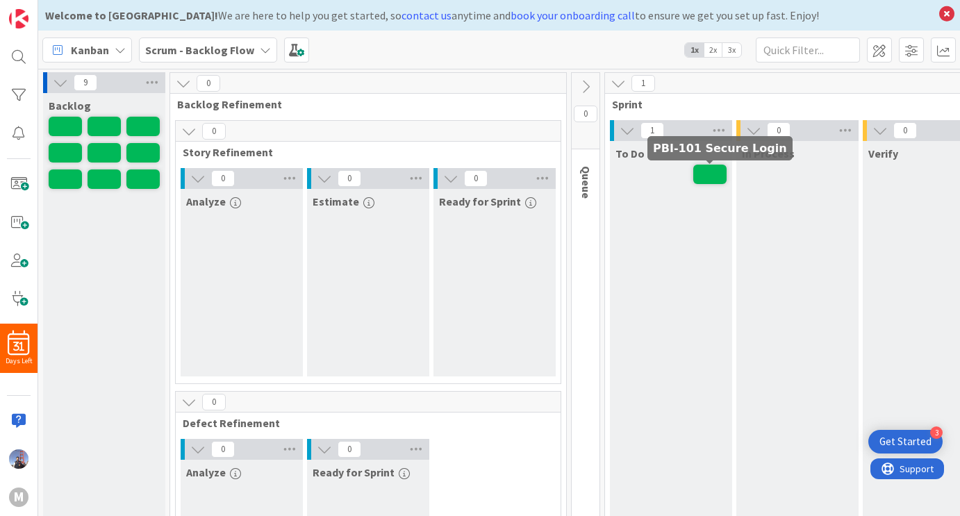
click at [711, 179] on span at bounding box center [709, 174] width 33 height 19
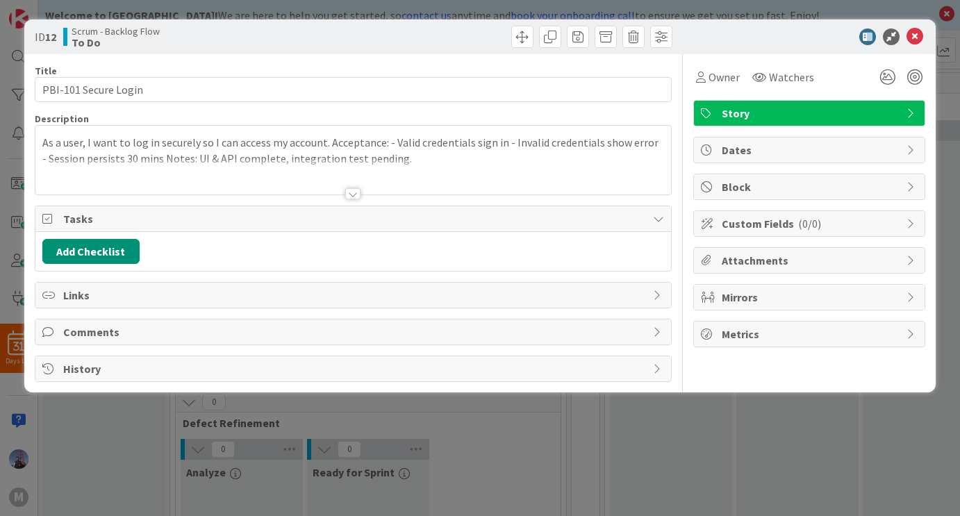
click at [352, 190] on div at bounding box center [352, 193] width 15 height 11
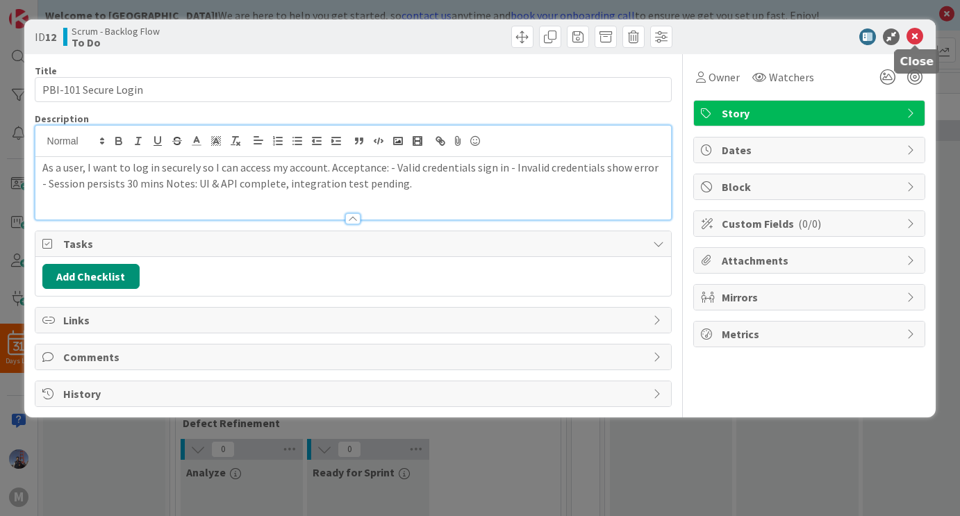
click at [916, 39] on icon at bounding box center [914, 36] width 17 height 17
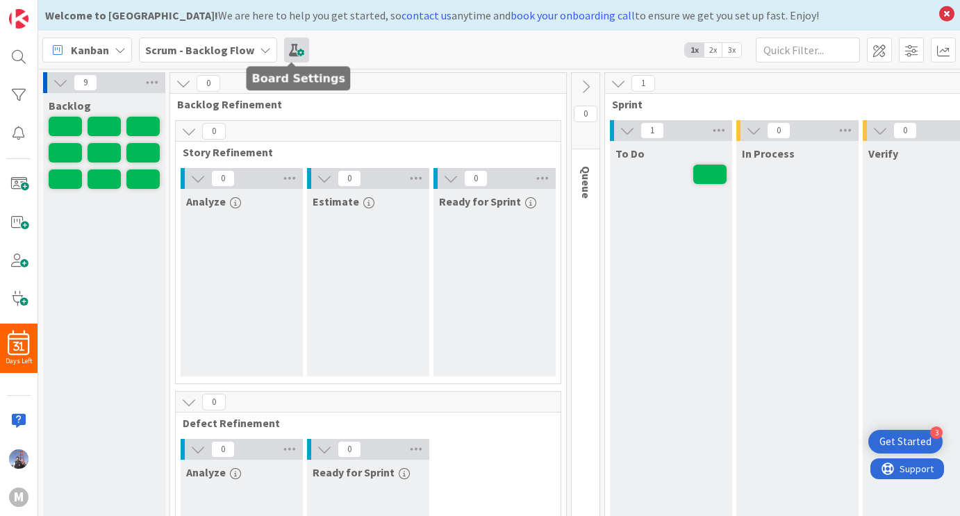
click at [295, 51] on span at bounding box center [296, 50] width 25 height 25
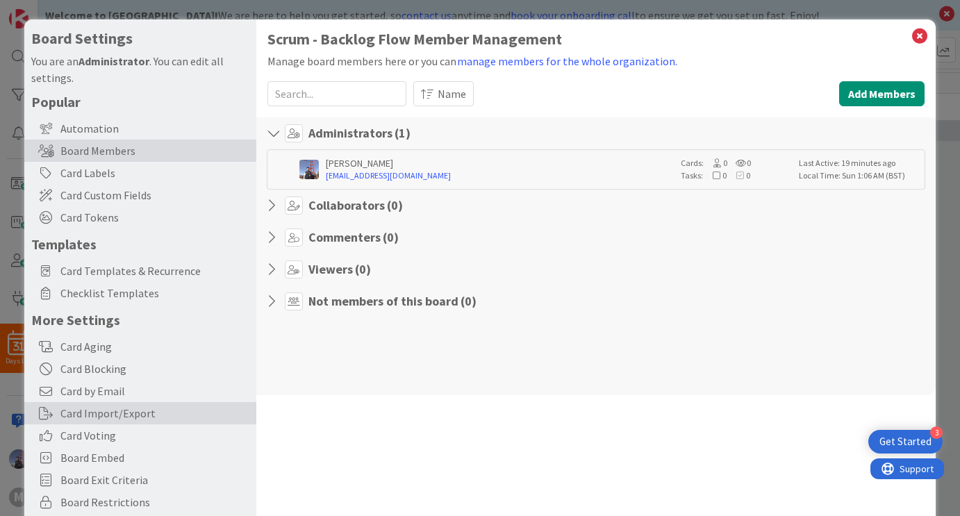
click at [164, 418] on div "Card Import/Export" at bounding box center [140, 413] width 232 height 22
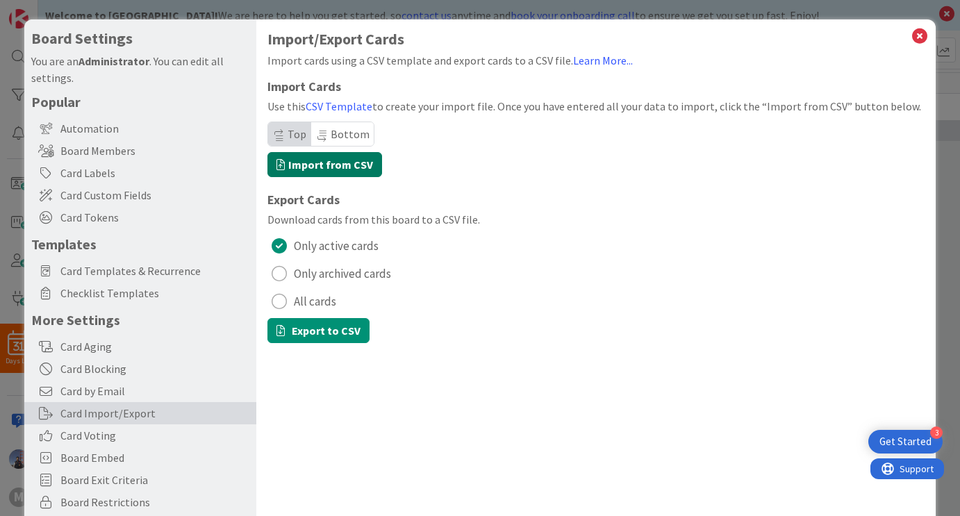
click at [339, 163] on label "Import from CSV" at bounding box center [324, 164] width 115 height 25
click at [24, 19] on input "Import from CSV" at bounding box center [24, 19] width 0 height 0
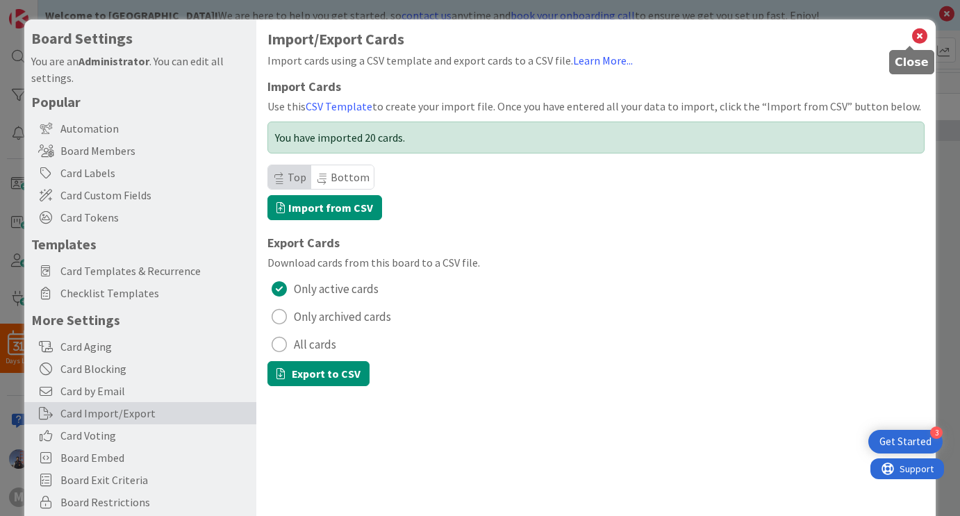
click at [911, 35] on icon at bounding box center [920, 35] width 18 height 19
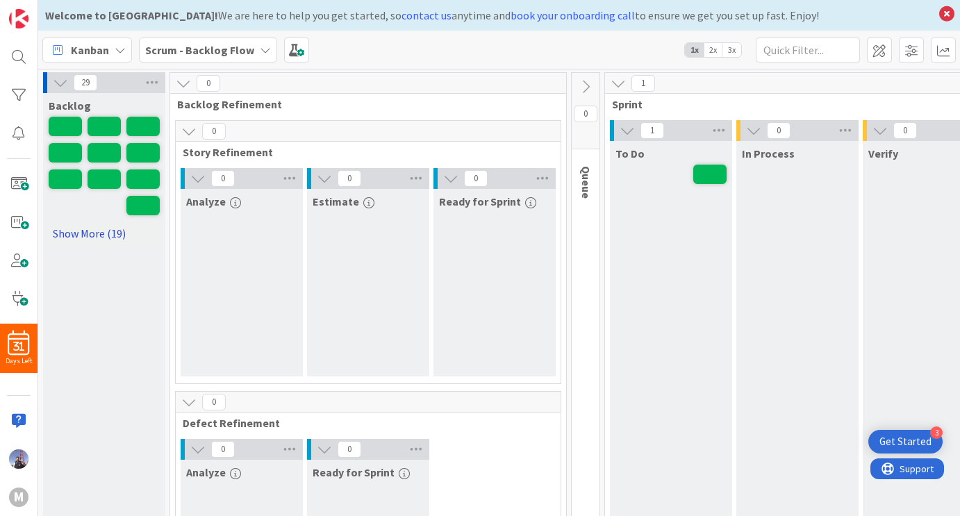
click at [92, 233] on link "Show More (19)" at bounding box center [104, 233] width 111 height 22
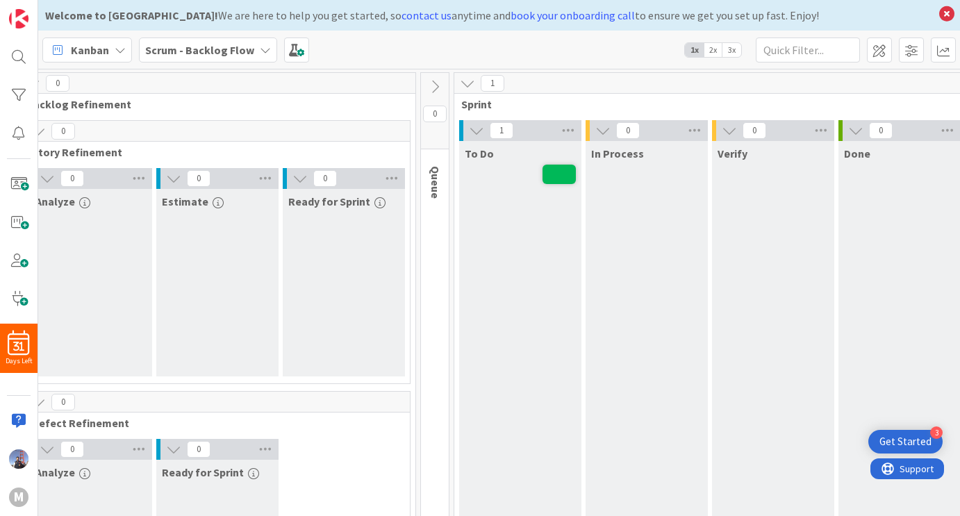
scroll to position [0, 164]
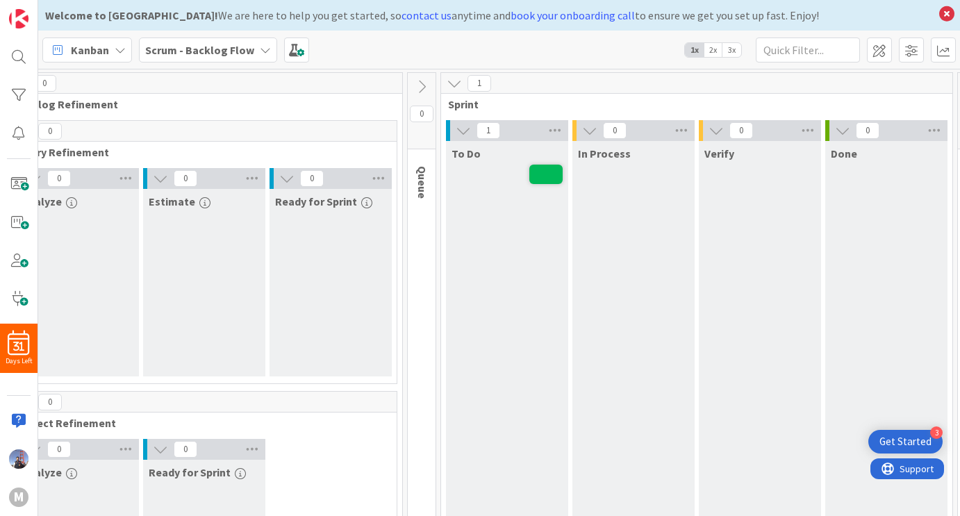
click at [699, 57] on div "Kanban Scrum - Backlog Flow 1x 2x 3x" at bounding box center [499, 50] width 922 height 38
click at [714, 49] on span "2x" at bounding box center [713, 50] width 19 height 14
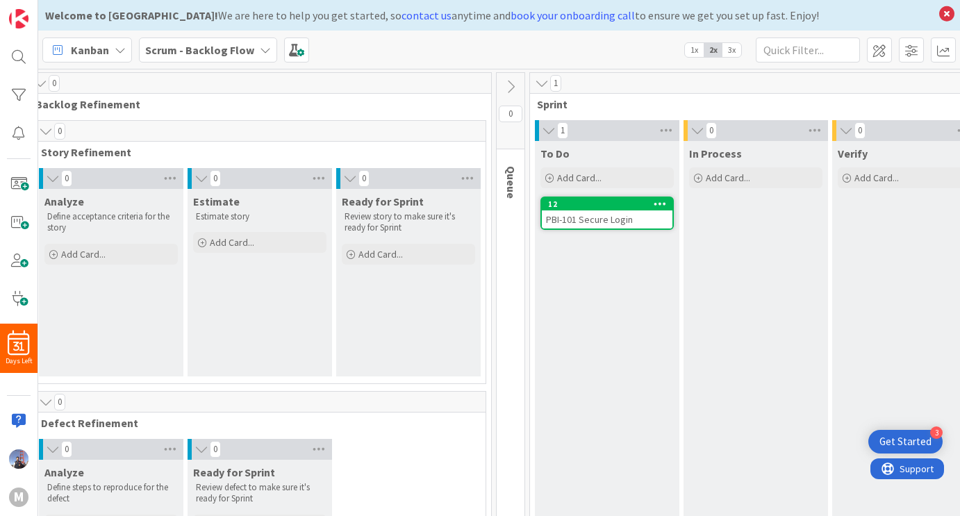
click at [730, 50] on span "3x" at bounding box center [731, 50] width 19 height 14
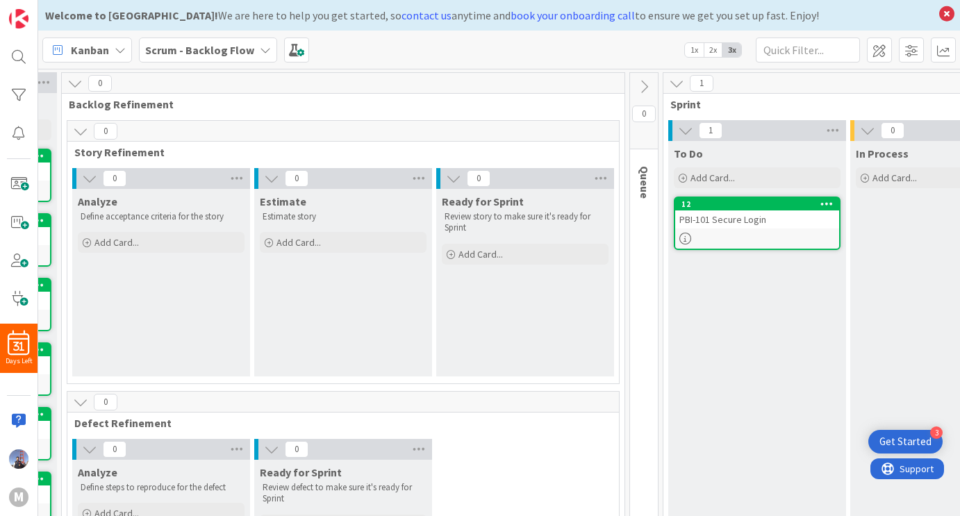
click at [693, 53] on span "1x" at bounding box center [694, 50] width 19 height 14
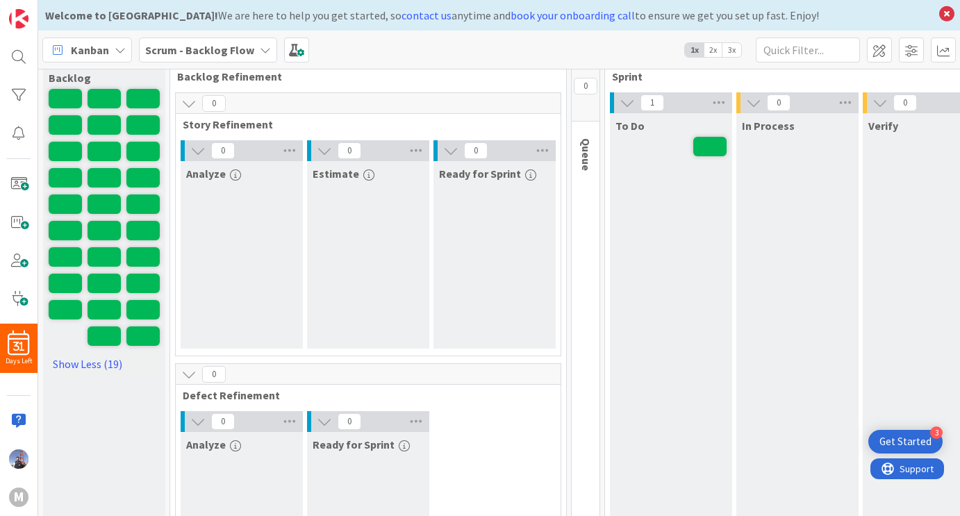
scroll to position [0, 0]
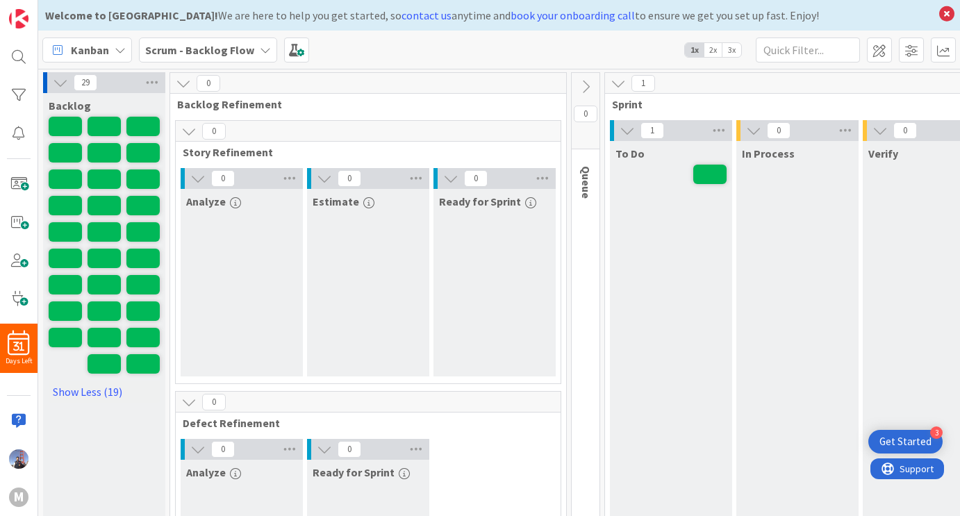
click at [184, 80] on icon at bounding box center [183, 83] width 15 height 15
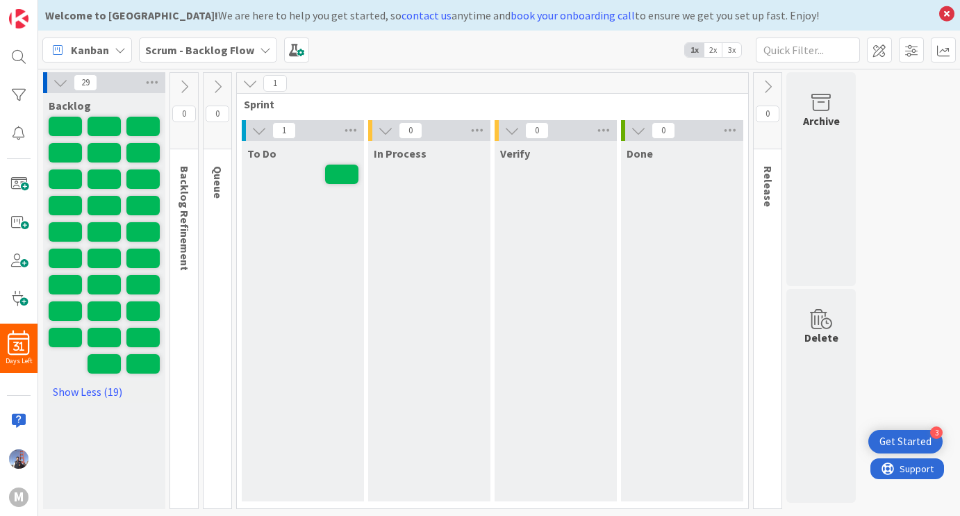
click at [257, 83] on icon at bounding box center [249, 83] width 15 height 15
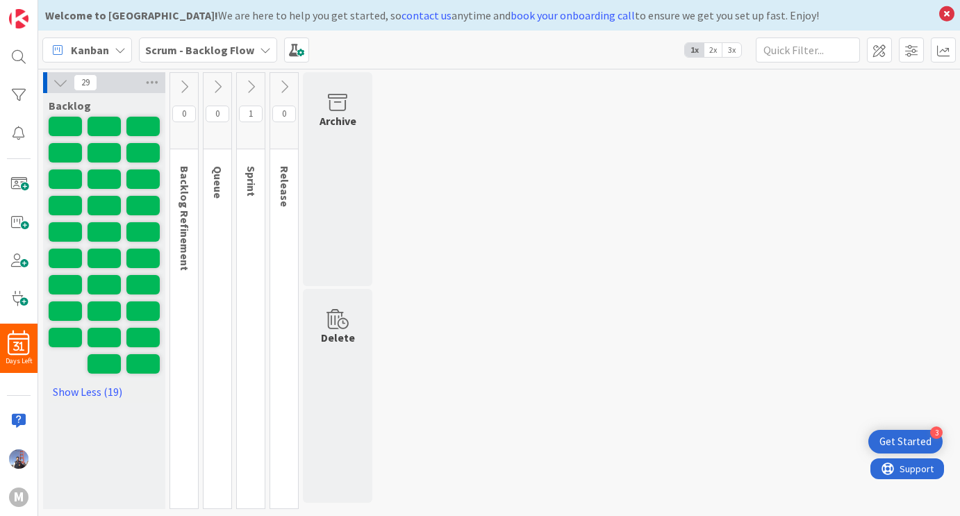
click at [290, 82] on icon at bounding box center [283, 86] width 15 height 15
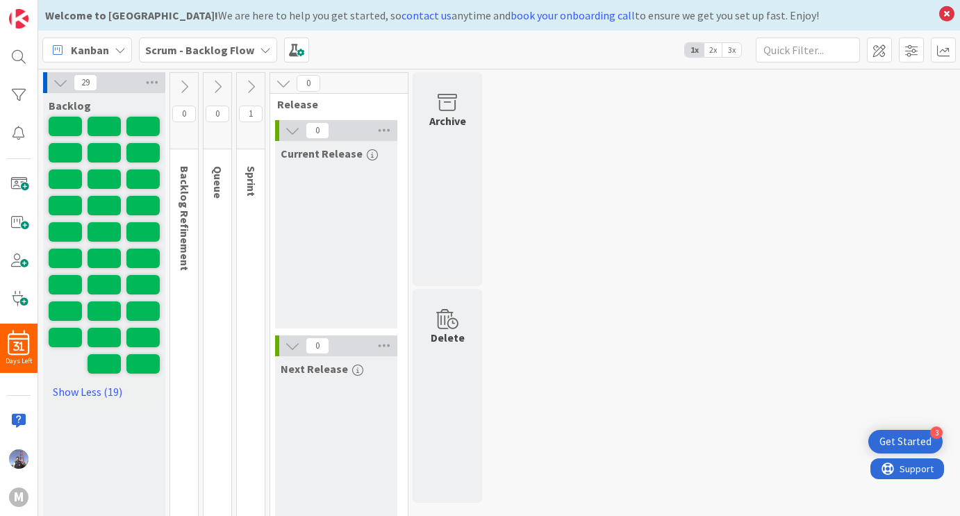
click at [253, 86] on icon at bounding box center [250, 86] width 15 height 15
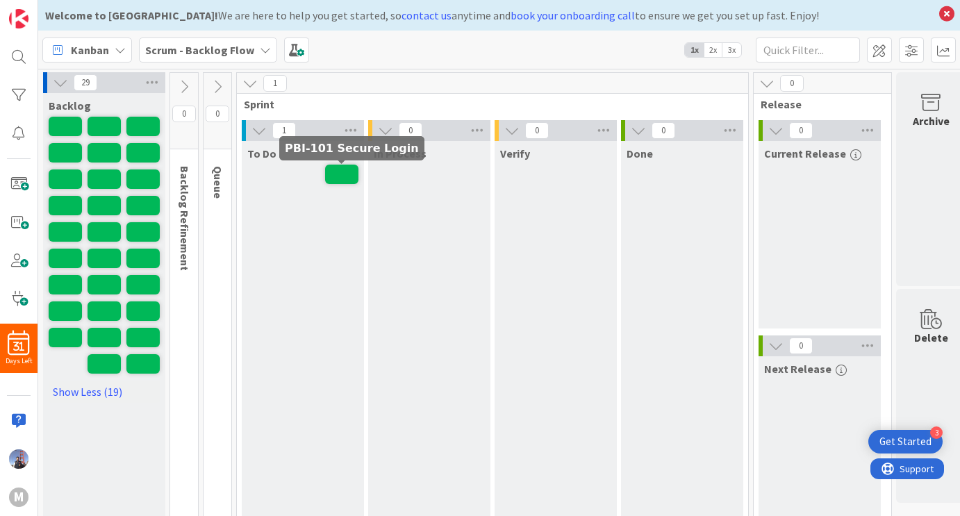
click at [343, 174] on span at bounding box center [341, 174] width 33 height 19
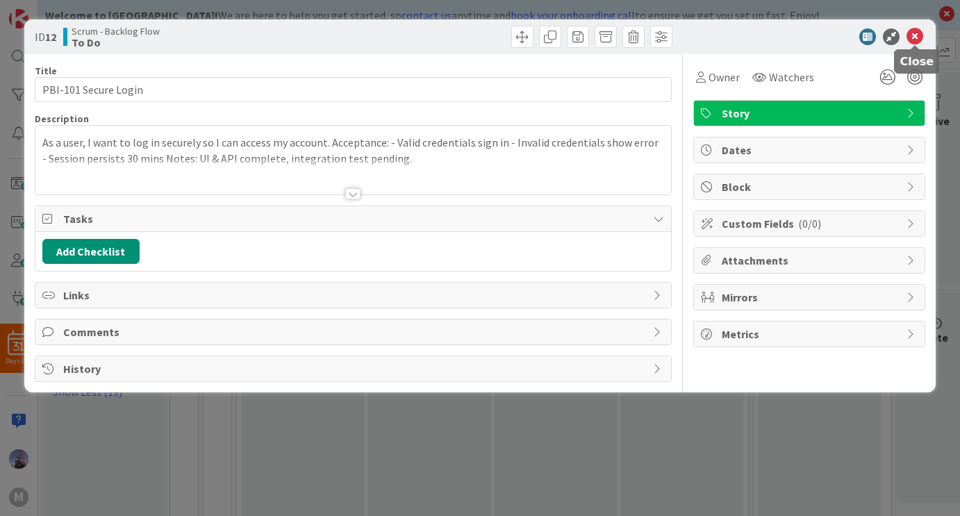
click at [920, 34] on icon at bounding box center [914, 36] width 17 height 17
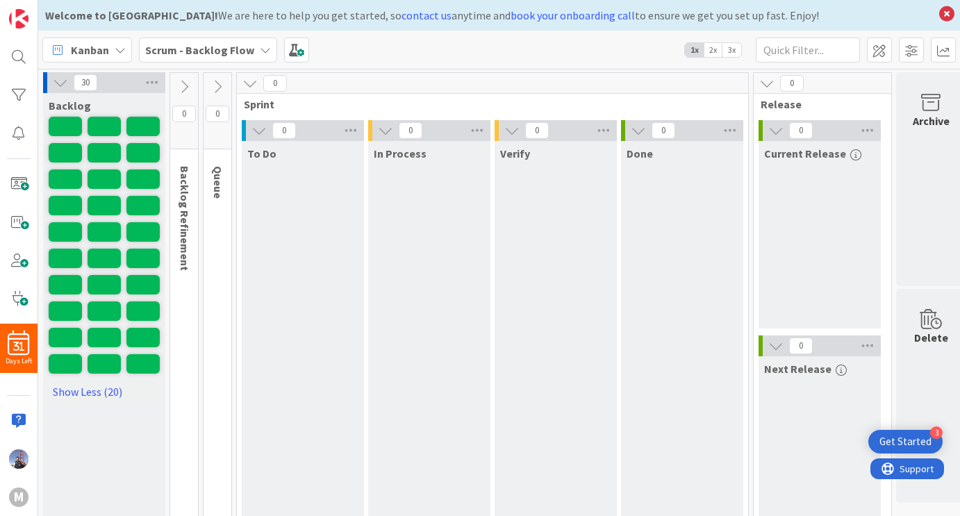
click at [217, 87] on icon at bounding box center [217, 86] width 15 height 15
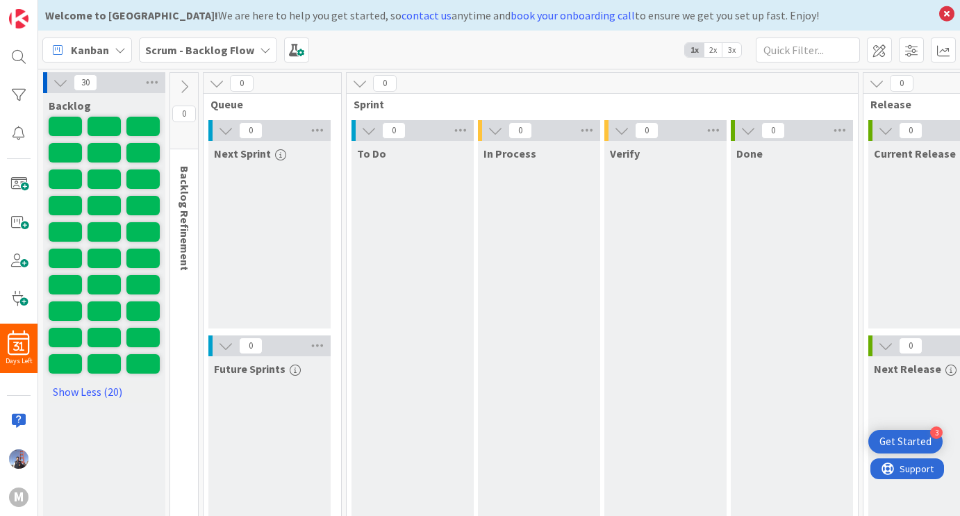
click at [182, 85] on icon at bounding box center [183, 86] width 15 height 15
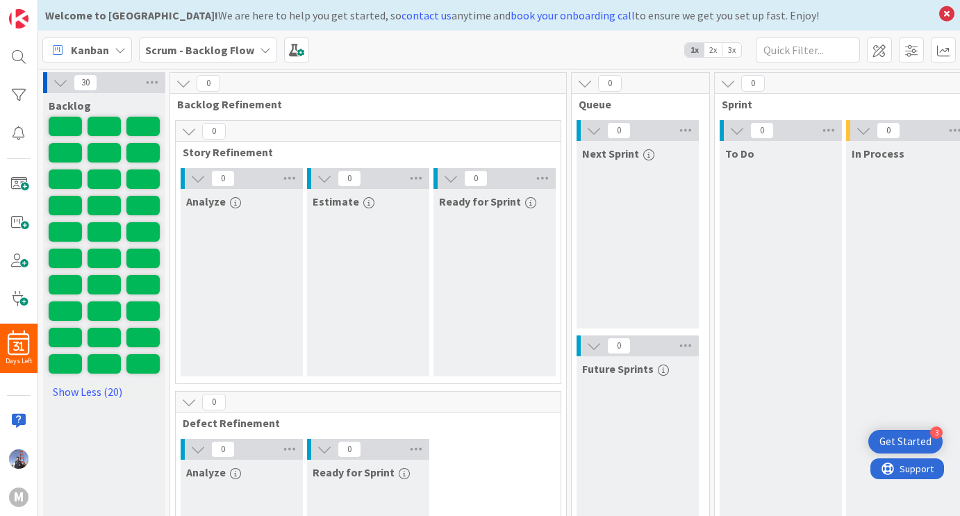
click at [708, 48] on span "2x" at bounding box center [713, 50] width 19 height 14
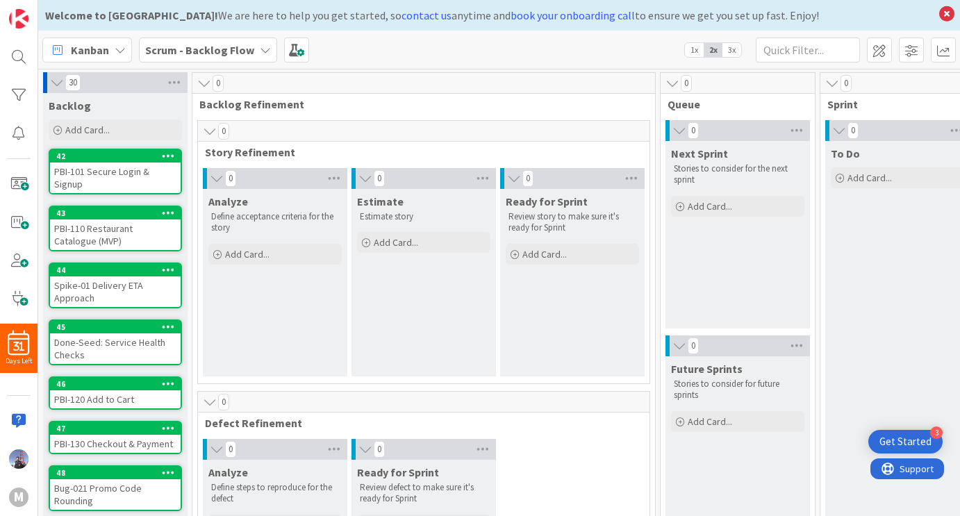
click at [734, 51] on span "3x" at bounding box center [731, 50] width 19 height 14
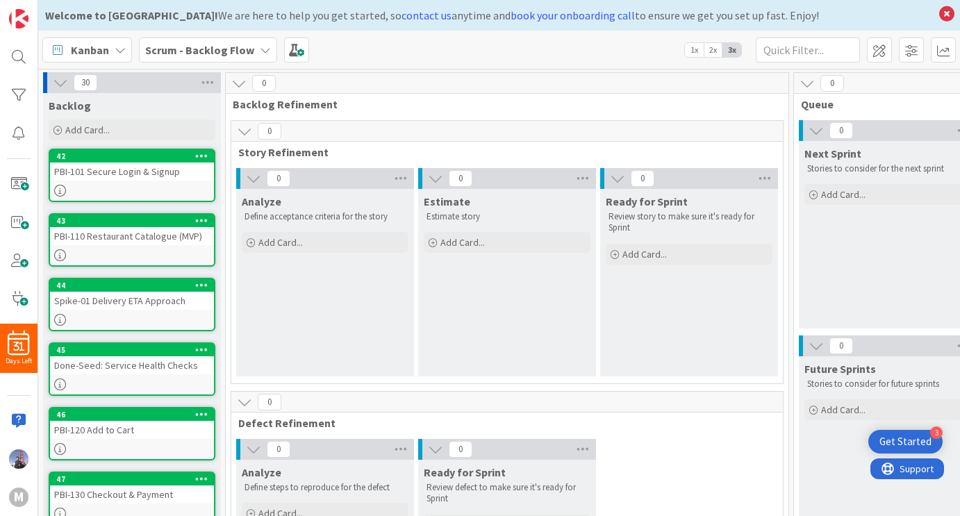
click at [695, 53] on span "1x" at bounding box center [694, 50] width 19 height 14
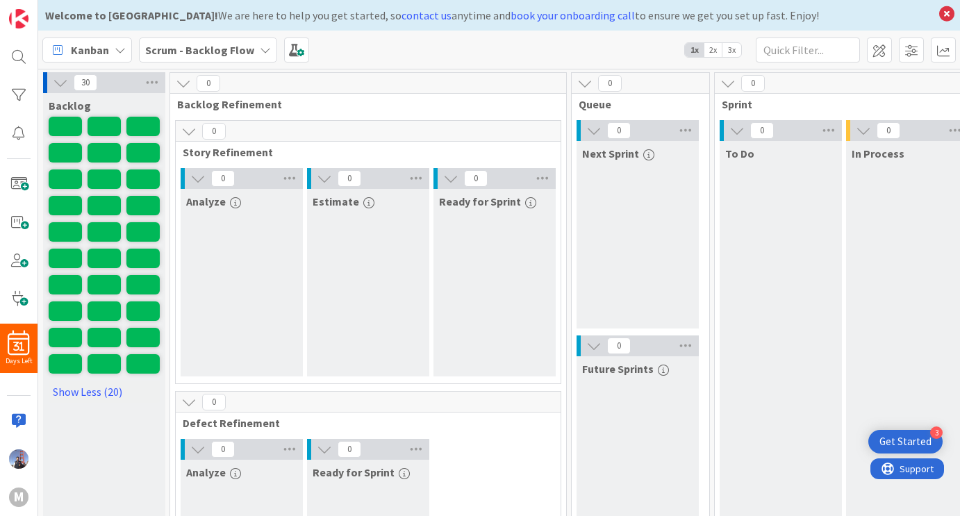
click at [715, 50] on span "2x" at bounding box center [713, 50] width 19 height 14
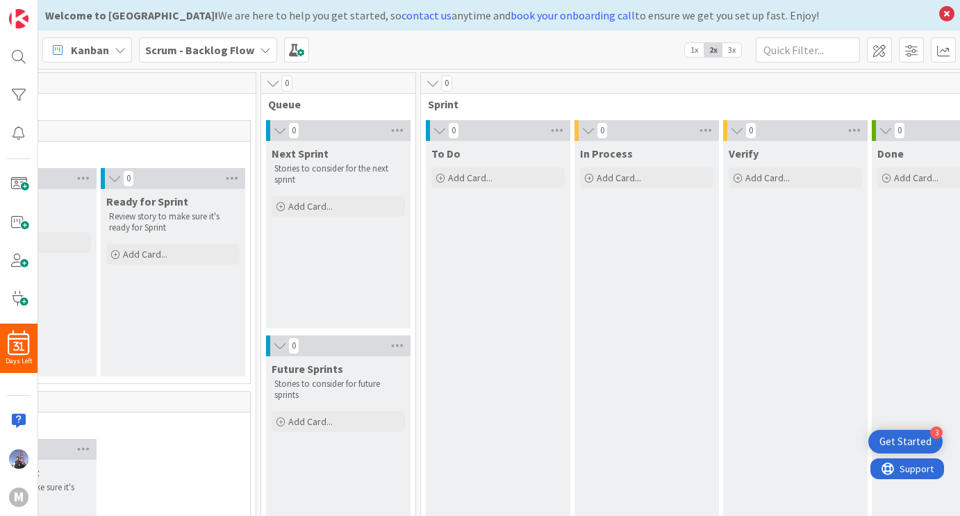
scroll to position [0, 422]
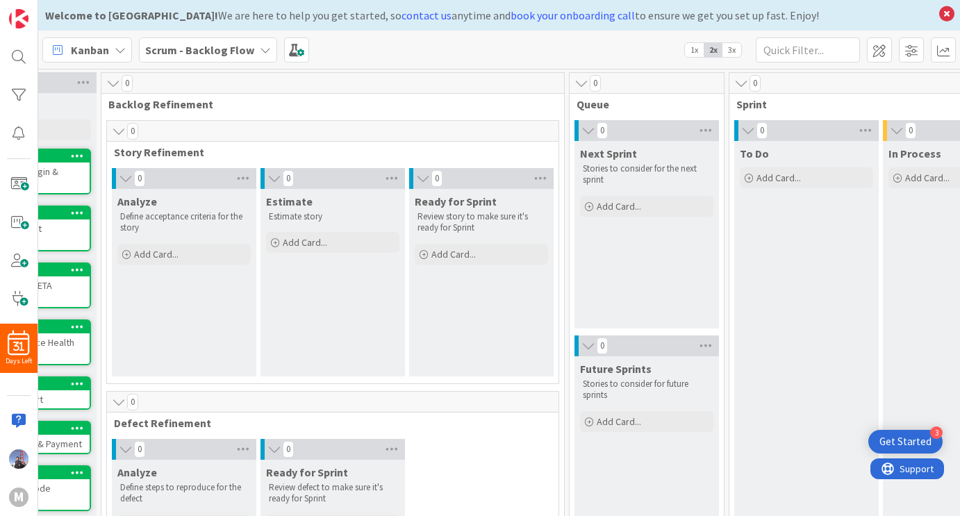
scroll to position [0, 0]
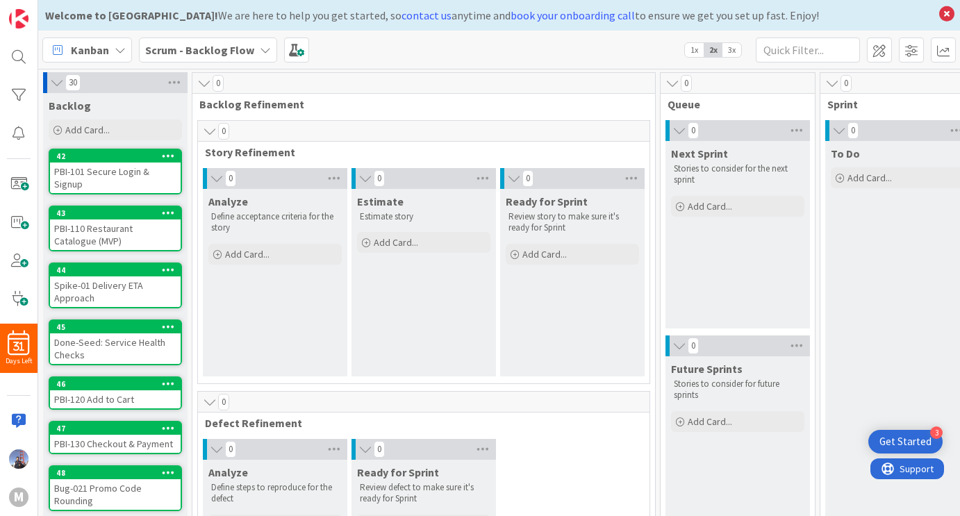
click at [690, 50] on span "1x" at bounding box center [694, 50] width 19 height 14
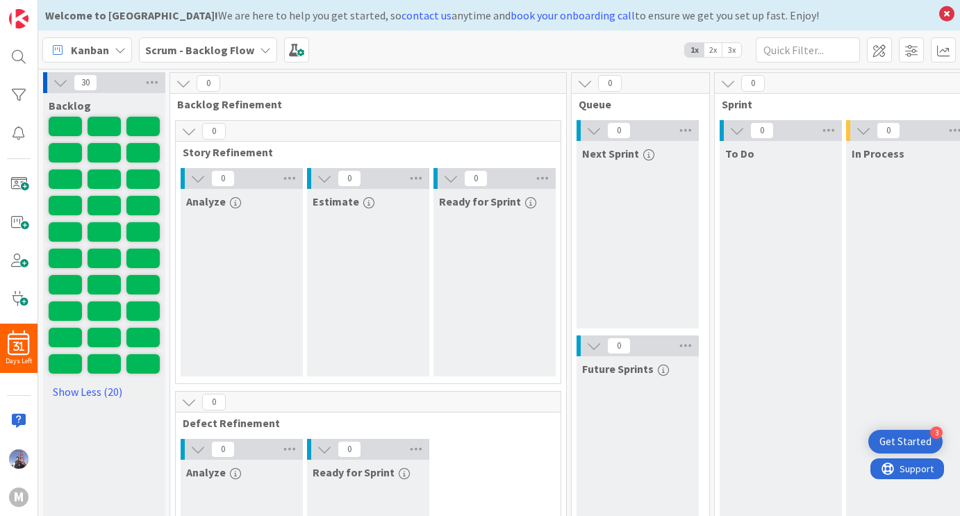
click at [734, 49] on span "3x" at bounding box center [731, 50] width 19 height 14
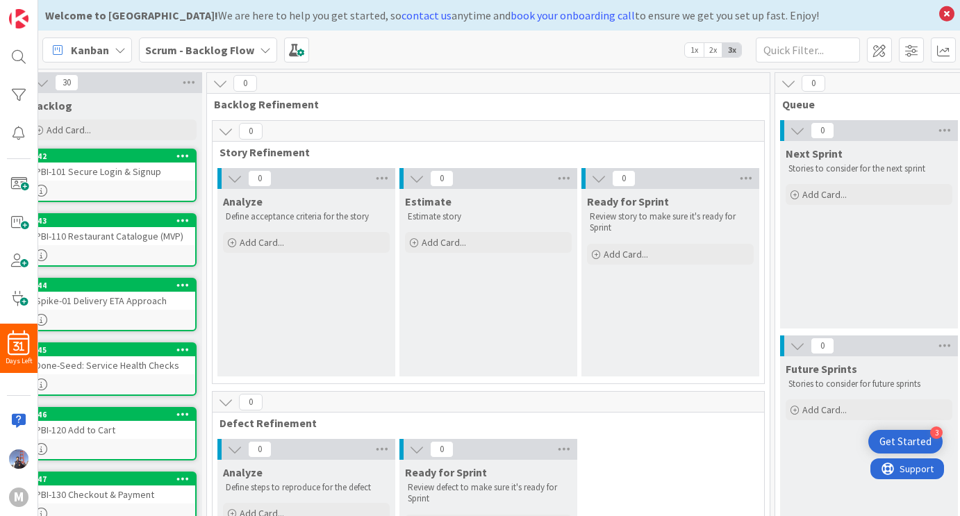
scroll to position [0, 21]
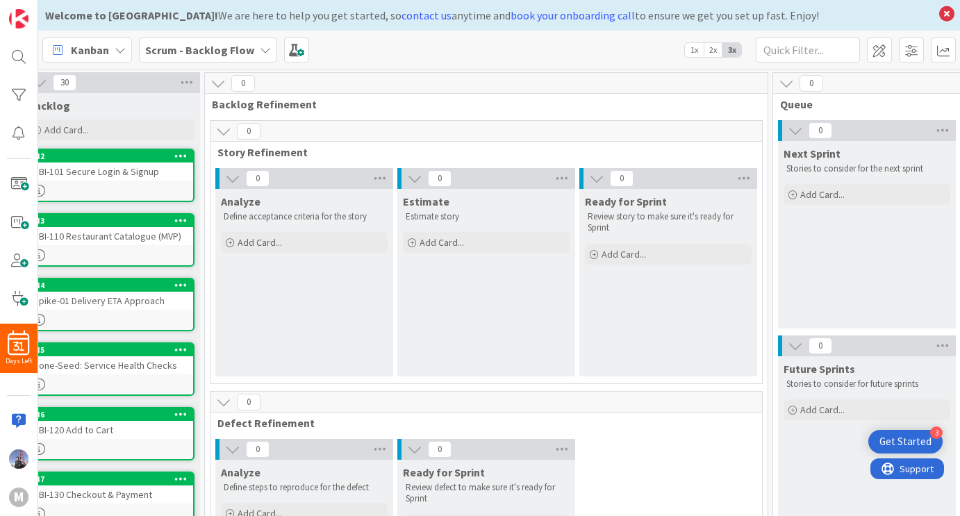
click at [224, 131] on icon at bounding box center [223, 131] width 15 height 15
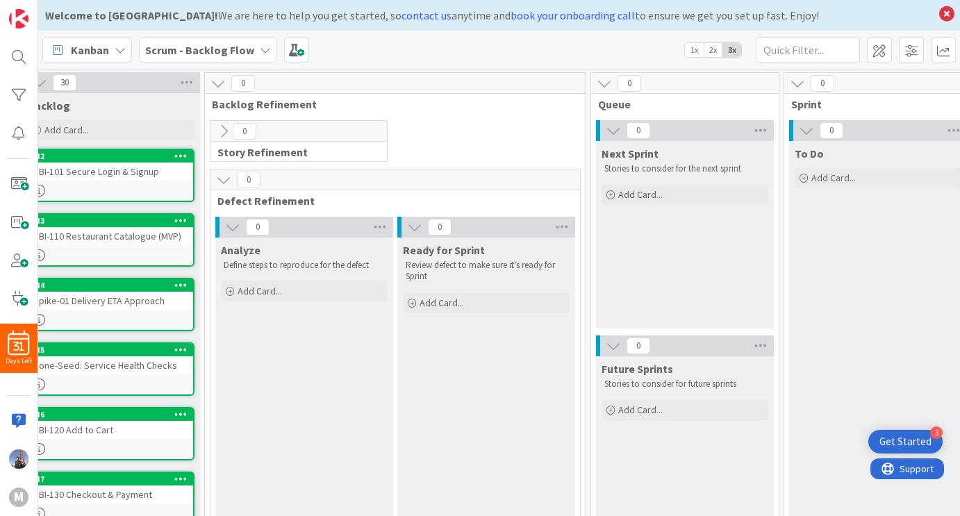
click at [225, 228] on icon at bounding box center [232, 227] width 15 height 15
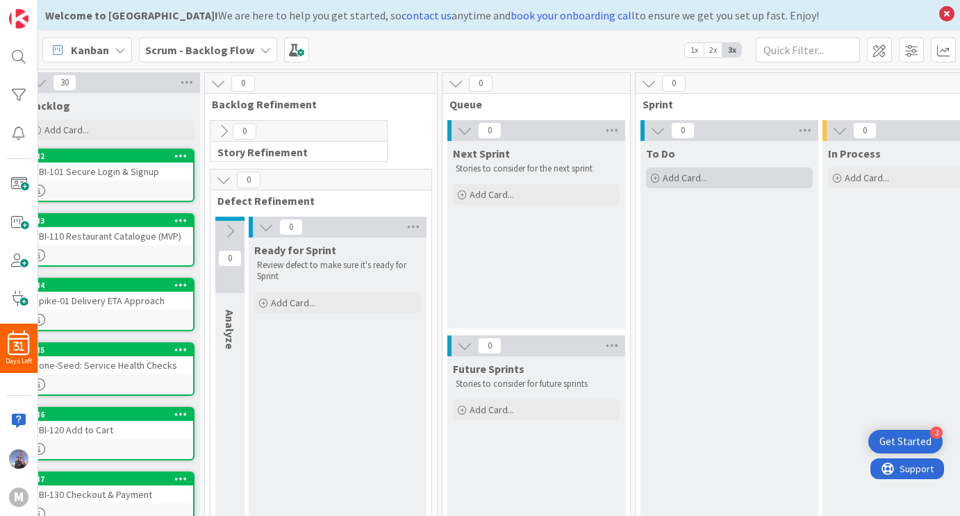
scroll to position [0, 0]
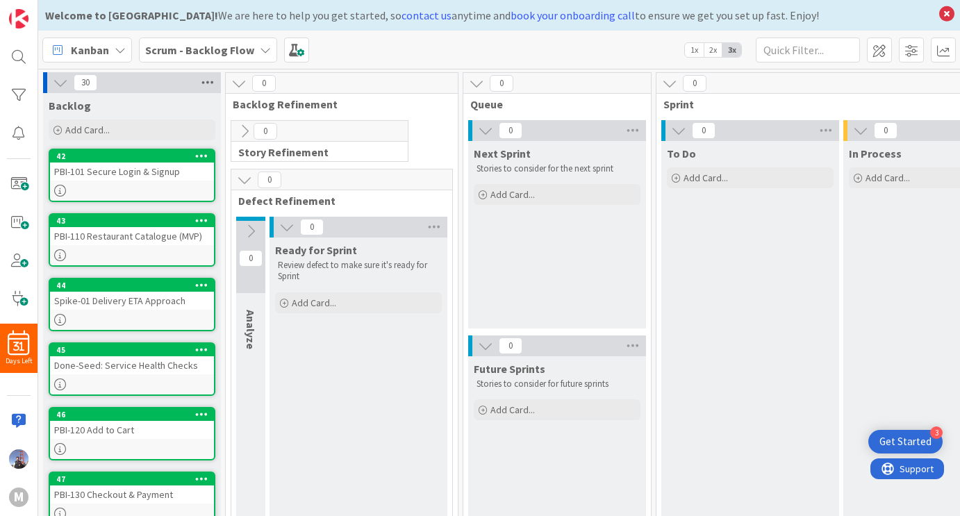
click at [209, 84] on icon at bounding box center [208, 82] width 18 height 21
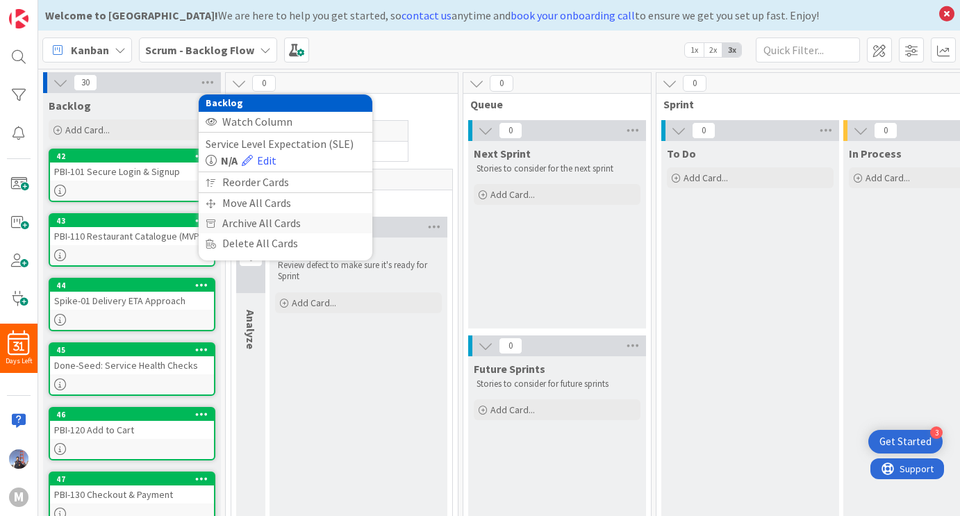
click at [295, 224] on div "Archive All Cards" at bounding box center [286, 223] width 174 height 20
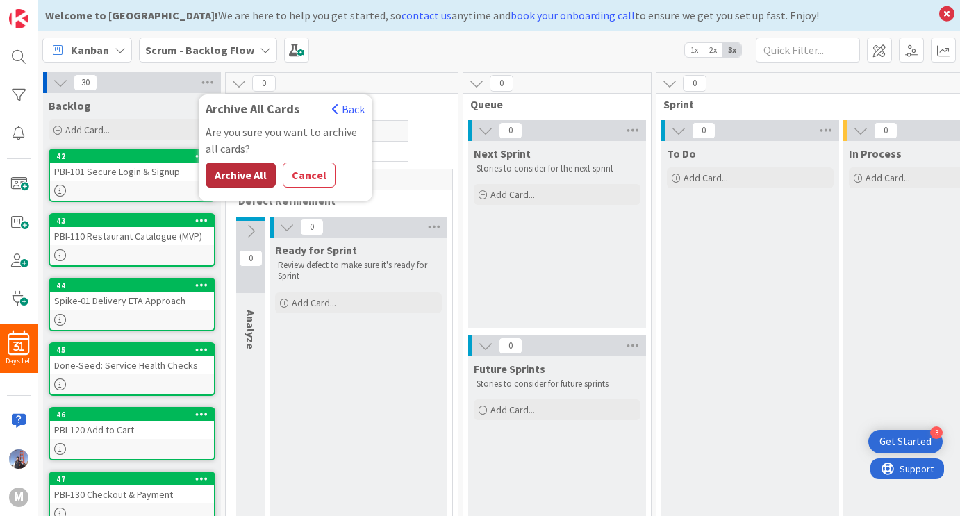
click at [250, 177] on button "Archive All" at bounding box center [241, 175] width 70 height 25
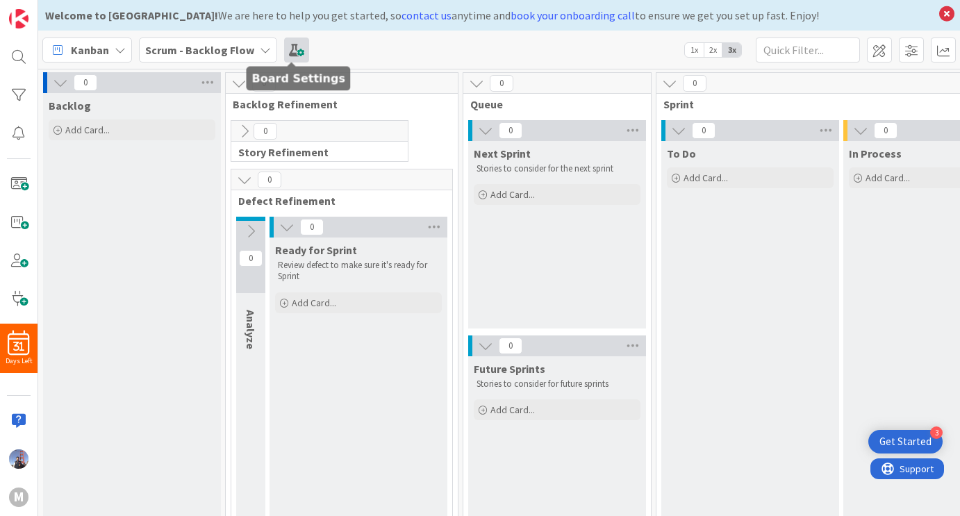
click at [293, 47] on span at bounding box center [296, 50] width 25 height 25
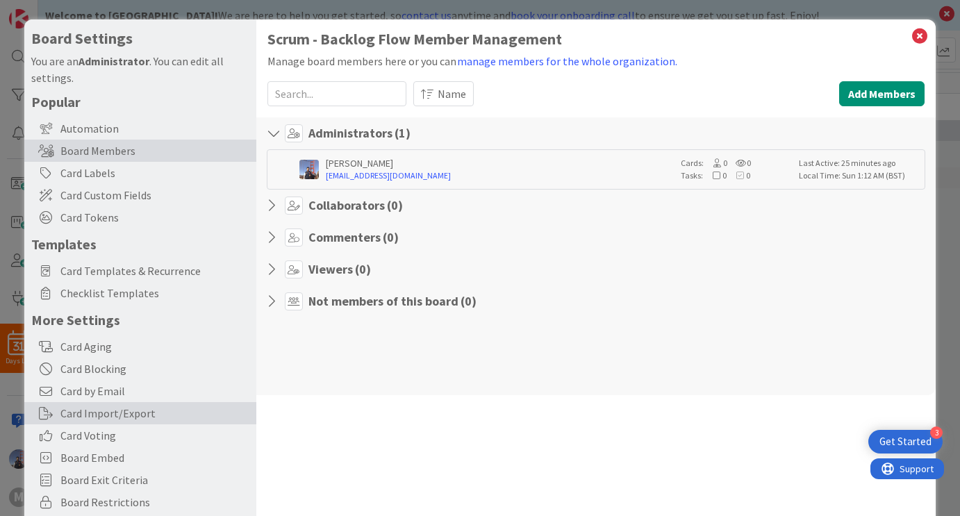
click at [123, 417] on div "Card Import/Export" at bounding box center [140, 413] width 232 height 22
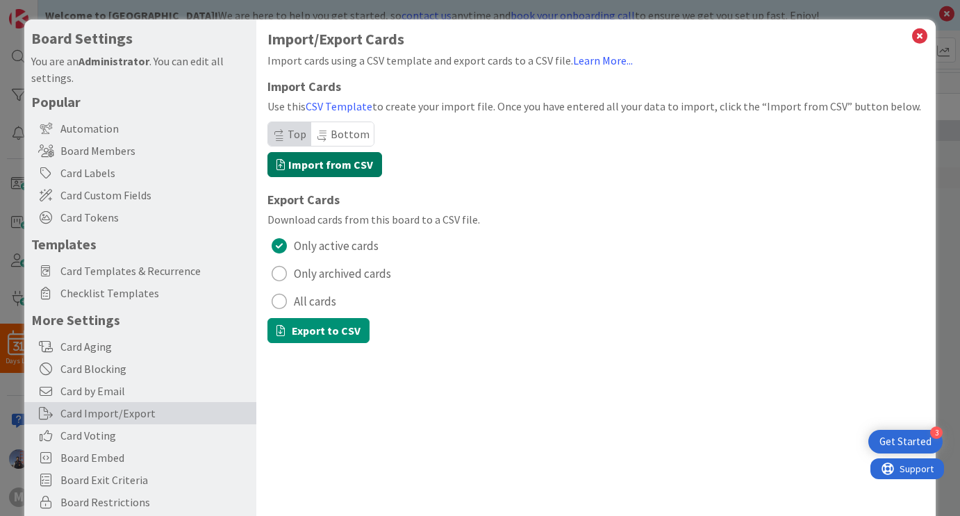
click at [350, 167] on label "Import from CSV" at bounding box center [324, 164] width 115 height 25
click at [24, 19] on input "Import from CSV" at bounding box center [24, 19] width 0 height 0
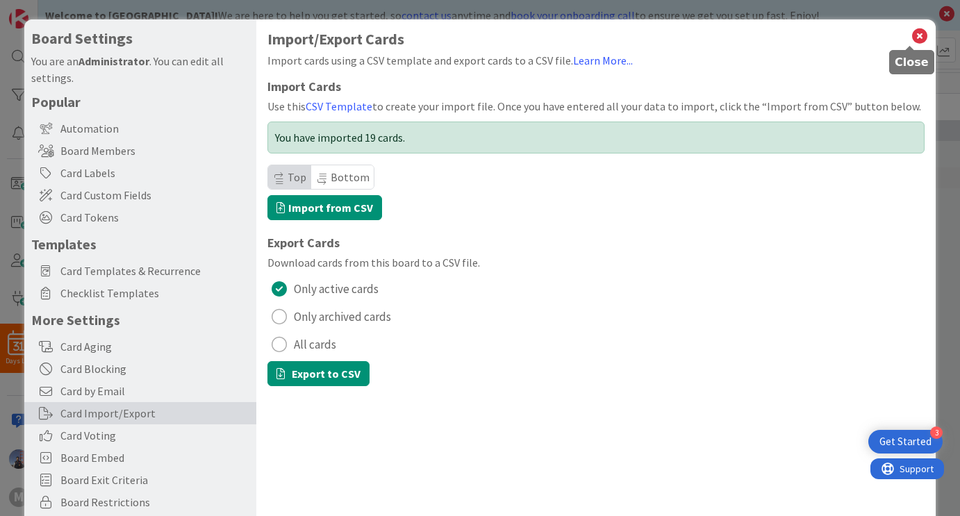
click at [911, 37] on icon at bounding box center [920, 35] width 18 height 19
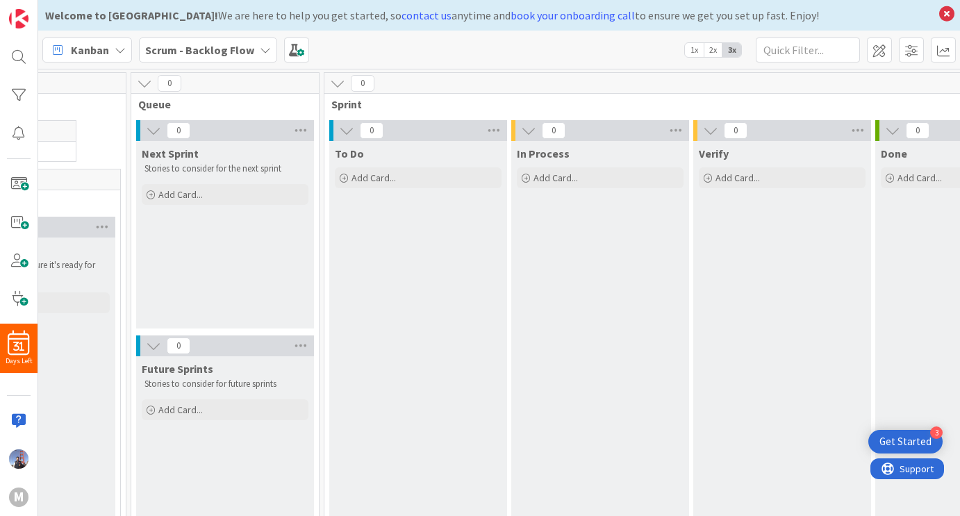
scroll to position [0, 342]
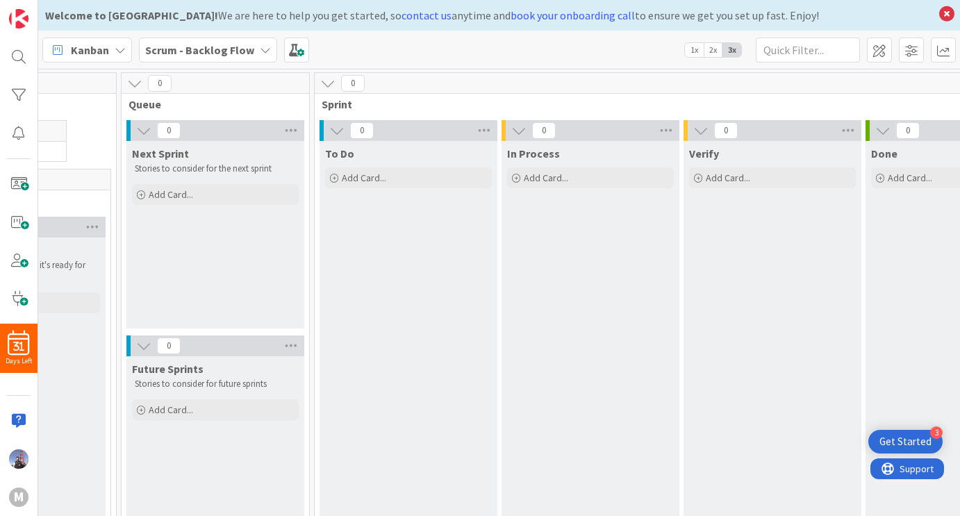
click at [697, 50] on span "1x" at bounding box center [694, 50] width 19 height 14
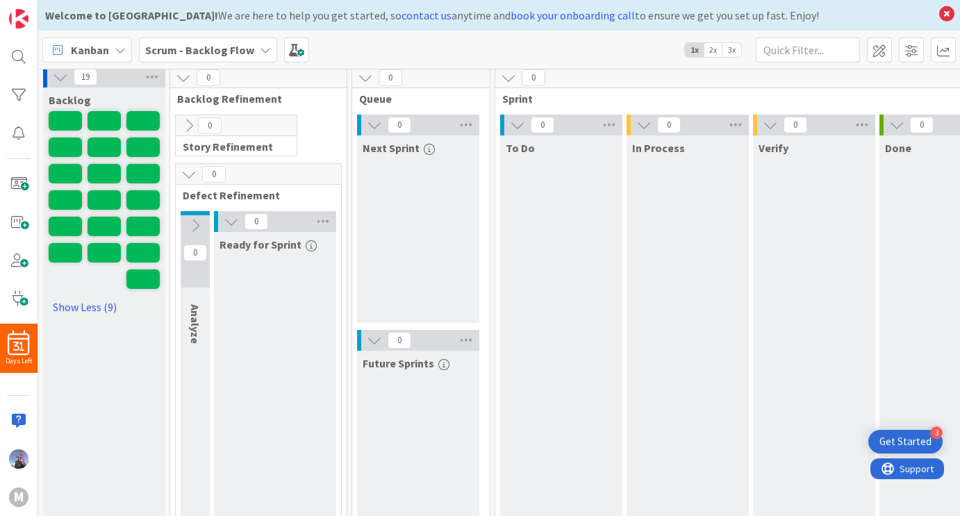
scroll to position [6, 3]
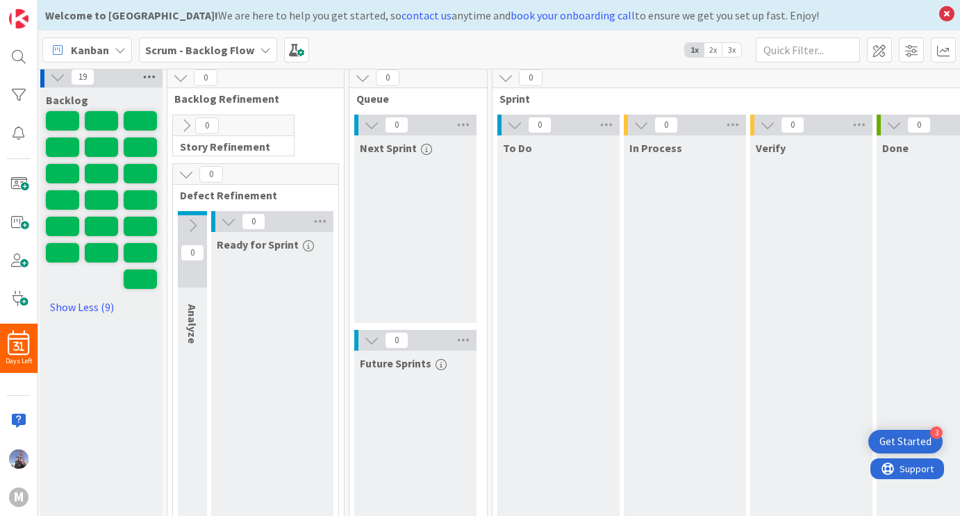
click at [151, 76] on icon at bounding box center [149, 77] width 18 height 21
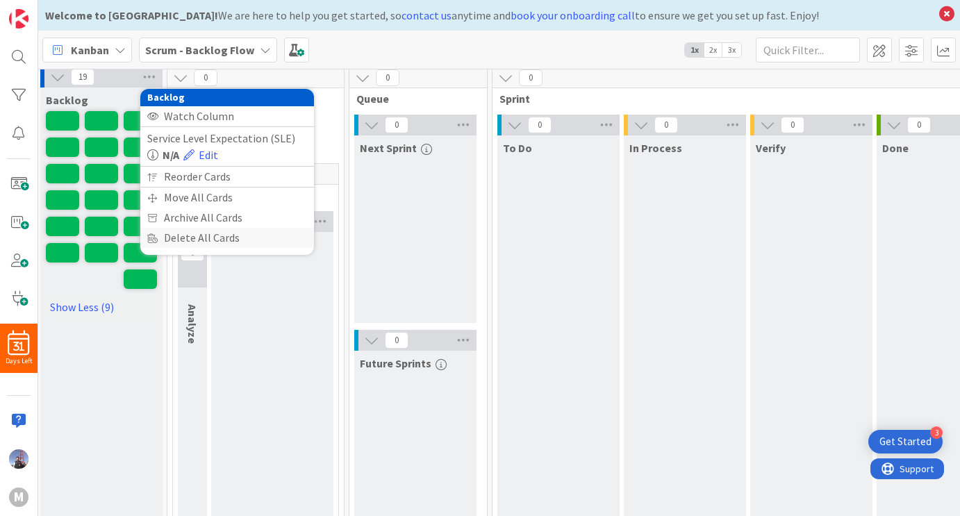
click at [235, 241] on div "Delete All Cards" at bounding box center [227, 238] width 174 height 20
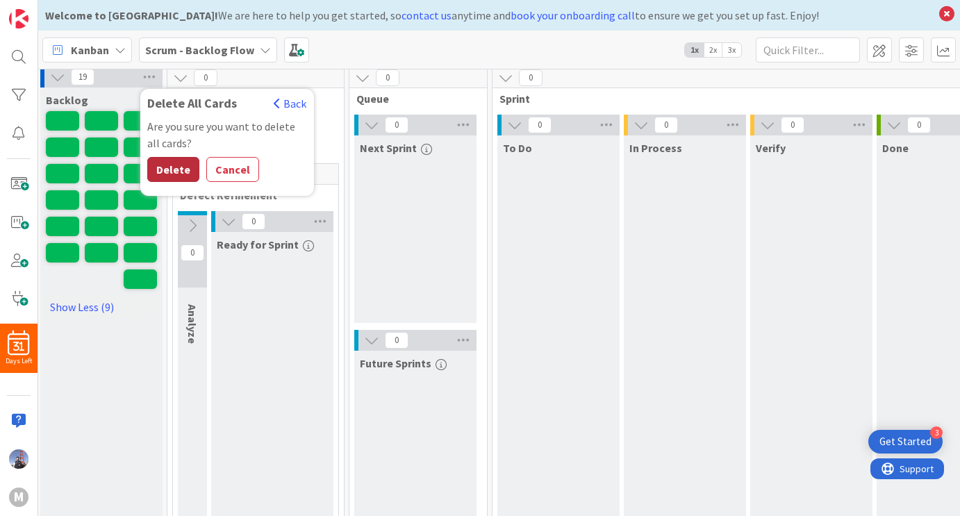
click at [169, 166] on button "Delete" at bounding box center [173, 169] width 52 height 25
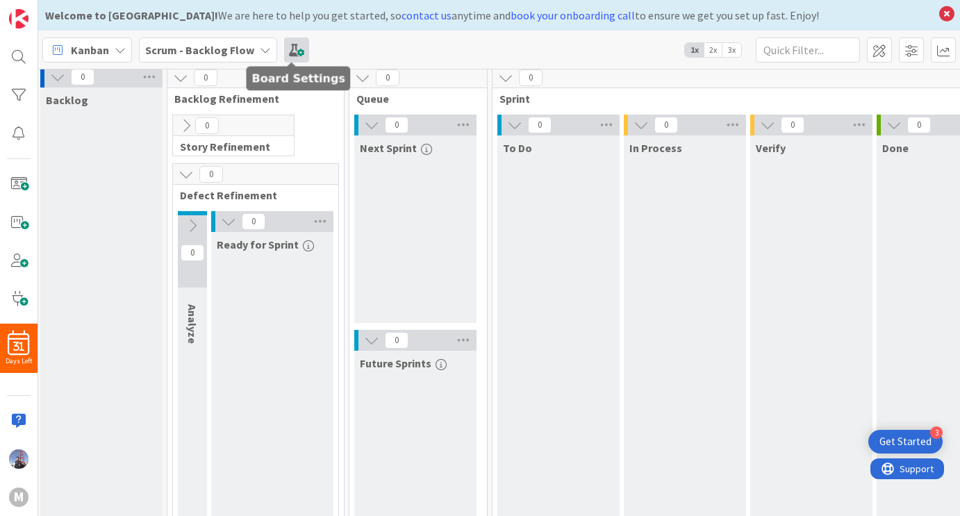
click at [298, 51] on span at bounding box center [296, 50] width 25 height 25
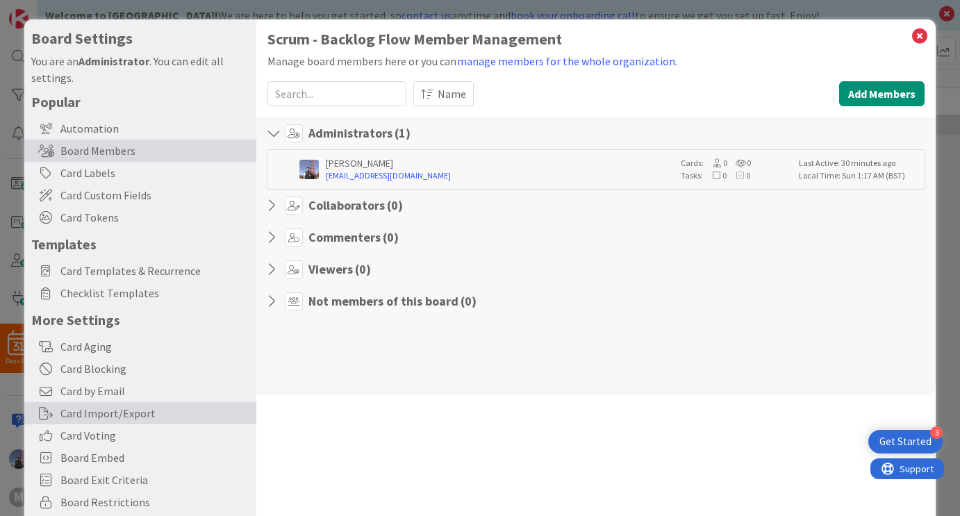
click at [157, 409] on div "Card Import/Export" at bounding box center [140, 413] width 232 height 22
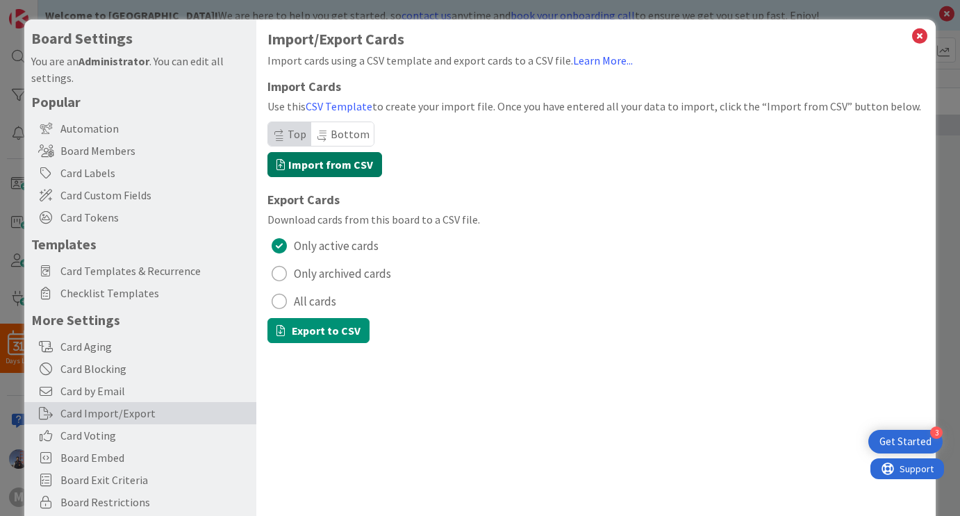
click at [357, 163] on label "Import from CSV" at bounding box center [324, 164] width 115 height 25
click at [24, 19] on input "Import from CSV" at bounding box center [24, 19] width 0 height 0
click at [349, 140] on span "Bottom" at bounding box center [350, 134] width 39 height 14
click at [338, 165] on label "Import from CSV" at bounding box center [324, 164] width 115 height 25
click at [24, 19] on input "Import from CSV" at bounding box center [24, 19] width 0 height 0
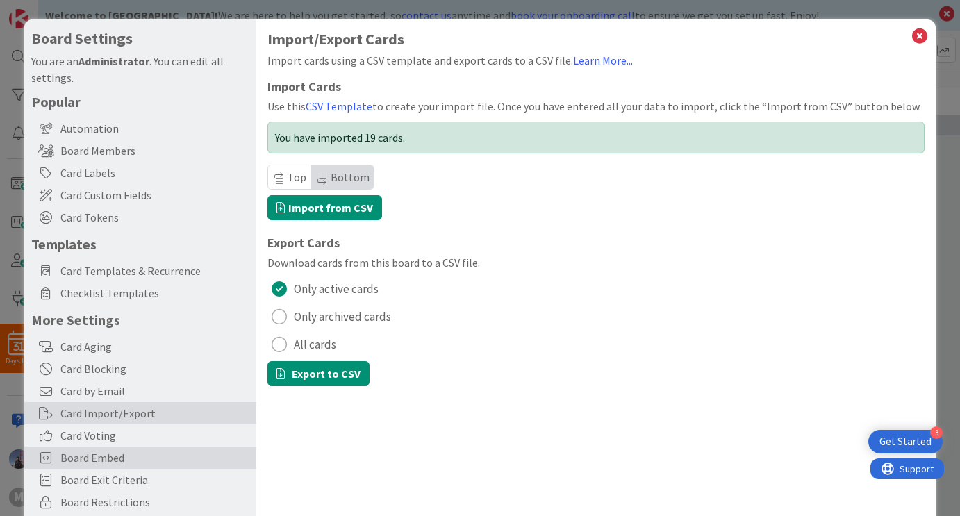
click at [124, 452] on span "Board Embed" at bounding box center [154, 457] width 189 height 17
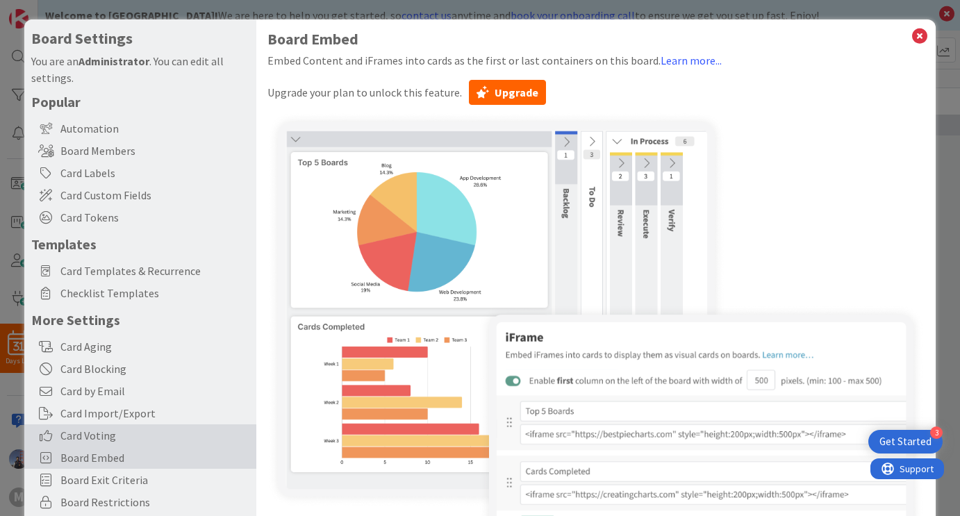
click at [107, 433] on span "Card Voting" at bounding box center [154, 435] width 189 height 17
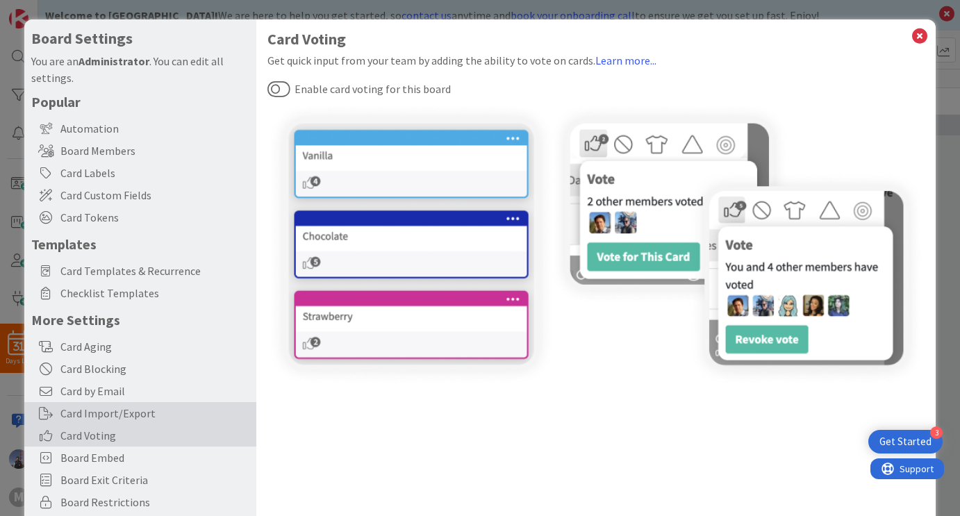
click at [119, 406] on div "Card Import/Export" at bounding box center [140, 413] width 232 height 22
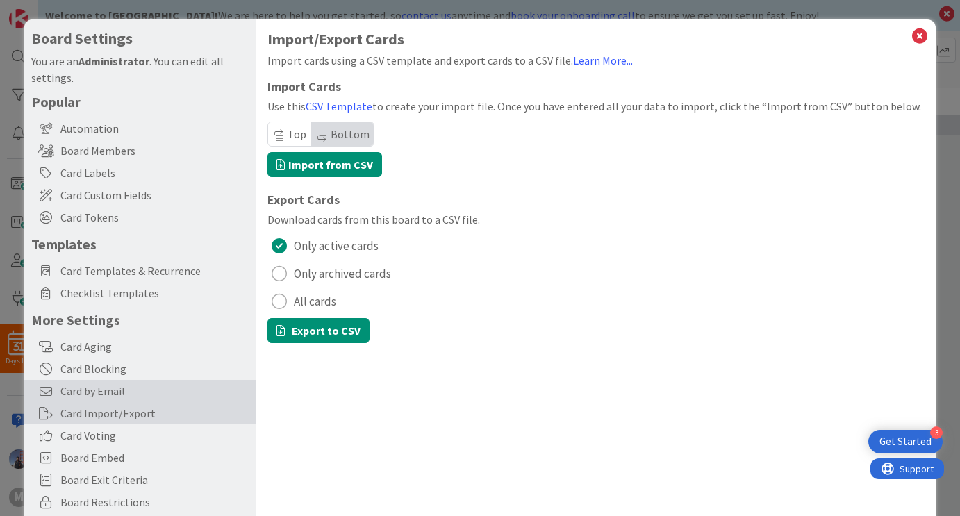
click at [116, 388] on span "Card by Email" at bounding box center [154, 391] width 189 height 17
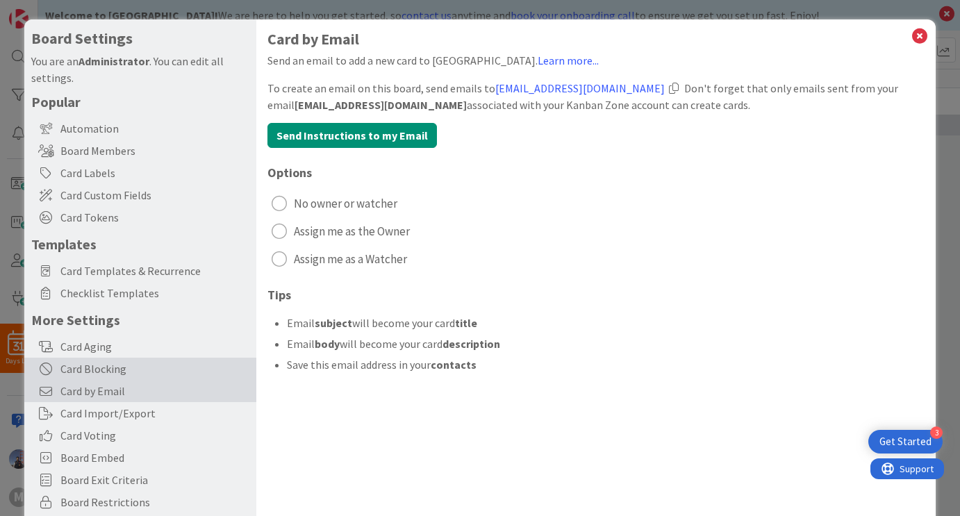
click at [116, 372] on div "Card Blocking" at bounding box center [140, 369] width 232 height 22
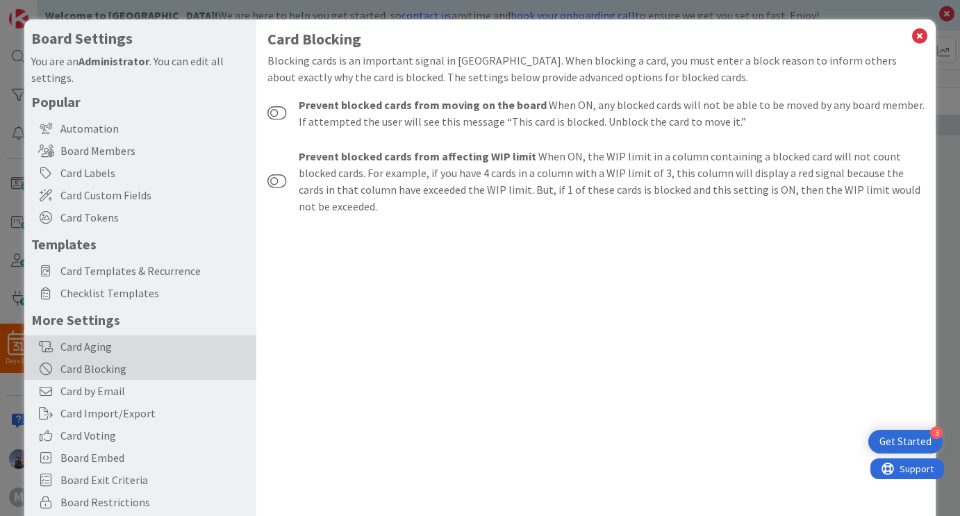
click at [88, 355] on div "Card Aging" at bounding box center [140, 347] width 232 height 22
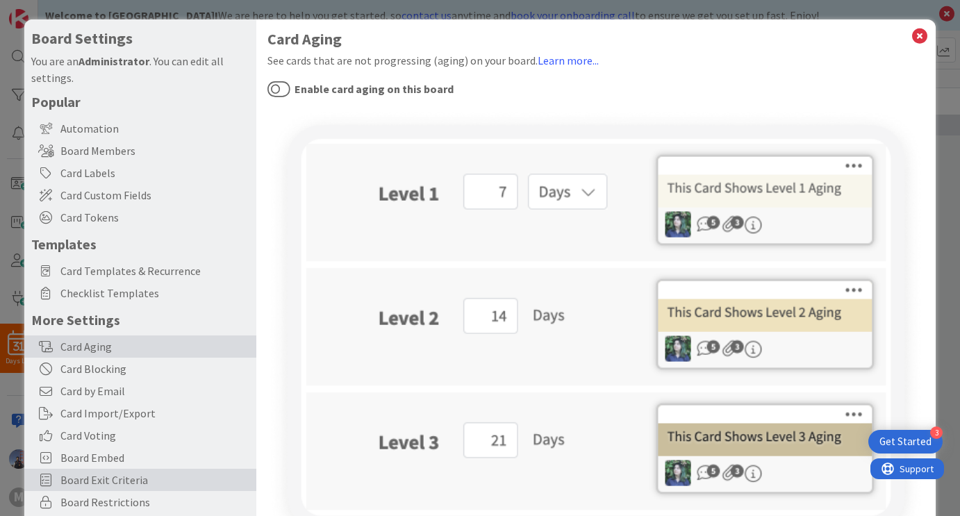
click at [101, 486] on span "Board Exit Criteria" at bounding box center [154, 480] width 189 height 17
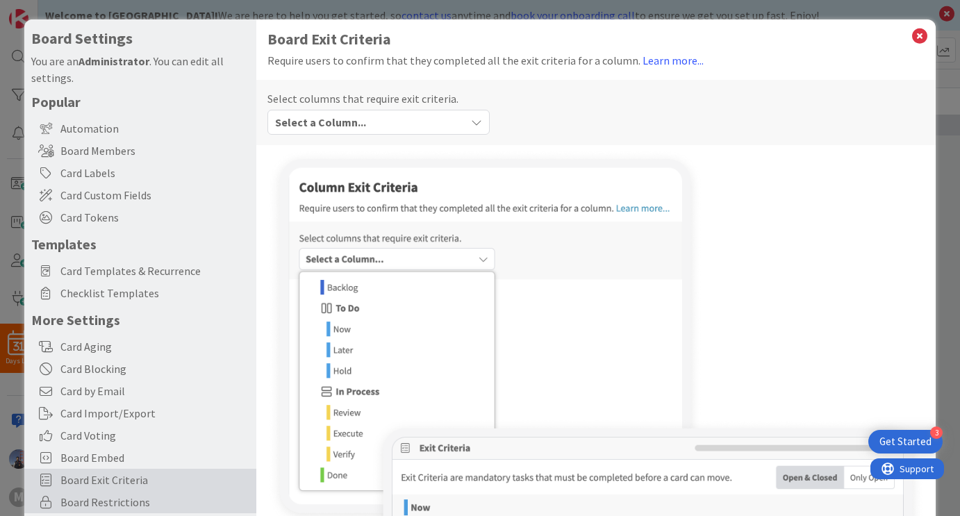
click at [105, 501] on span "Board Restrictions" at bounding box center [154, 502] width 189 height 17
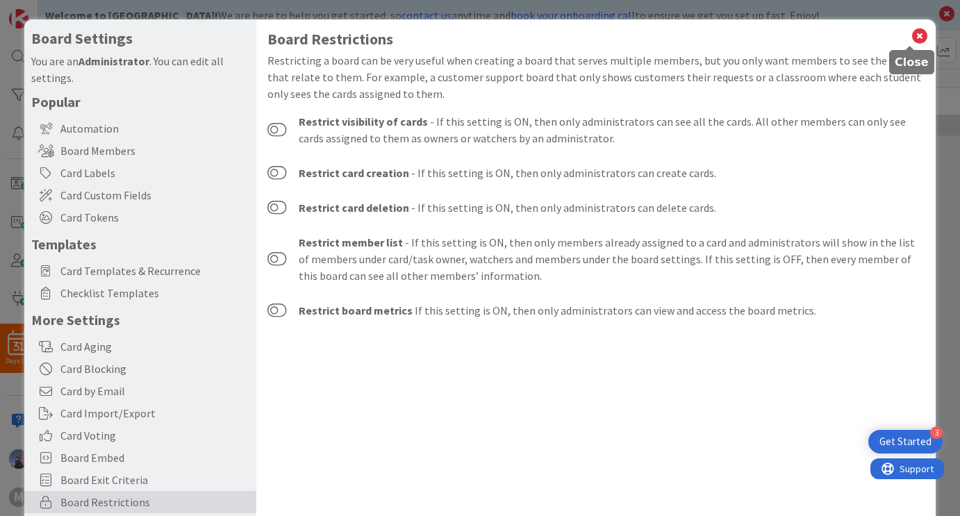
click at [911, 40] on icon at bounding box center [920, 35] width 18 height 19
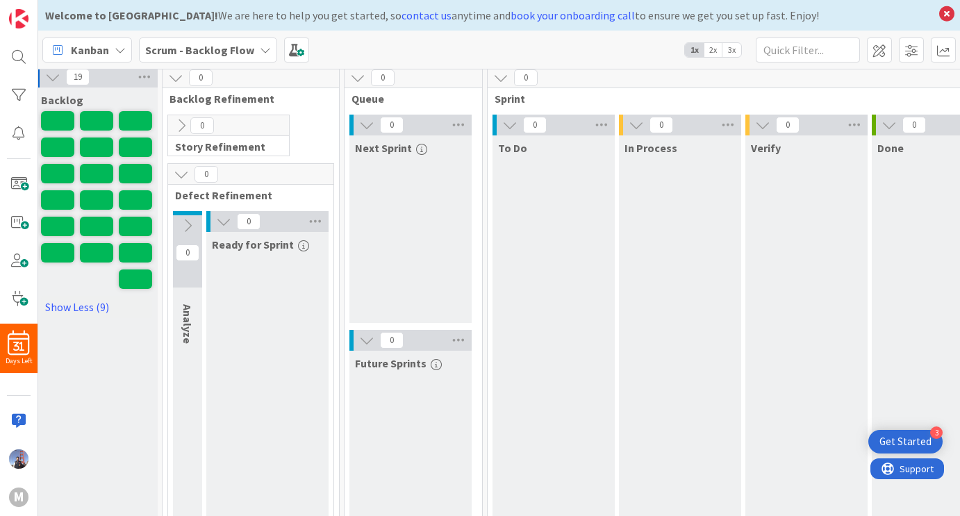
scroll to position [6, 0]
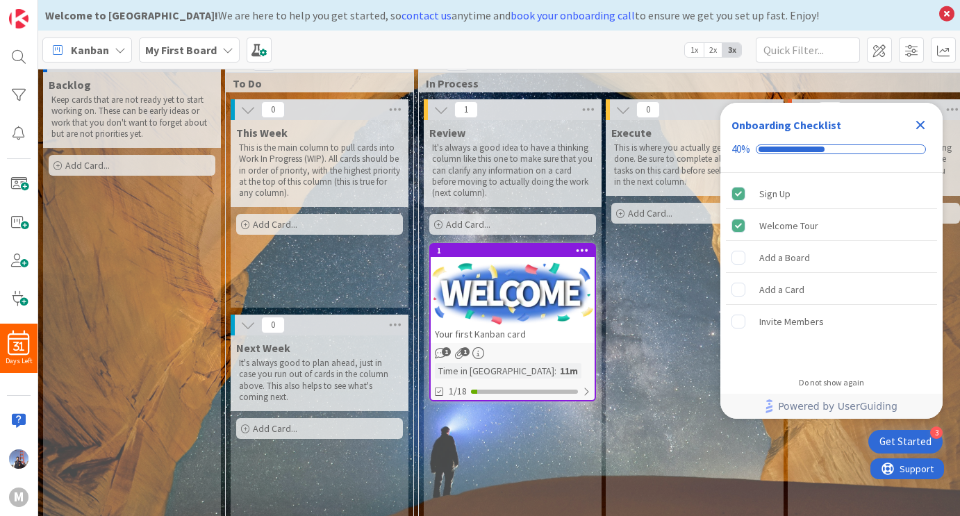
scroll to position [3, 0]
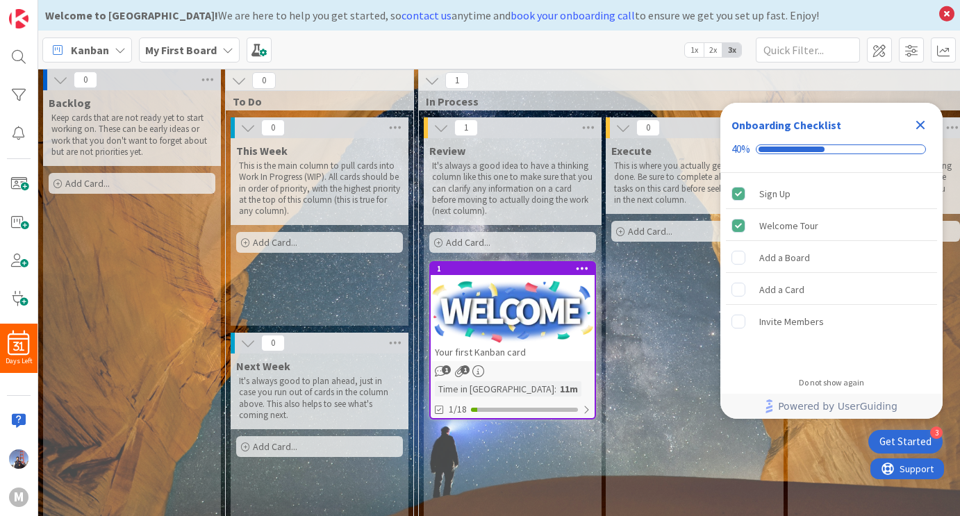
click at [920, 126] on icon "Close Checklist" at bounding box center [920, 125] width 9 height 9
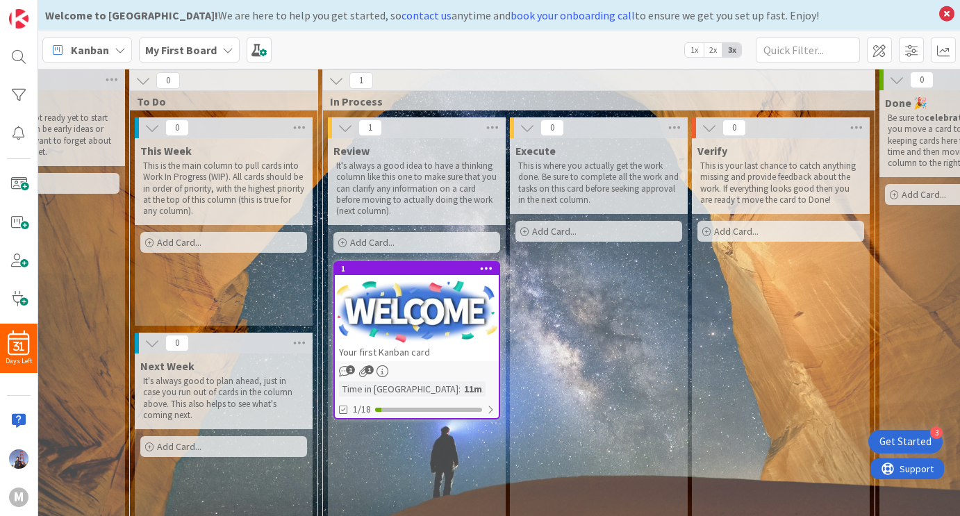
scroll to position [3, 282]
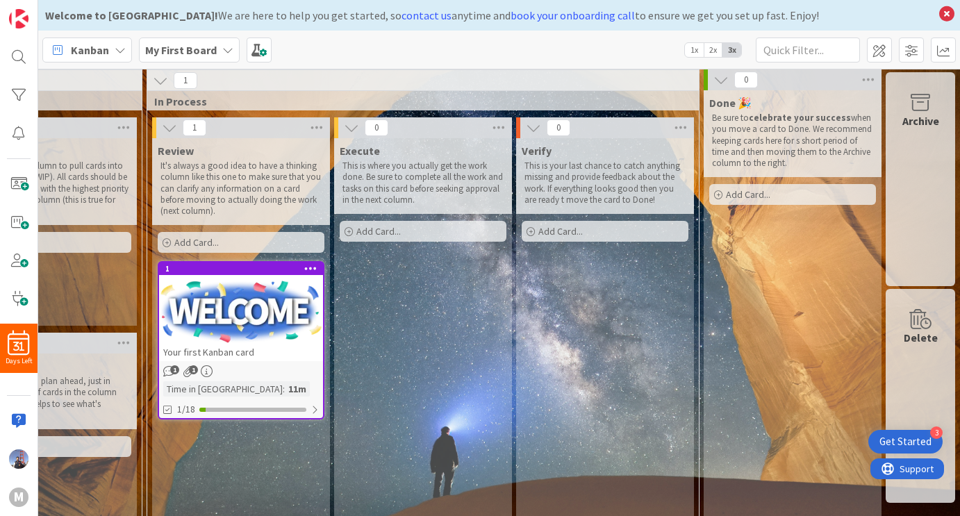
click at [715, 50] on span "2x" at bounding box center [713, 50] width 19 height 14
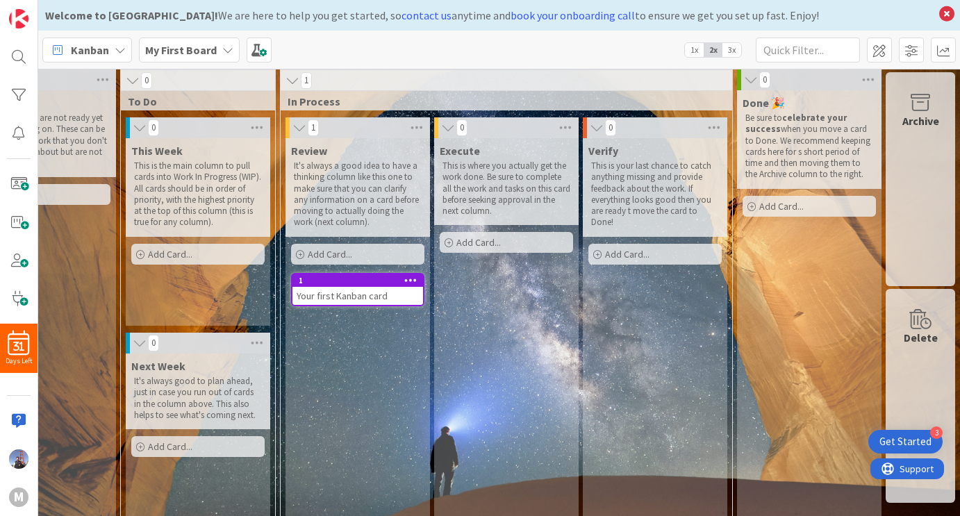
scroll to position [3, 82]
click at [699, 50] on span "1x" at bounding box center [694, 50] width 19 height 14
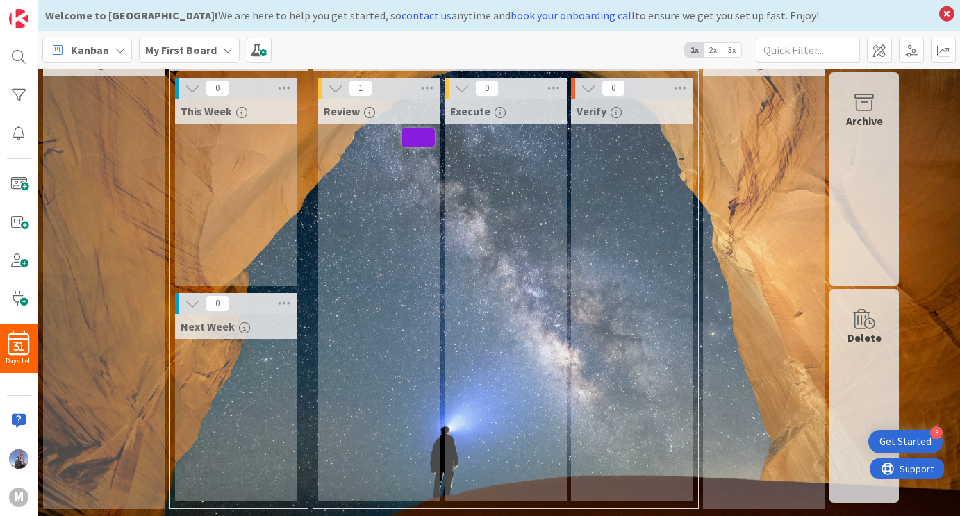
scroll to position [0, 0]
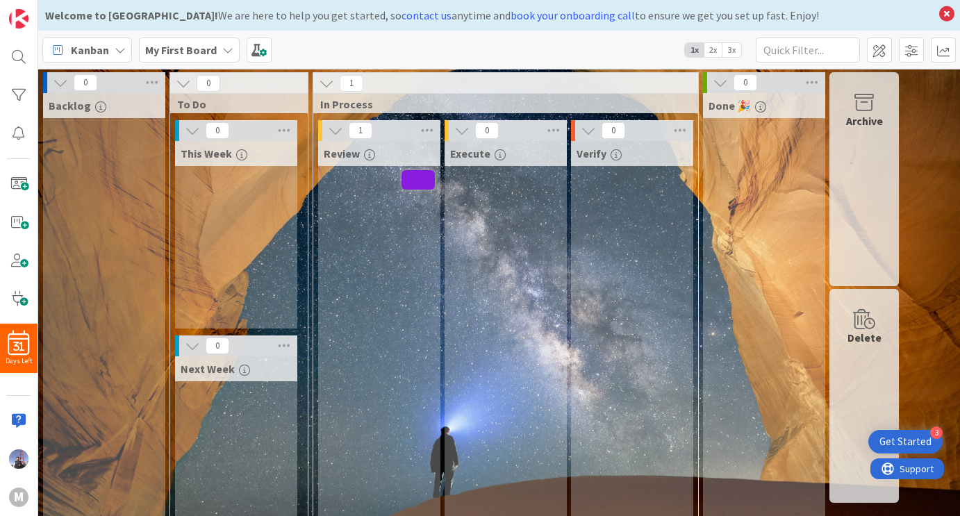
click at [222, 50] on icon at bounding box center [227, 49] width 11 height 11
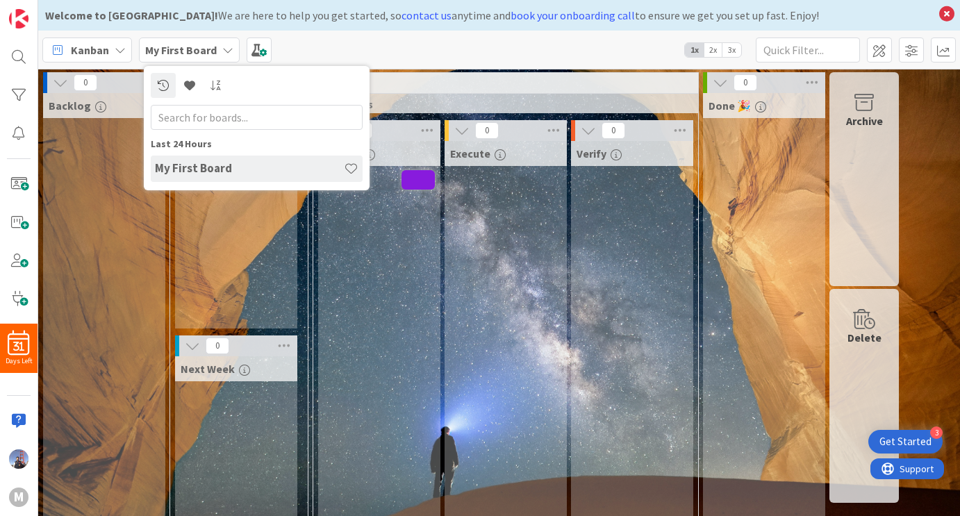
click at [117, 49] on icon at bounding box center [120, 49] width 11 height 11
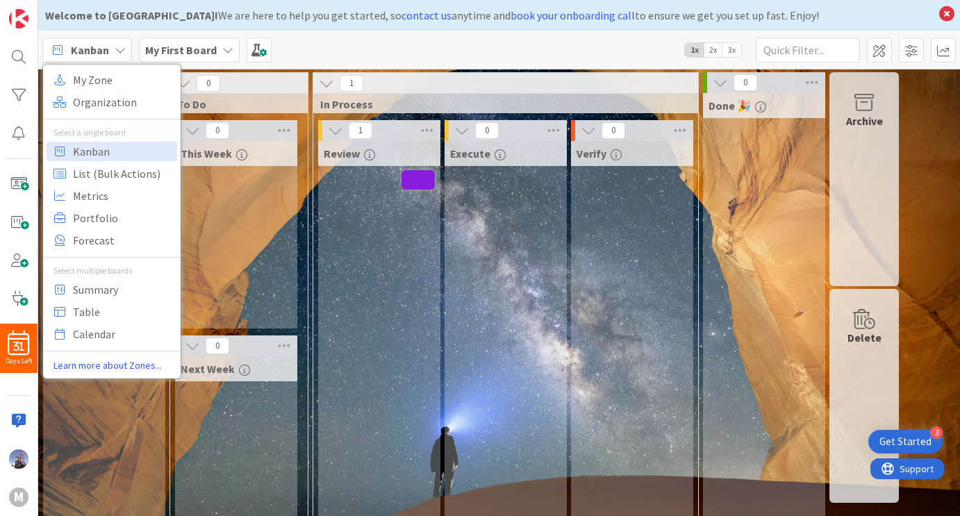
click at [405, 215] on div "Review" at bounding box center [379, 342] width 122 height 403
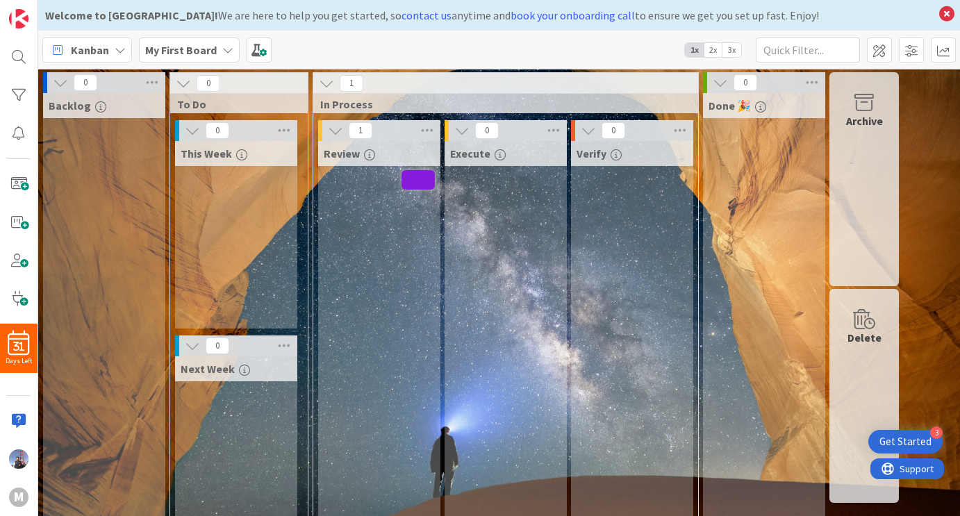
click at [120, 51] on icon at bounding box center [120, 49] width 11 height 11
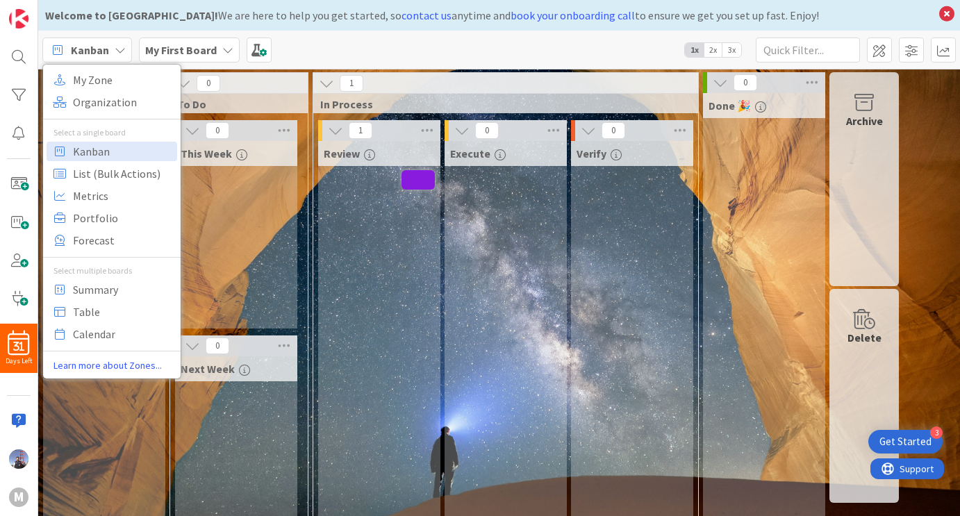
click at [213, 51] on b "My First Board" at bounding box center [181, 50] width 72 height 14
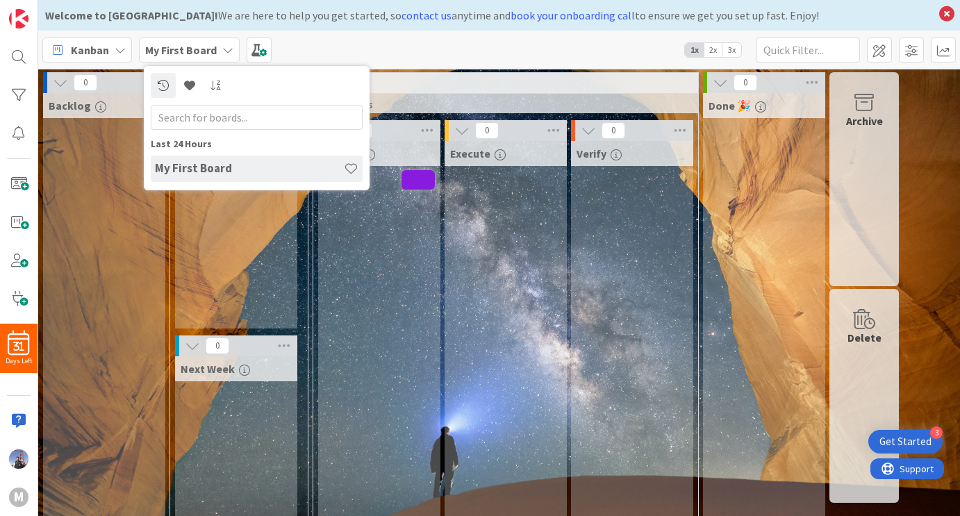
click at [323, 56] on div "Kanban My Zone Organization Select a single board Kanban List (Bulk Actions) Me…" at bounding box center [499, 50] width 922 height 38
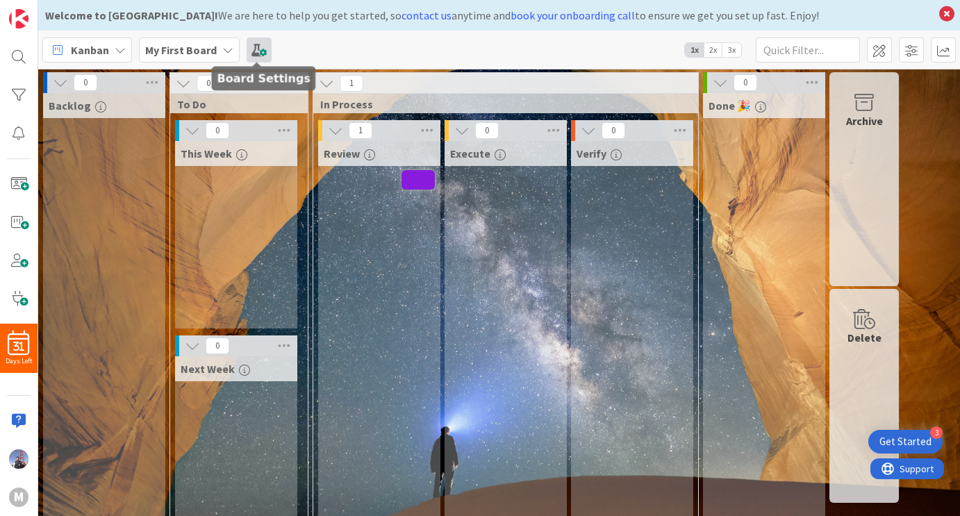
click at [267, 53] on span at bounding box center [259, 50] width 25 height 25
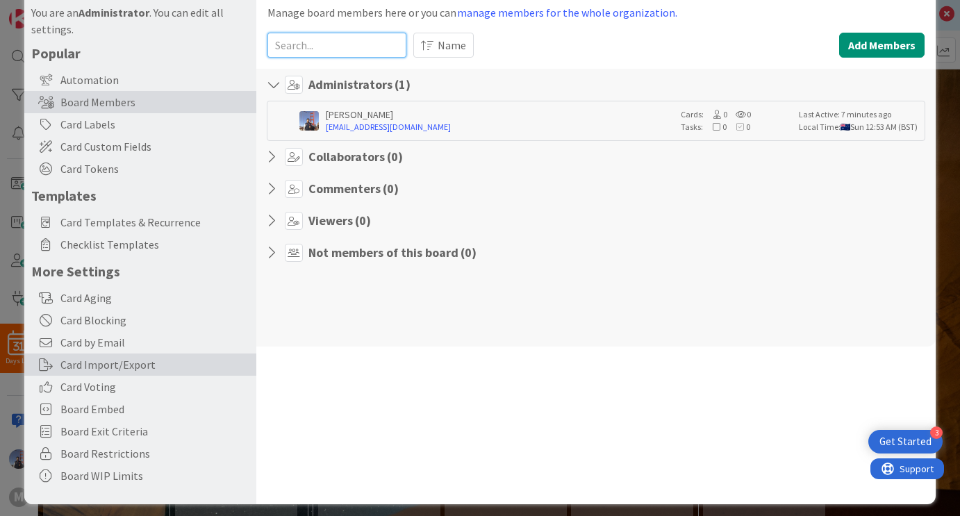
scroll to position [56, 0]
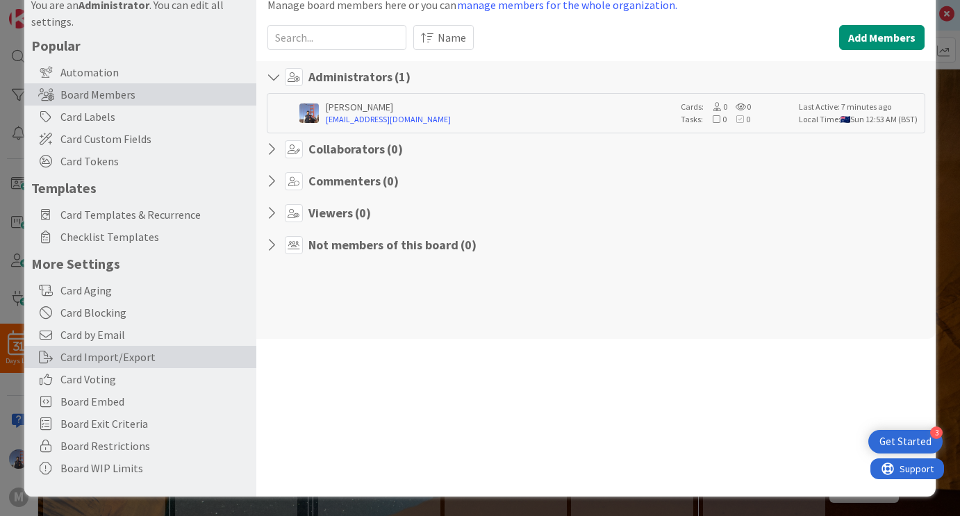
click at [153, 358] on div "Card Import/Export" at bounding box center [140, 357] width 232 height 22
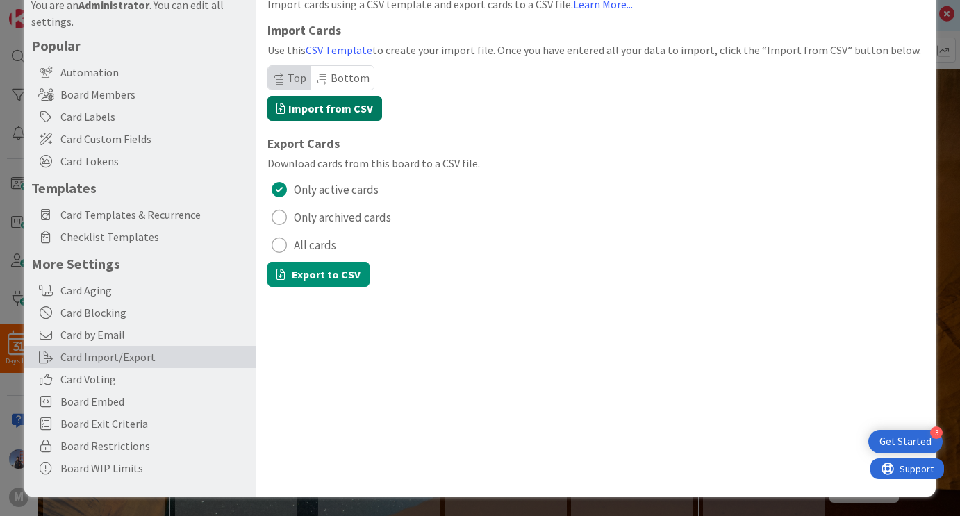
click at [358, 112] on label "Import from CSV" at bounding box center [324, 108] width 115 height 25
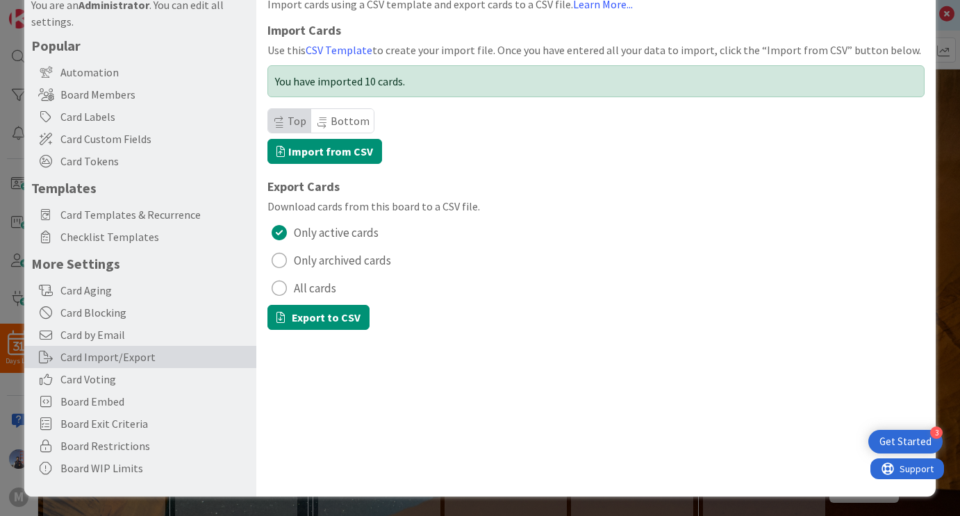
scroll to position [0, 0]
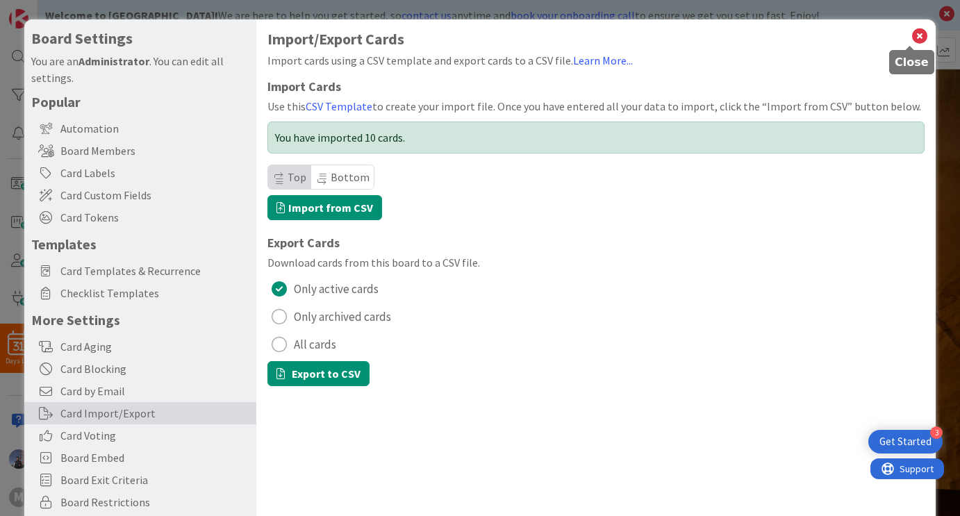
click at [911, 35] on icon at bounding box center [920, 35] width 18 height 19
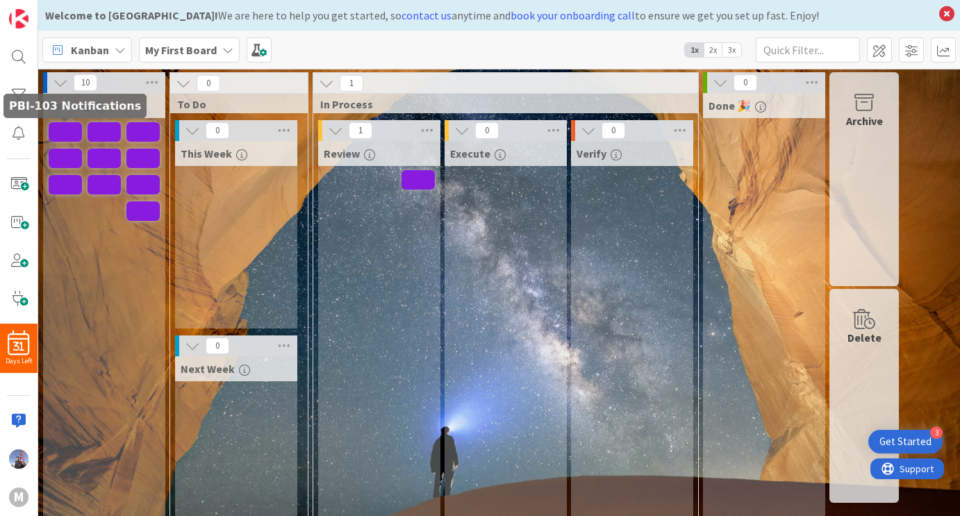
click at [70, 141] on div "Backlog" at bounding box center [104, 322] width 122 height 458
click at [68, 134] on span at bounding box center [65, 131] width 33 height 19
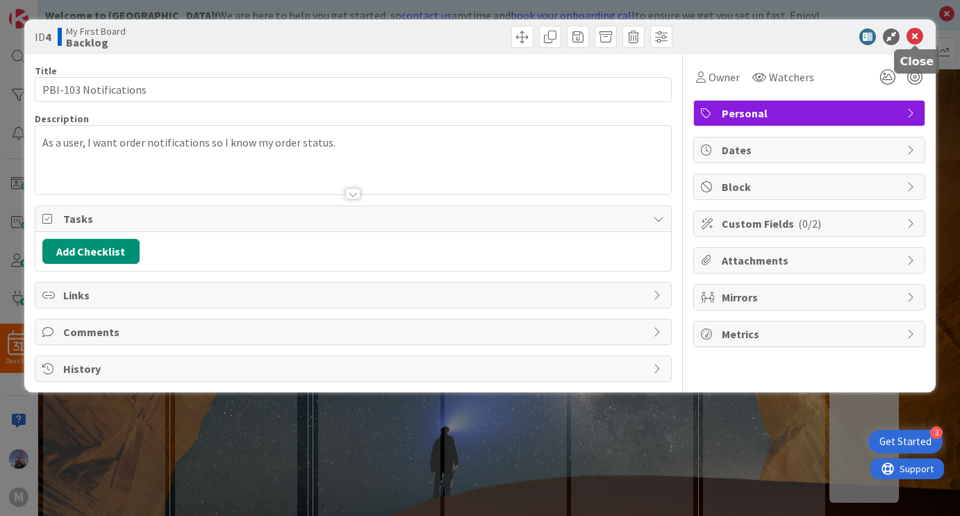
click at [917, 38] on icon at bounding box center [914, 36] width 17 height 17
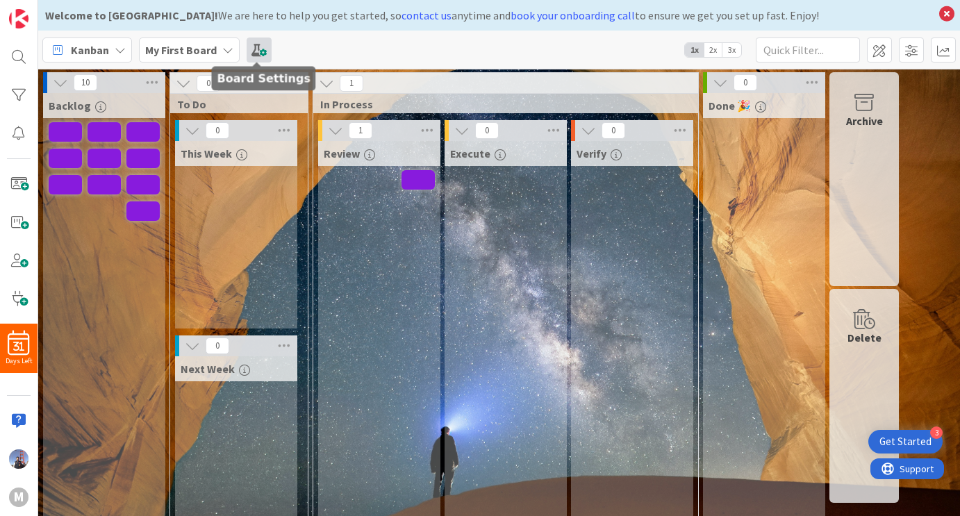
click at [261, 49] on span at bounding box center [259, 50] width 25 height 25
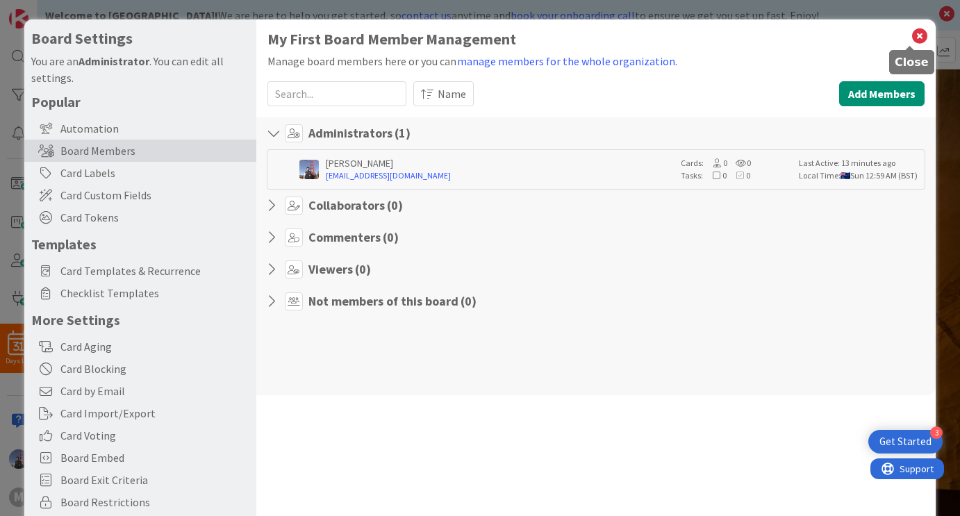
click at [913, 34] on icon at bounding box center [920, 35] width 18 height 19
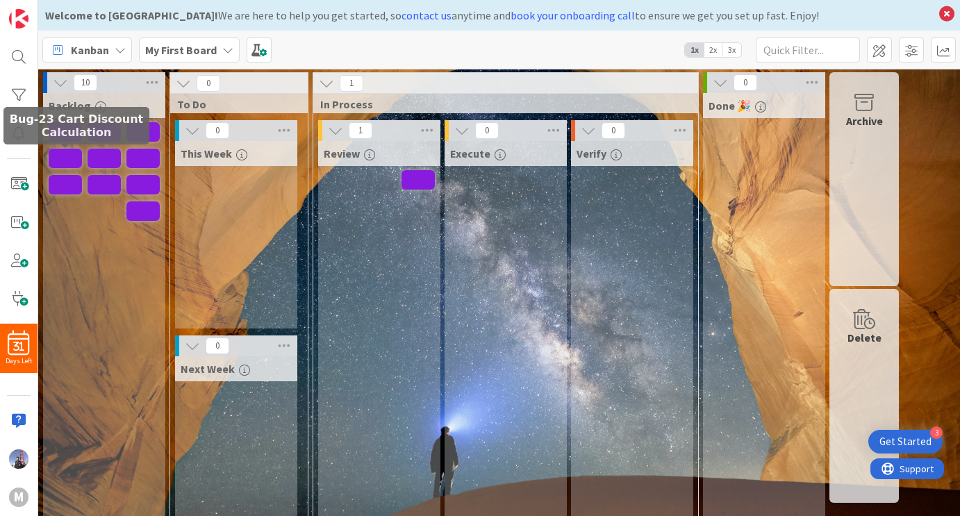
drag, startPoint x: 150, startPoint y: 235, endPoint x: 61, endPoint y: 180, distance: 104.8
click at [58, 167] on div "Backlog" at bounding box center [104, 322] width 122 height 458
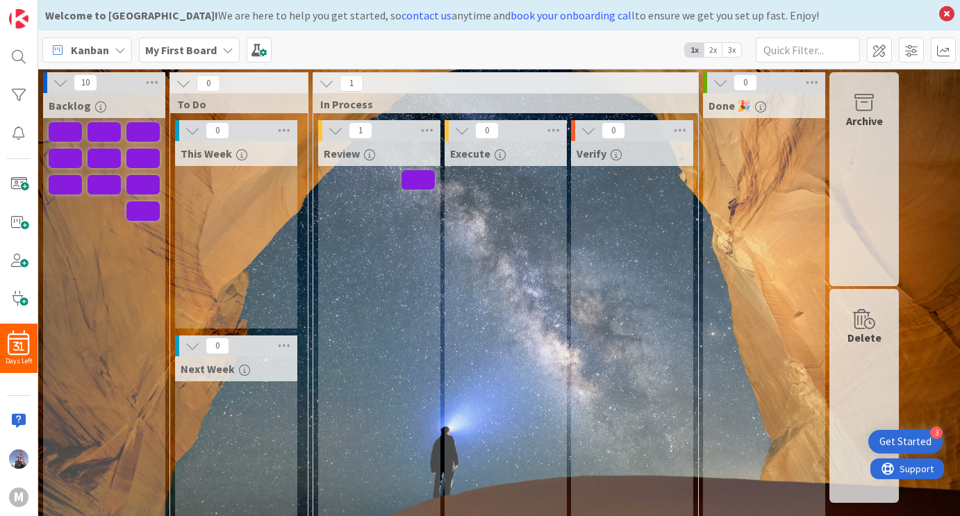
click at [89, 269] on div "Backlog" at bounding box center [104, 322] width 122 height 458
click at [151, 80] on icon at bounding box center [152, 82] width 18 height 21
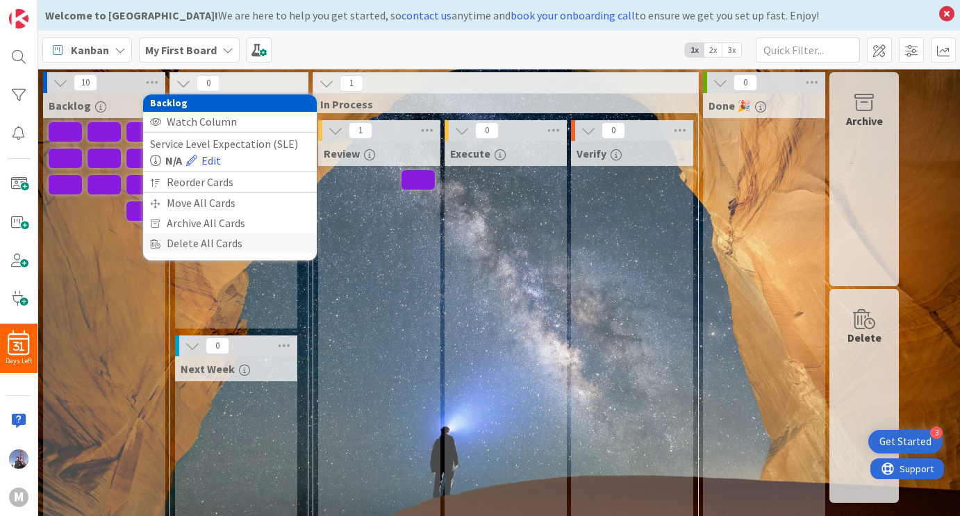
click at [263, 241] on div "Delete All Cards" at bounding box center [230, 243] width 174 height 20
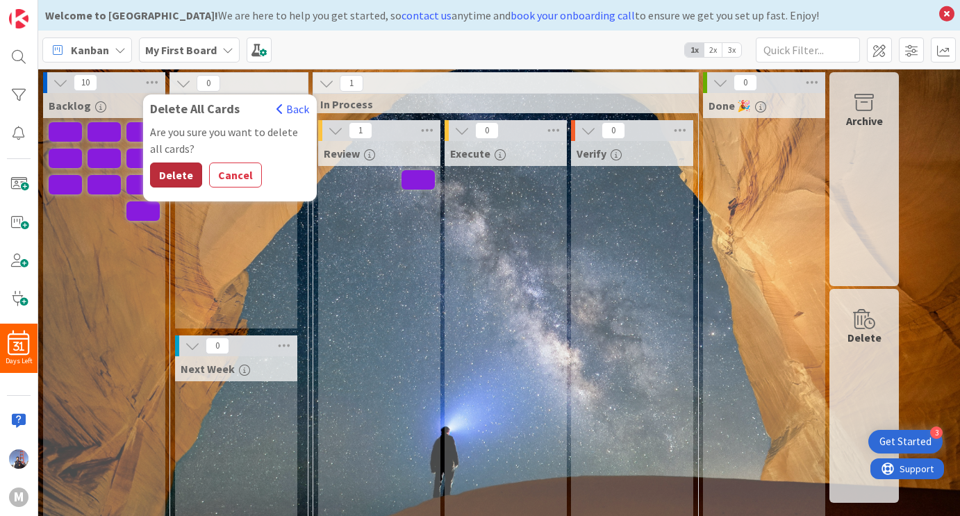
click at [166, 179] on button "Delete" at bounding box center [176, 175] width 52 height 25
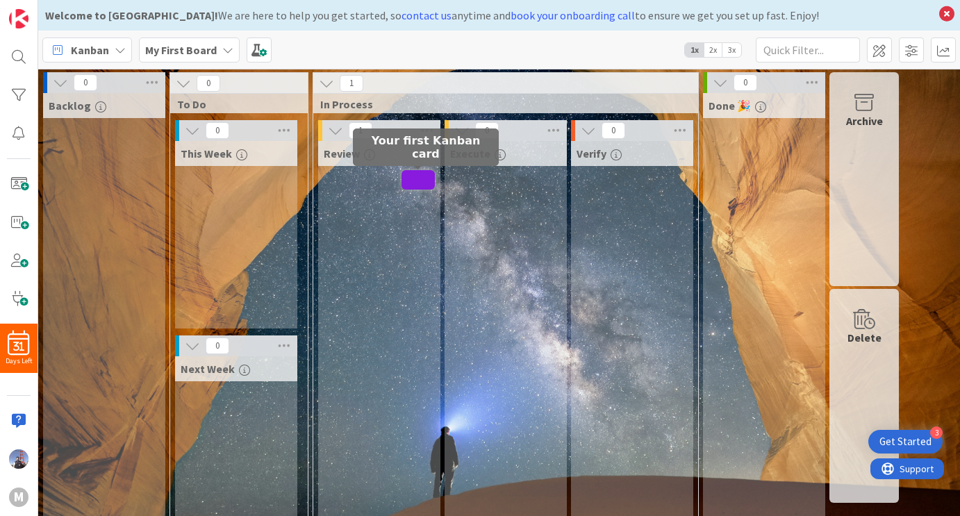
click at [415, 181] on span at bounding box center [417, 179] width 33 height 19
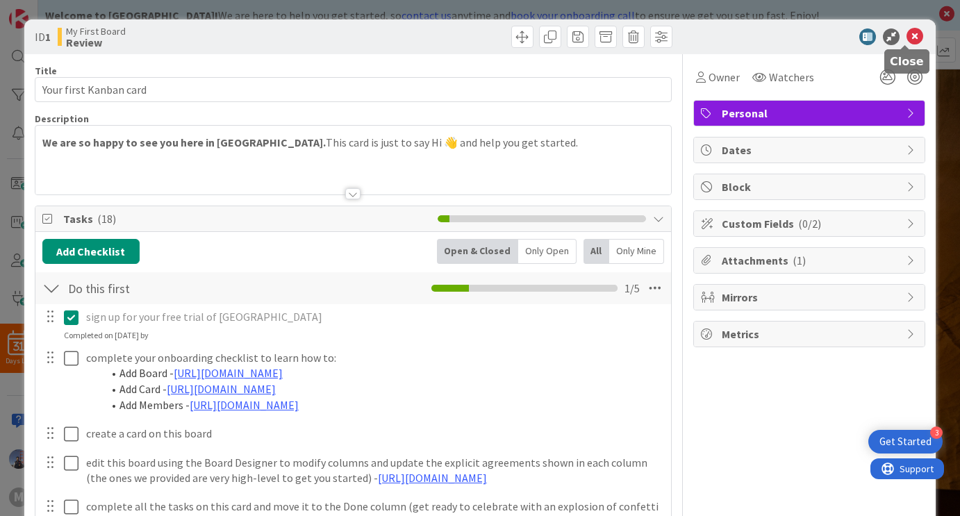
click at [907, 40] on icon at bounding box center [914, 36] width 17 height 17
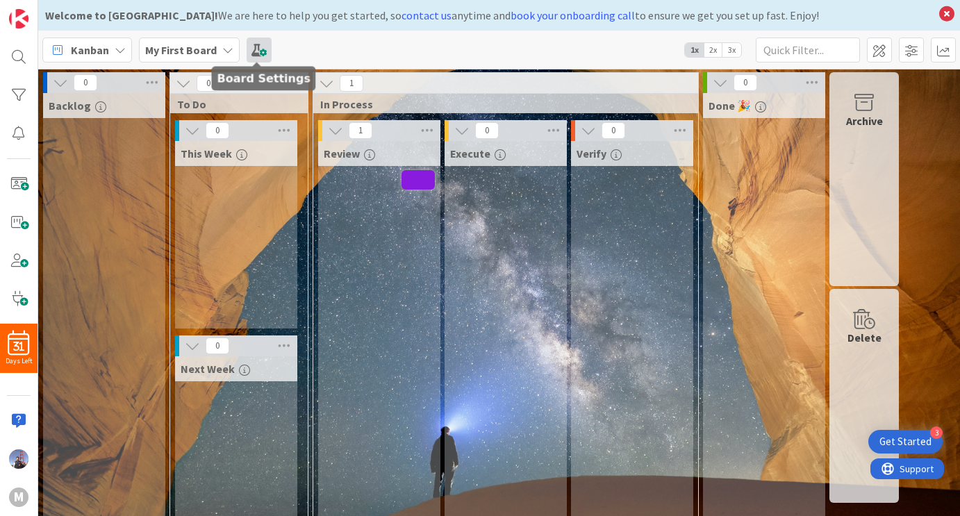
click at [257, 47] on span at bounding box center [259, 50] width 25 height 25
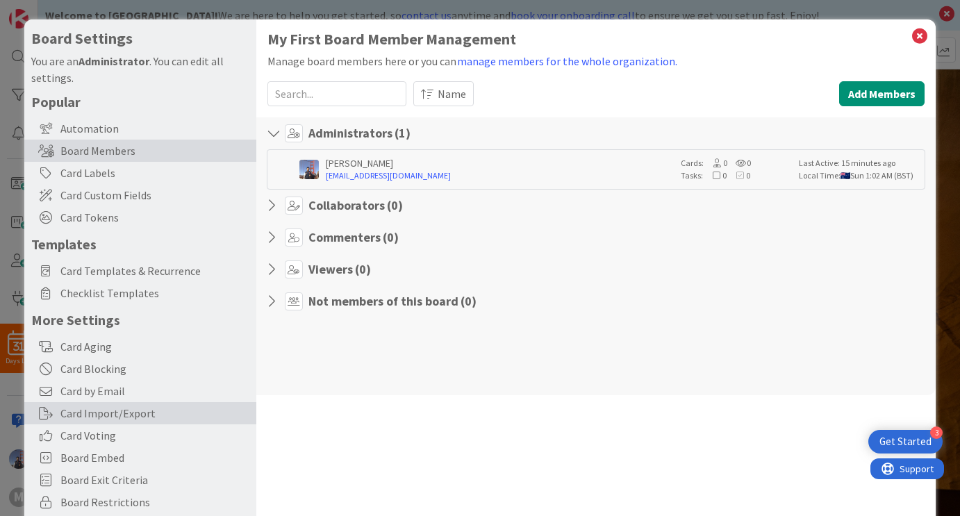
click at [172, 408] on div "Card Import/Export" at bounding box center [140, 413] width 232 height 22
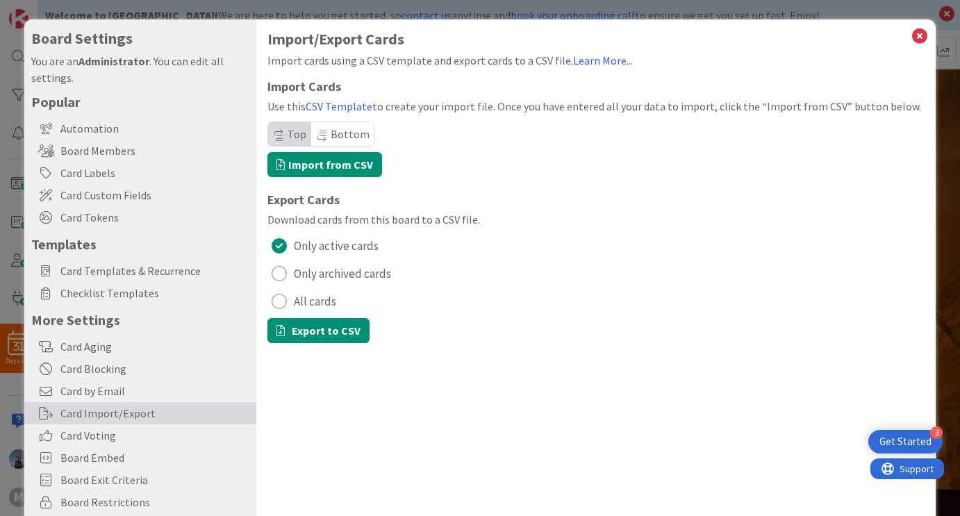
click at [324, 301] on span "All cards" at bounding box center [315, 301] width 42 height 21
click at [354, 171] on label "Import from CSV" at bounding box center [324, 164] width 115 height 25
click at [24, 19] on input "Import from CSV" at bounding box center [24, 19] width 0 height 0
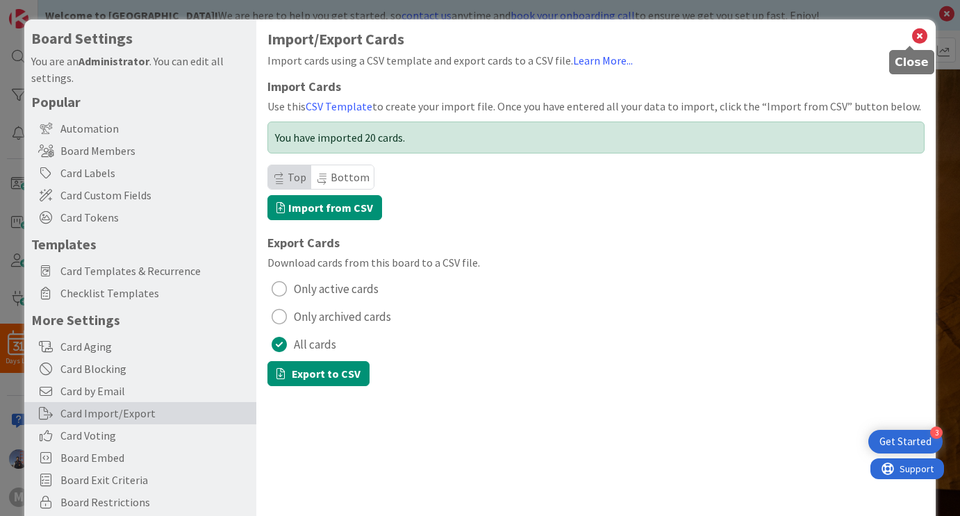
click at [911, 37] on icon at bounding box center [920, 35] width 18 height 19
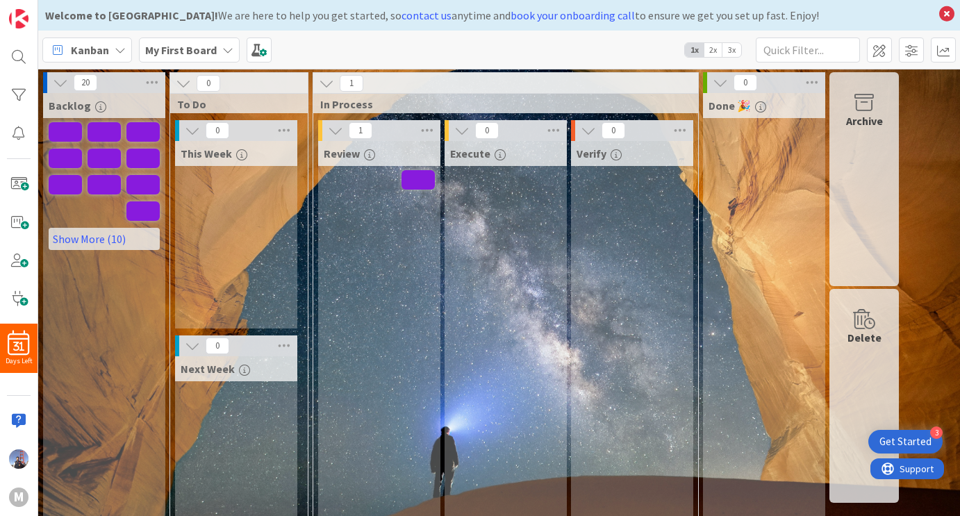
click at [192, 129] on icon at bounding box center [192, 130] width 15 height 15
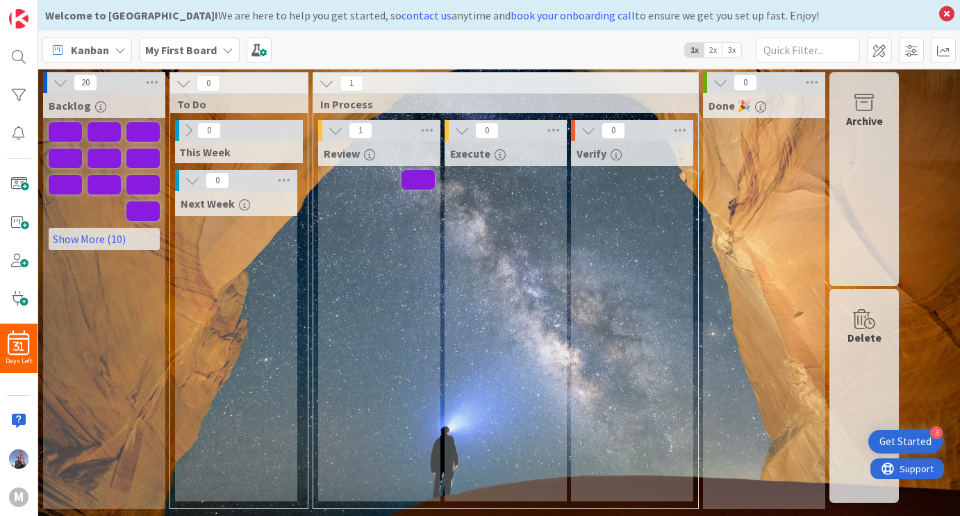
click at [192, 129] on icon at bounding box center [188, 130] width 15 height 15
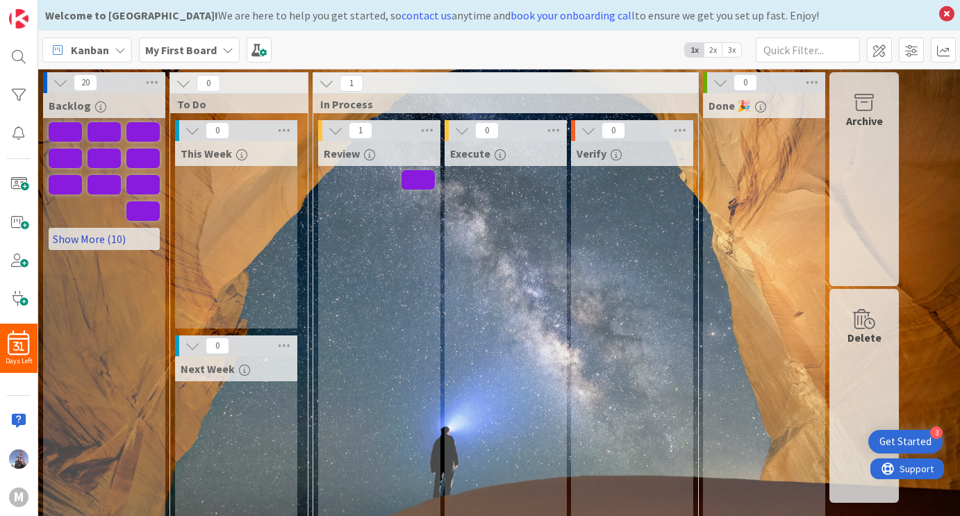
click at [91, 242] on link "Show More (10)" at bounding box center [104, 239] width 111 height 22
